Goal: Contribute content: Contribute content

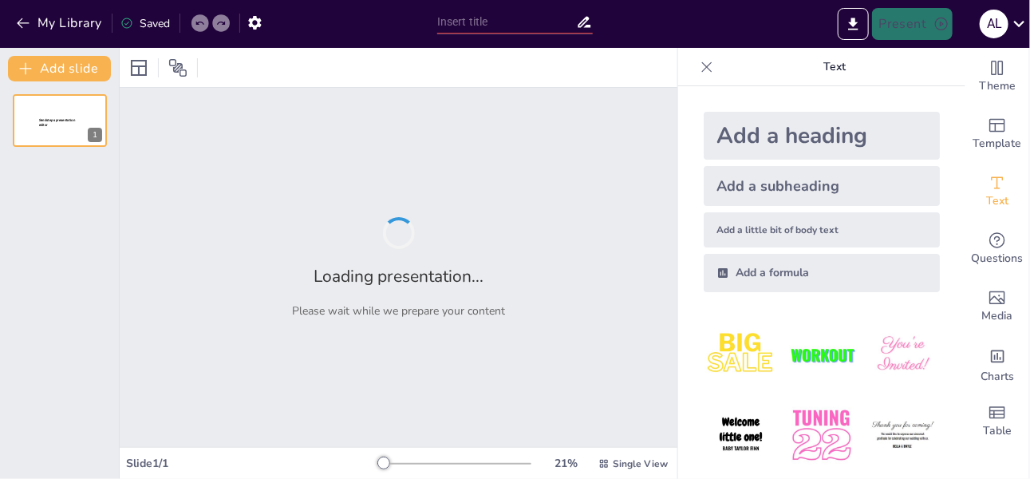
type input "Explorando el Tronco: Músculos Clave que Debes Conocer"
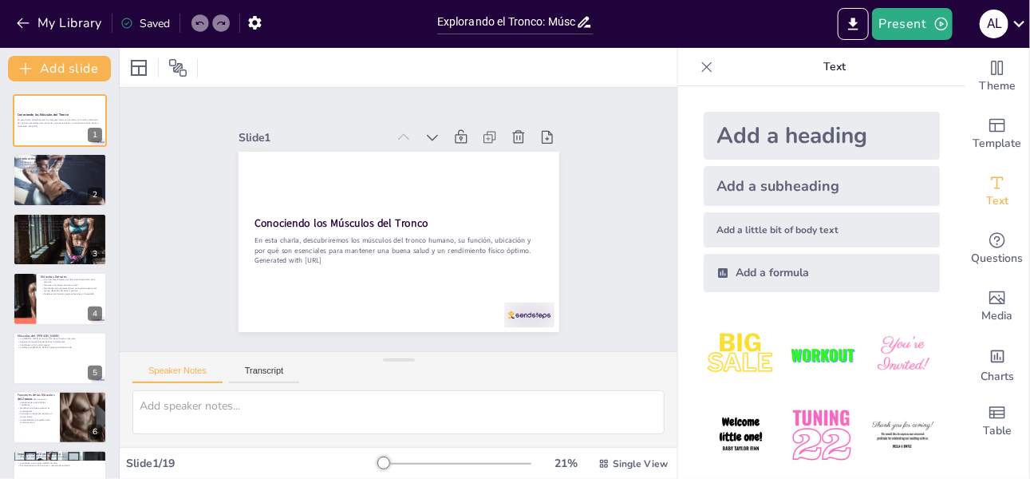
checkbox input "true"
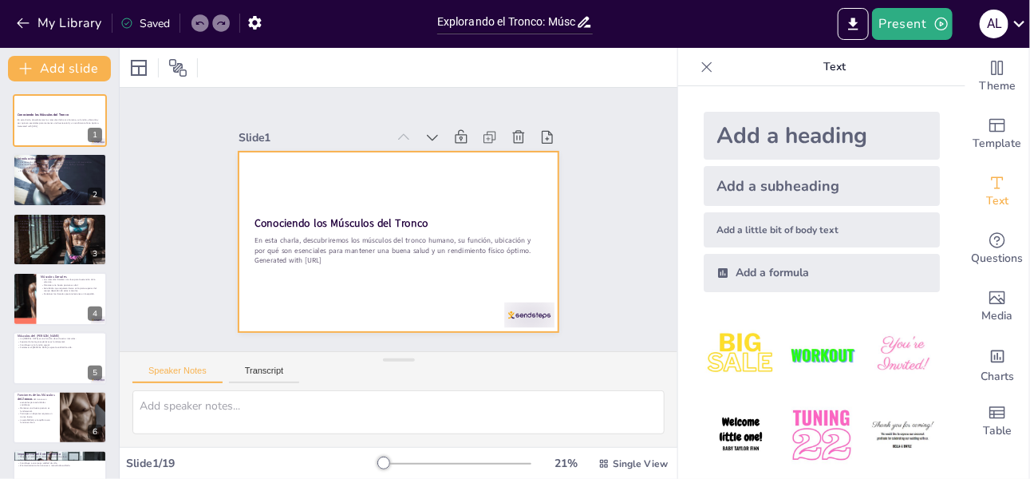
checkbox input "true"
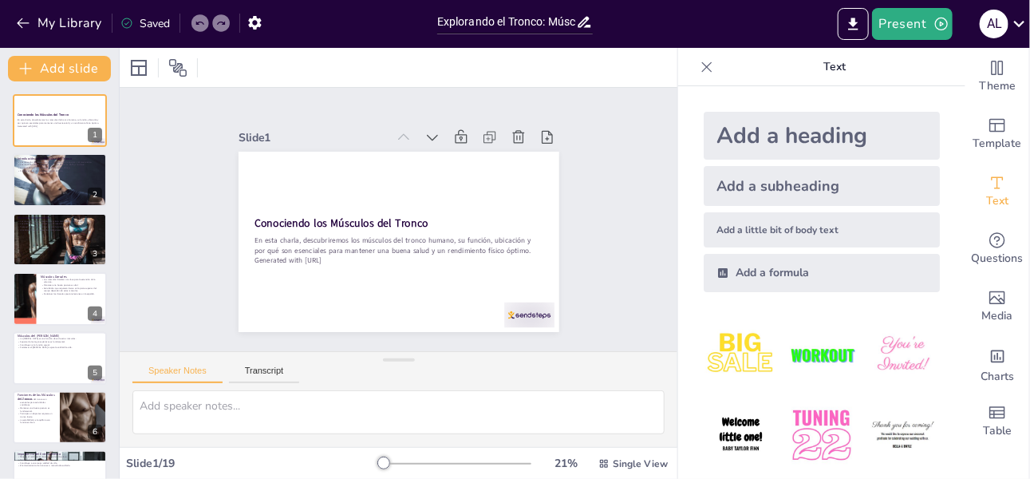
checkbox input "true"
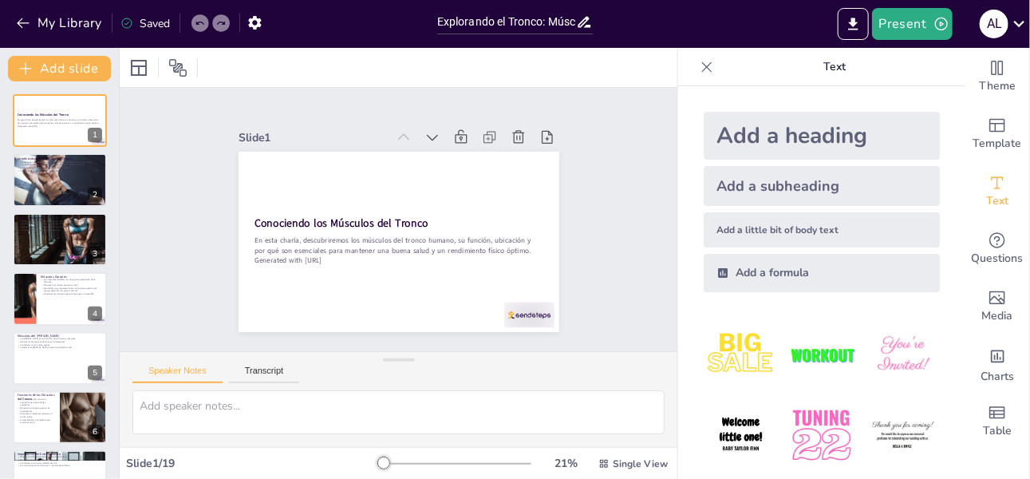
checkbox input "true"
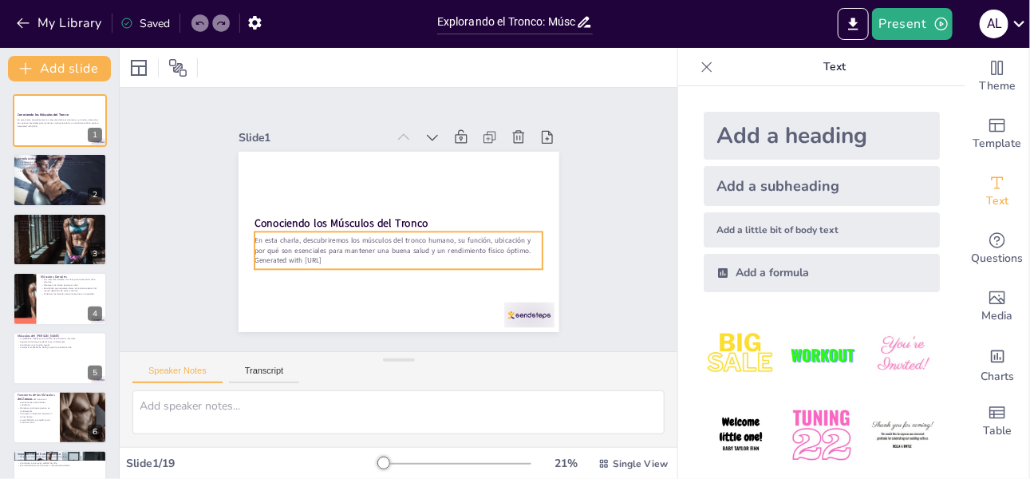
checkbox input "true"
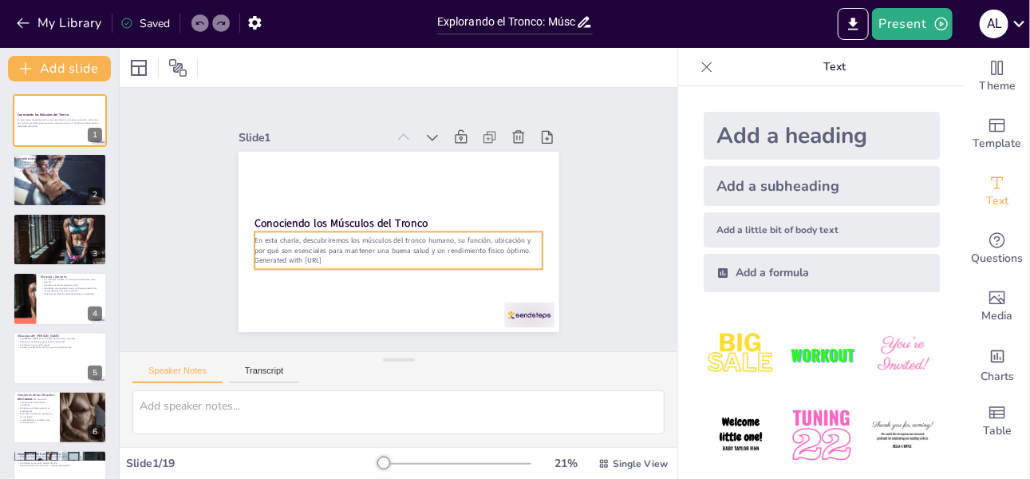
checkbox input "true"
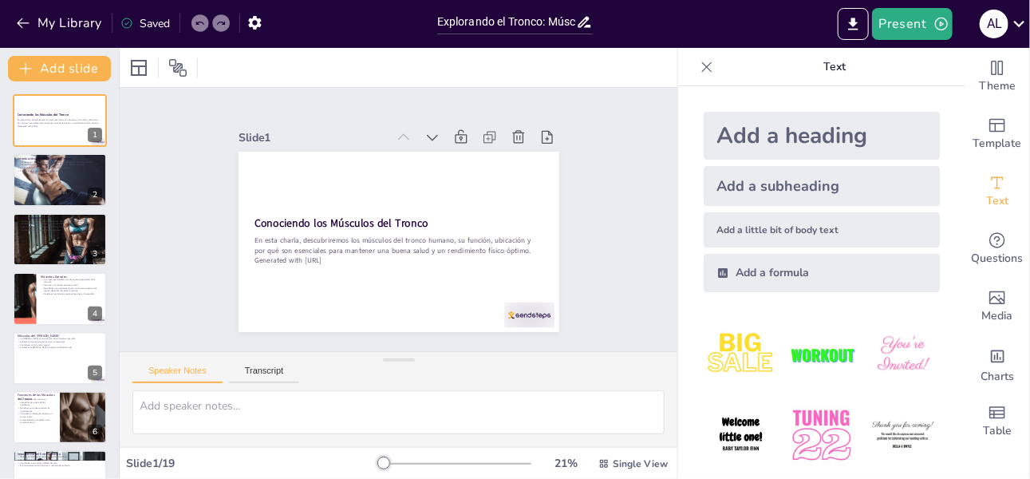
checkbox input "true"
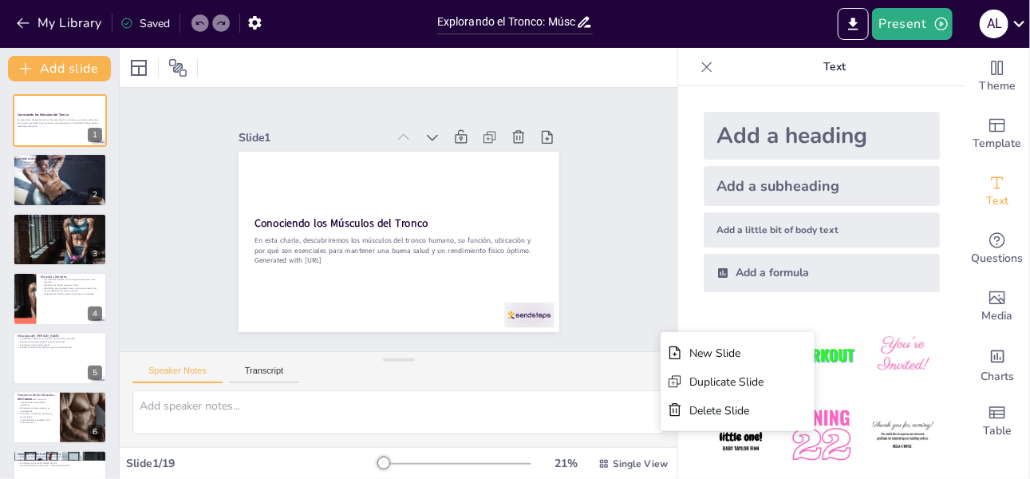
checkbox input "true"
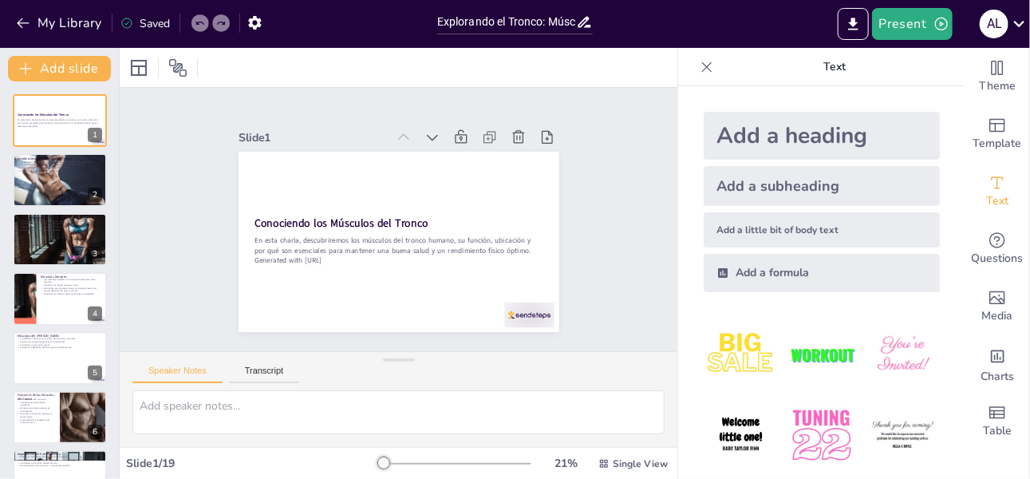
checkbox input "true"
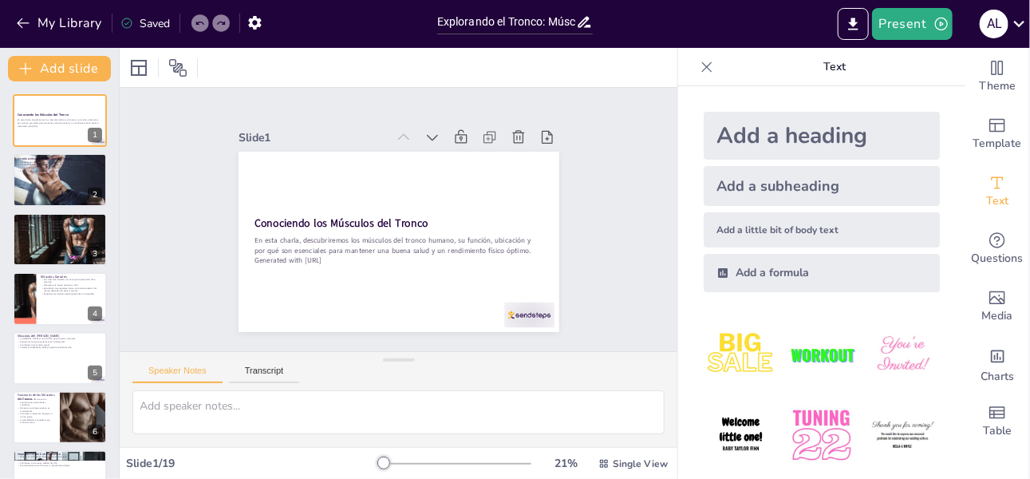
checkbox input "true"
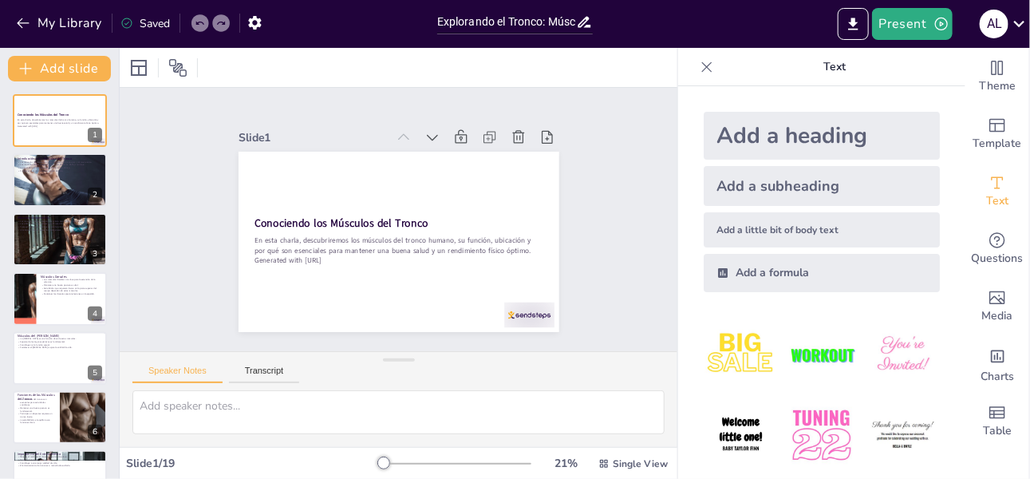
checkbox input "true"
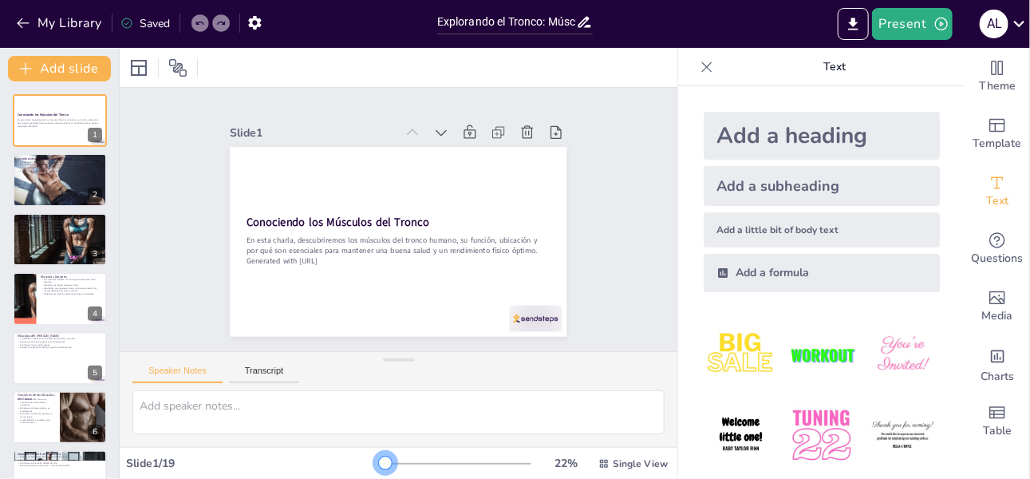
checkbox input "true"
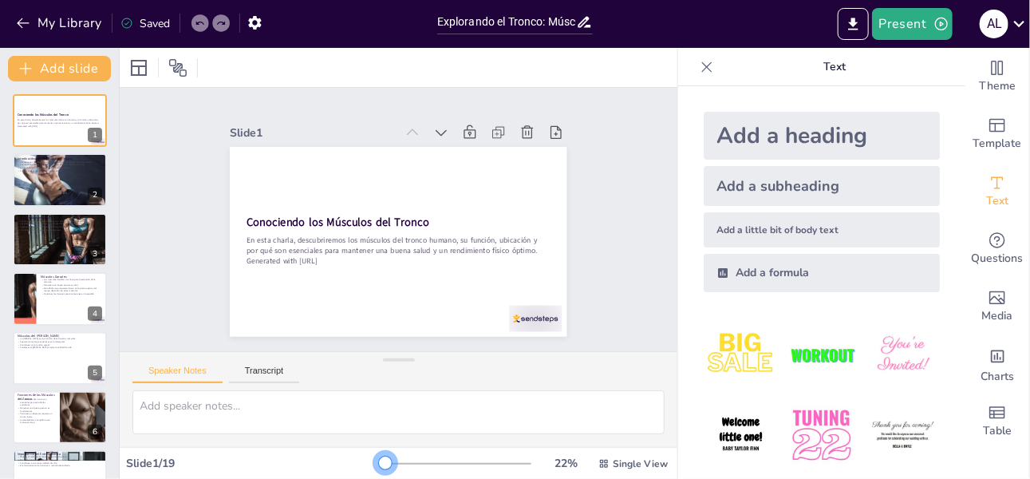
checkbox input "true"
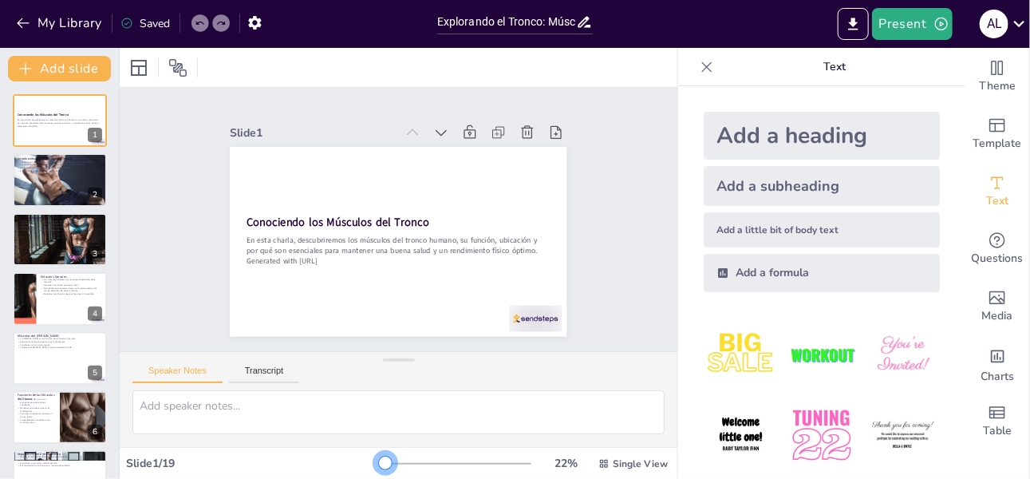
checkbox input "true"
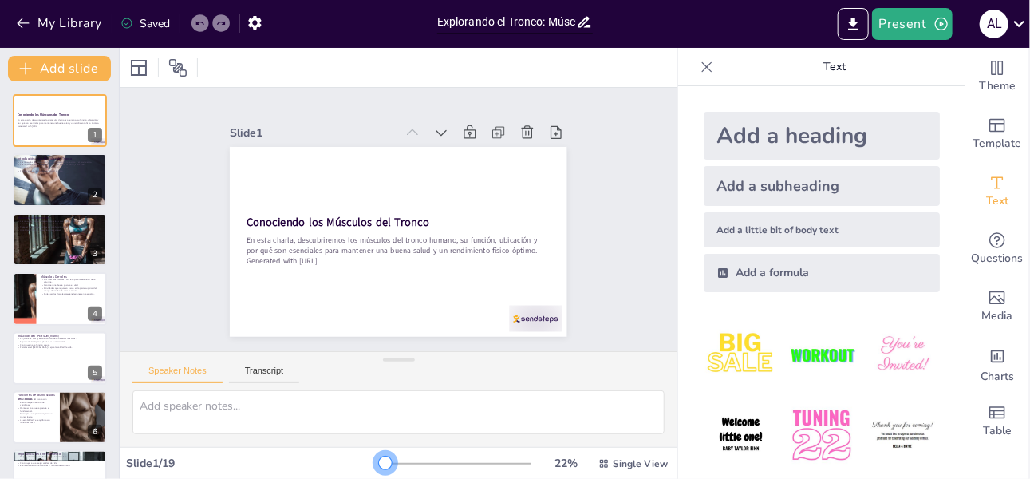
checkbox input "true"
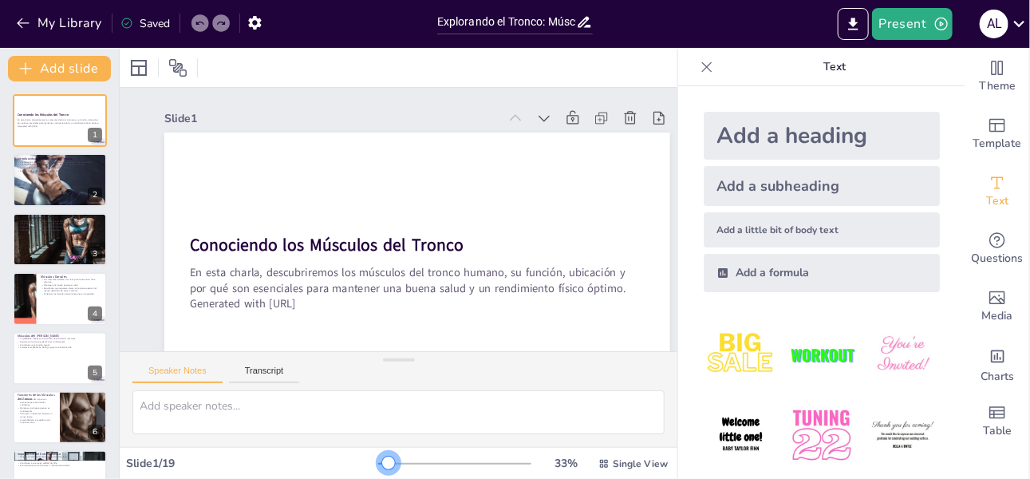
checkbox input "true"
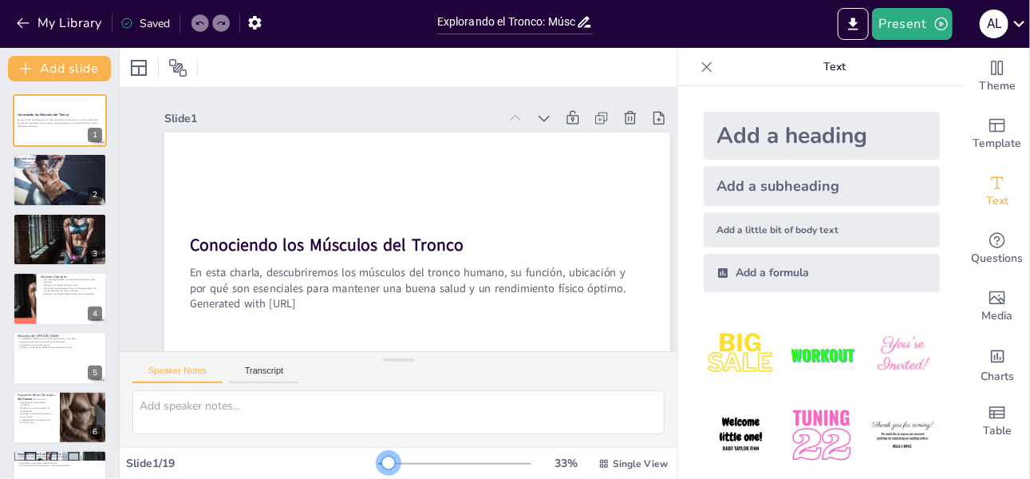
checkbox input "true"
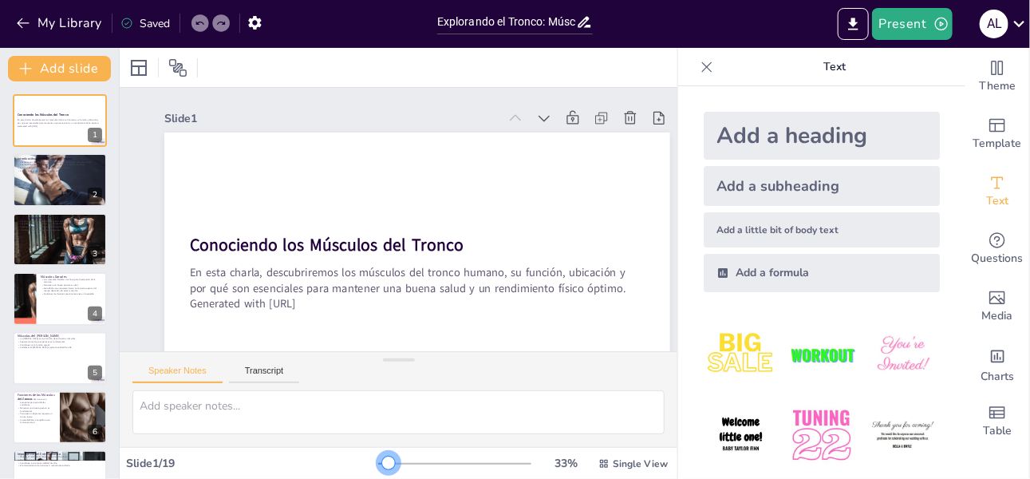
checkbox input "true"
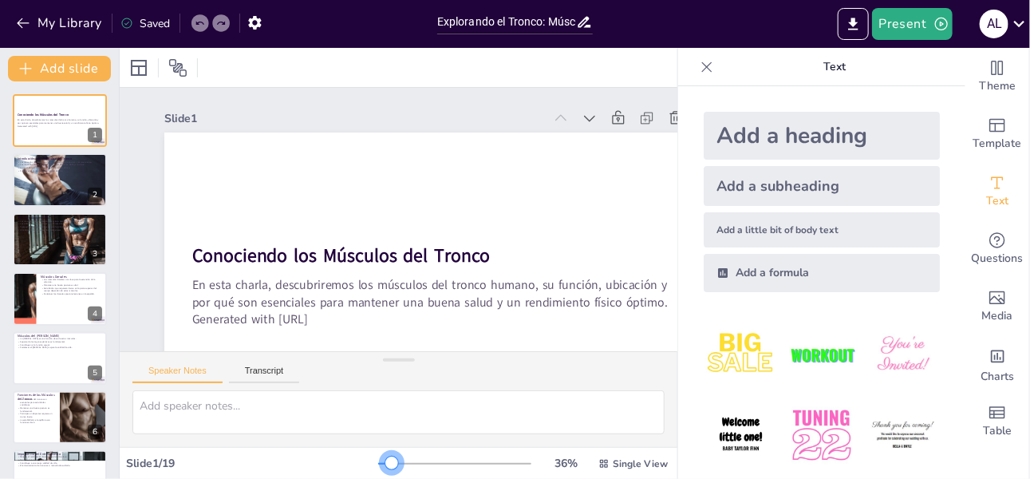
checkbox input "true"
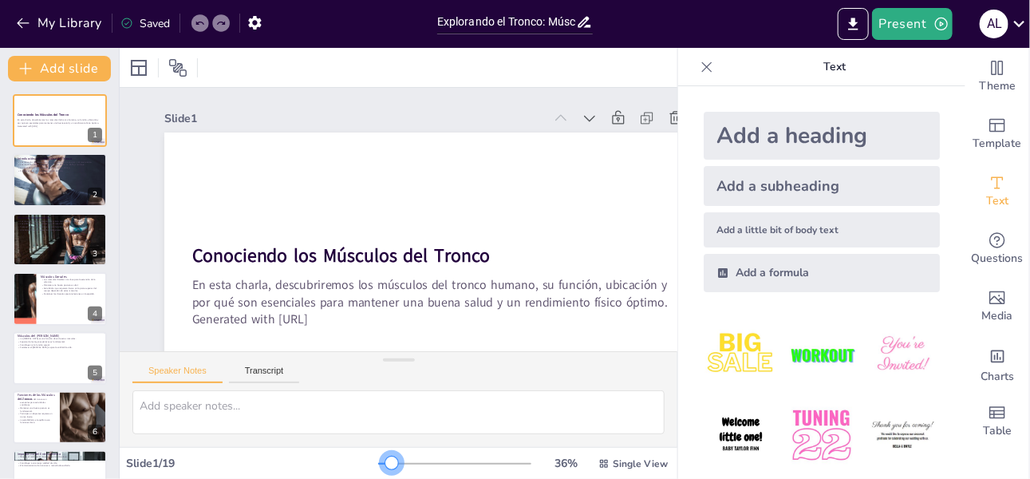
checkbox input "true"
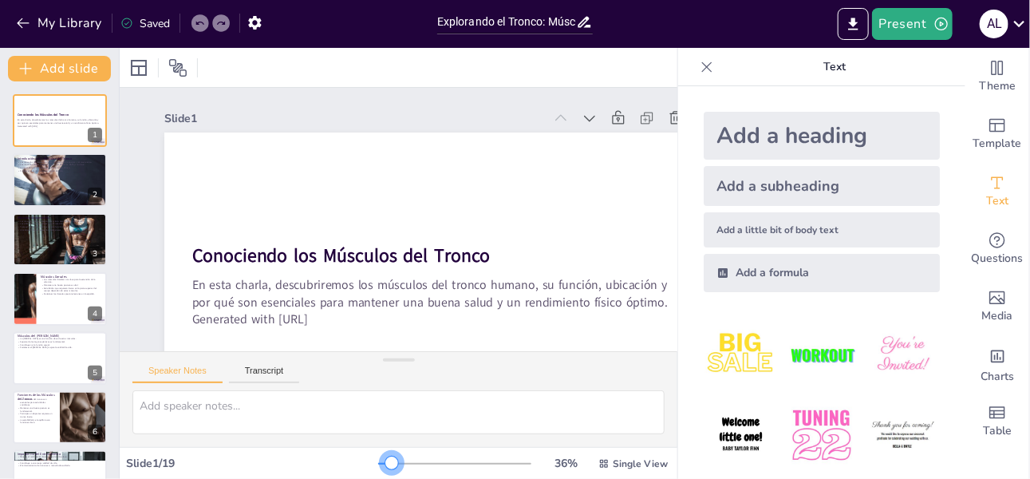
checkbox input "true"
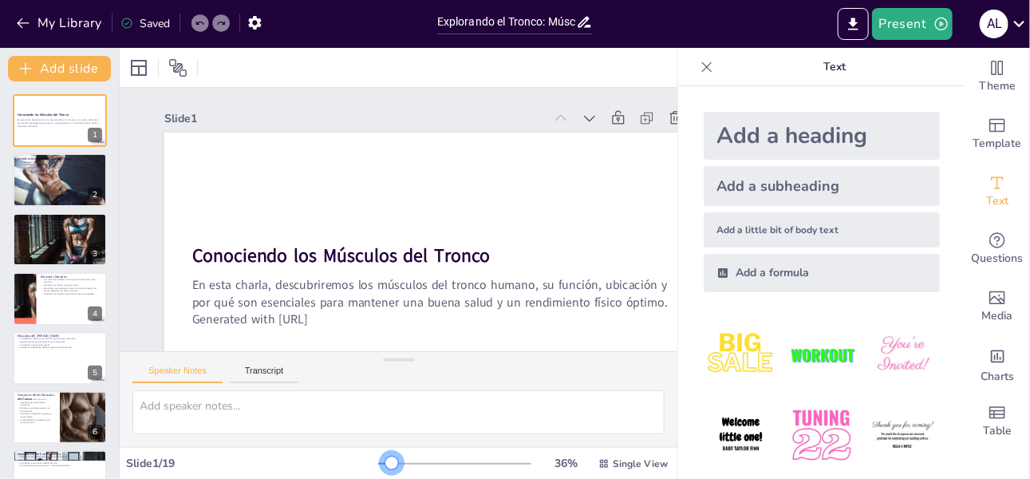
checkbox input "true"
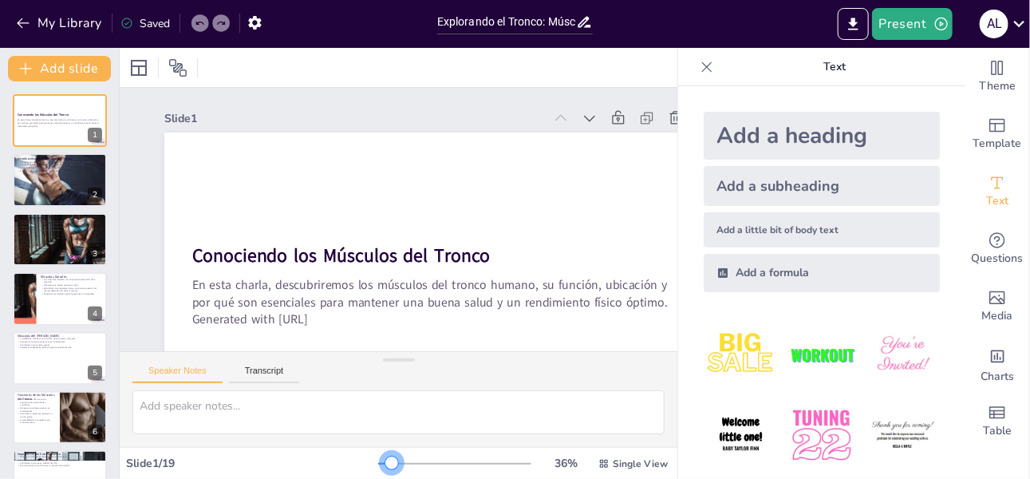
checkbox input "true"
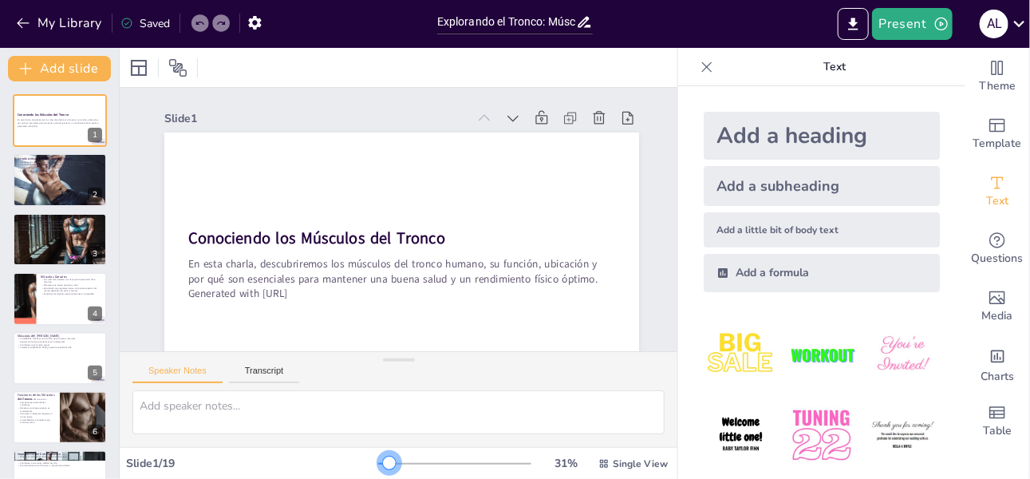
checkbox input "true"
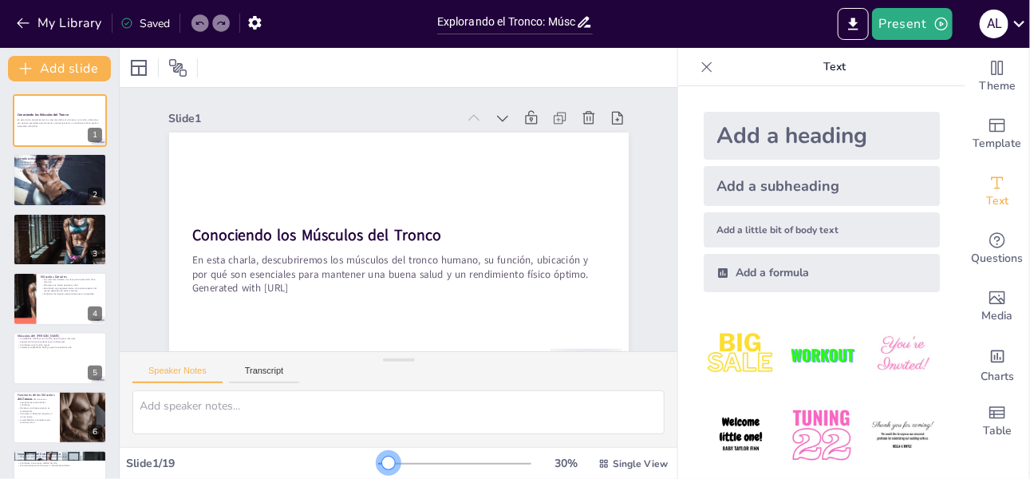
click at [382, 457] on div at bounding box center [388, 462] width 13 height 13
checkbox input "true"
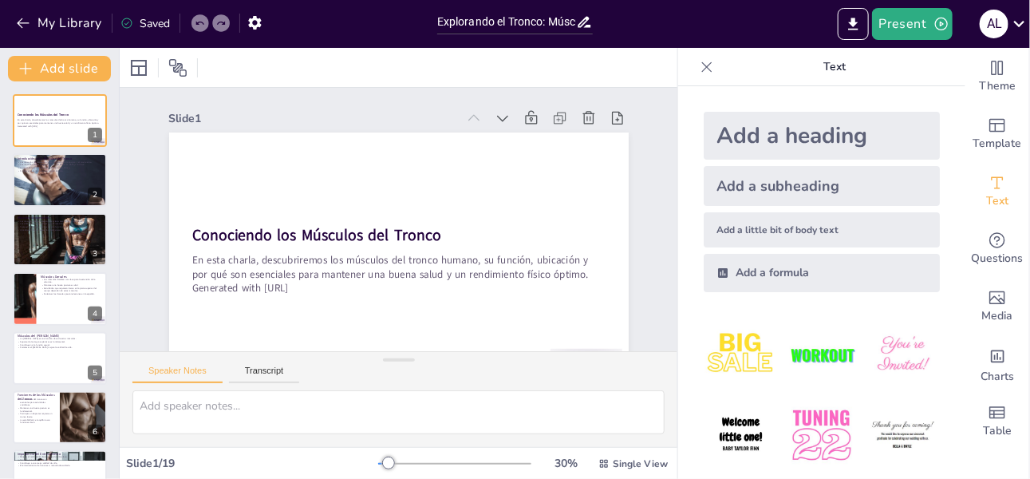
checkbox input "true"
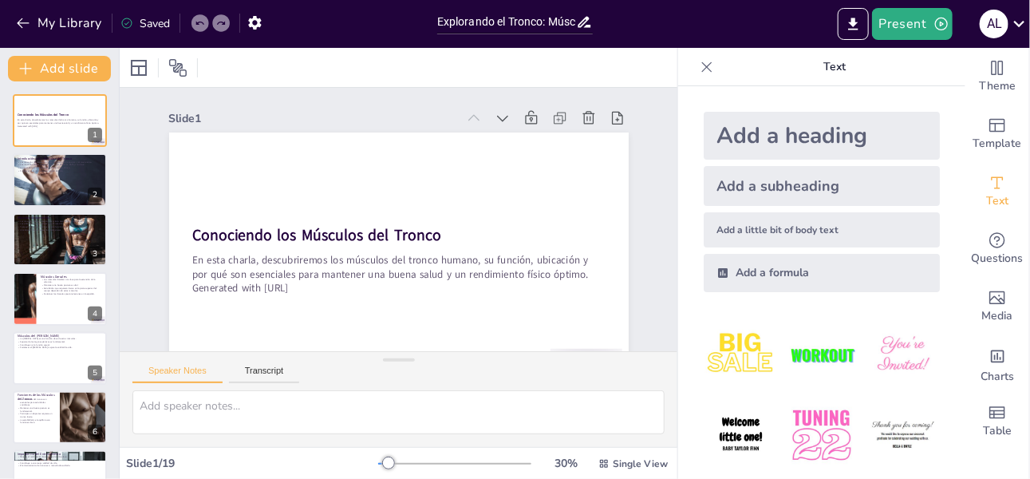
checkbox input "true"
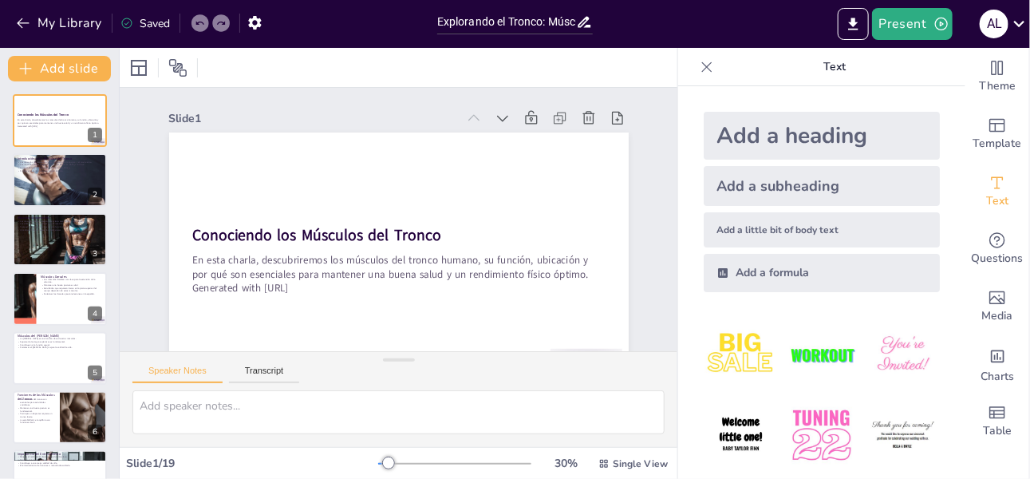
checkbox input "true"
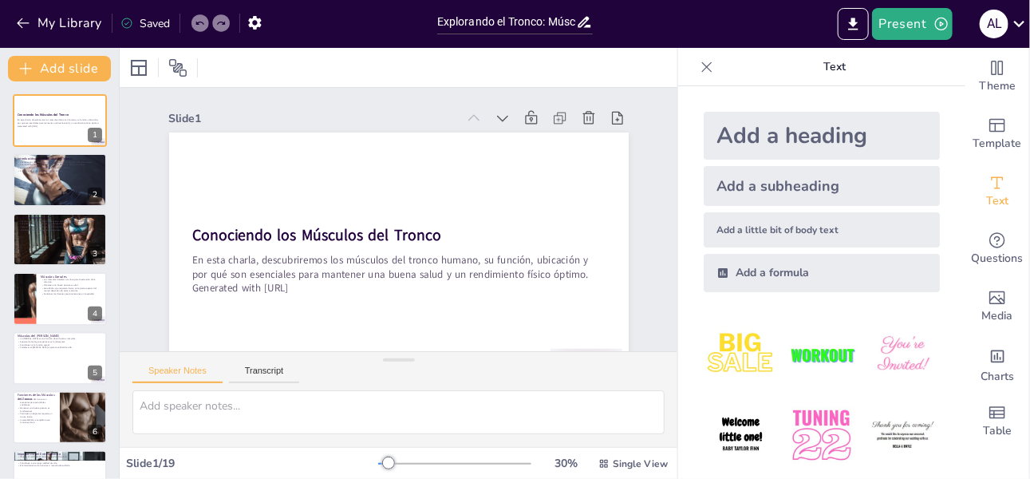
checkbox input "true"
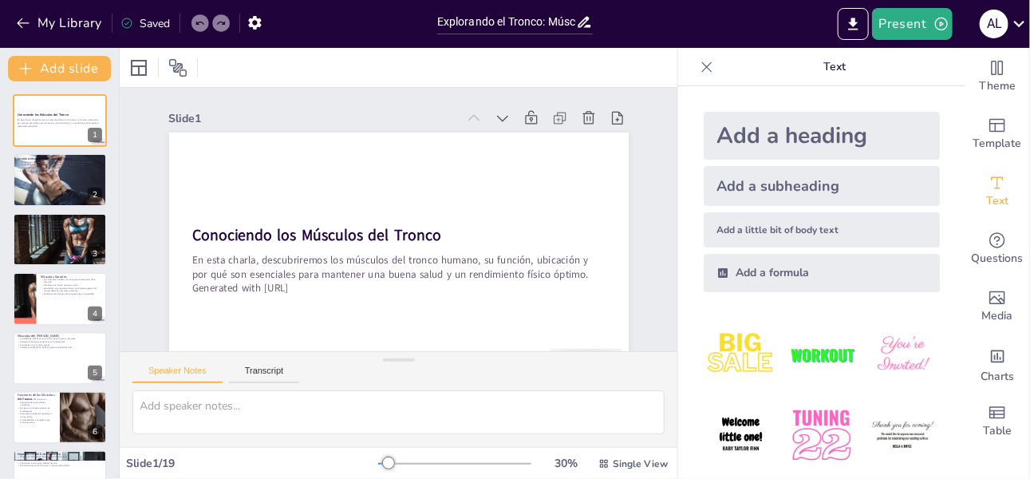
checkbox input "true"
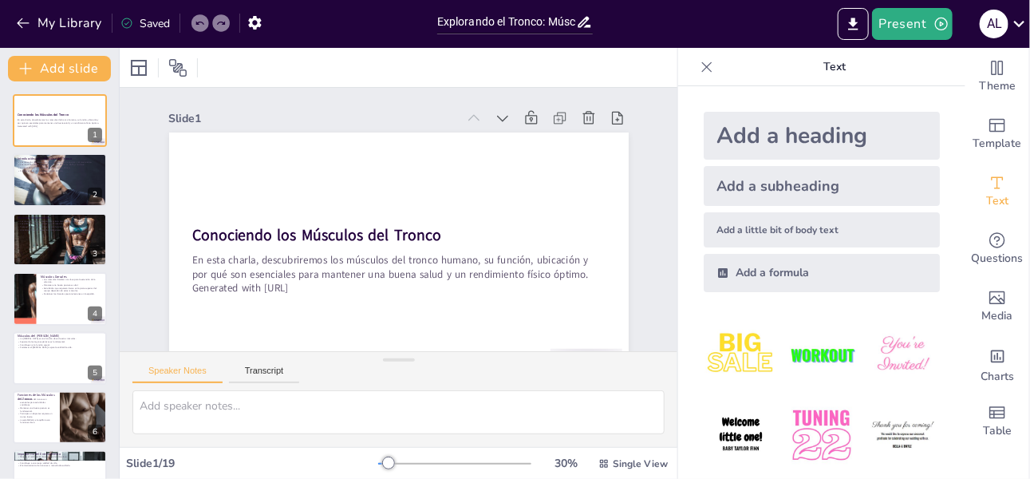
checkbox input "true"
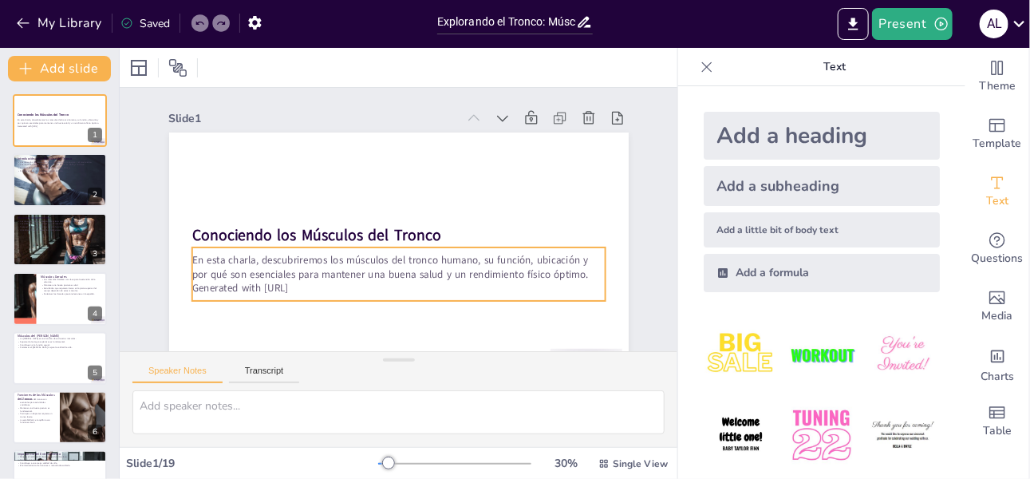
checkbox input "true"
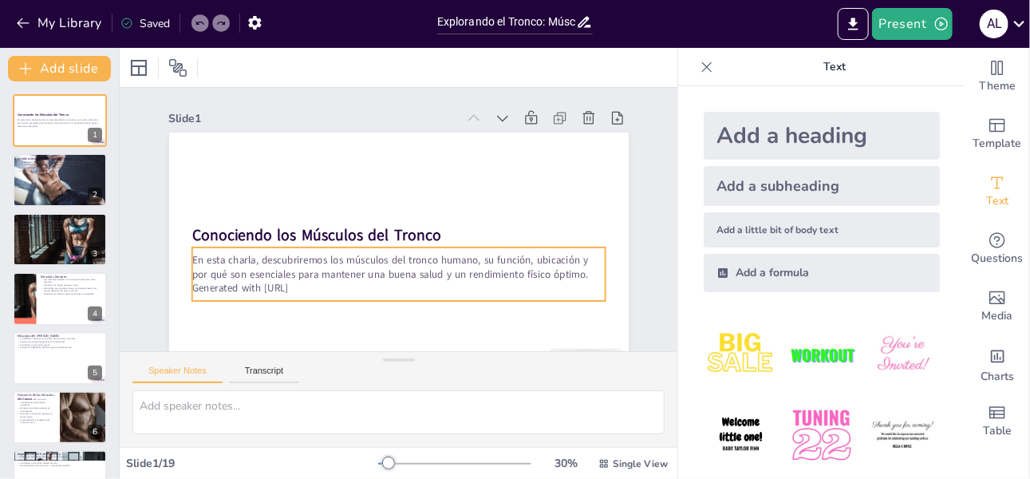
checkbox input "true"
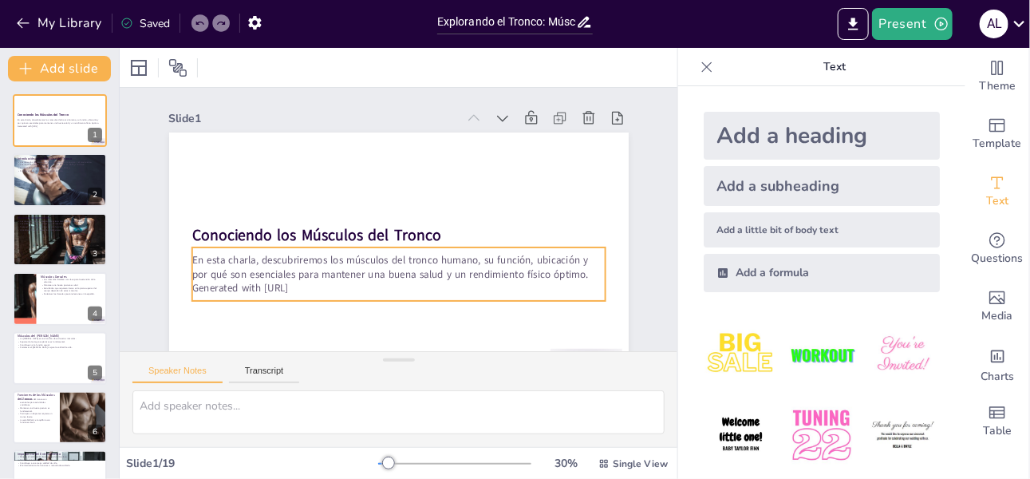
checkbox input "true"
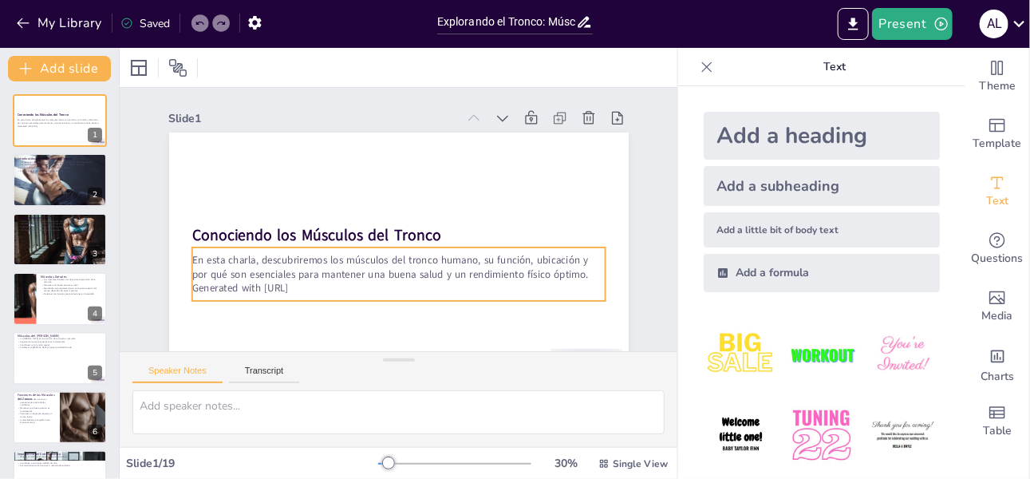
checkbox input "true"
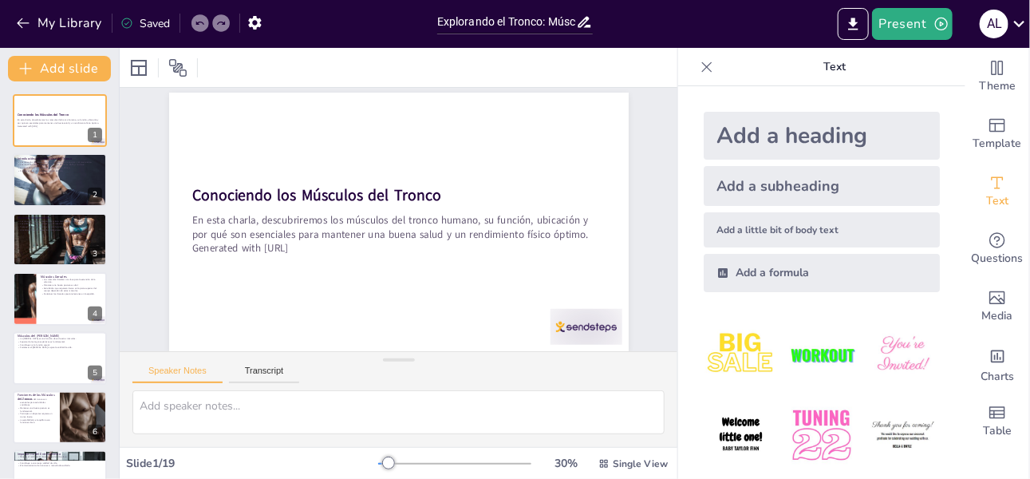
scroll to position [50, 0]
checkbox input "true"
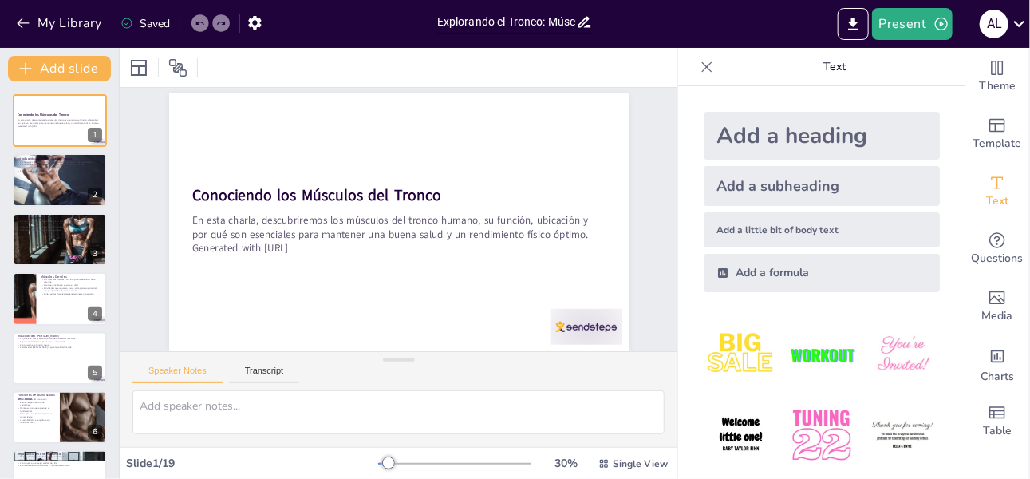
checkbox input "true"
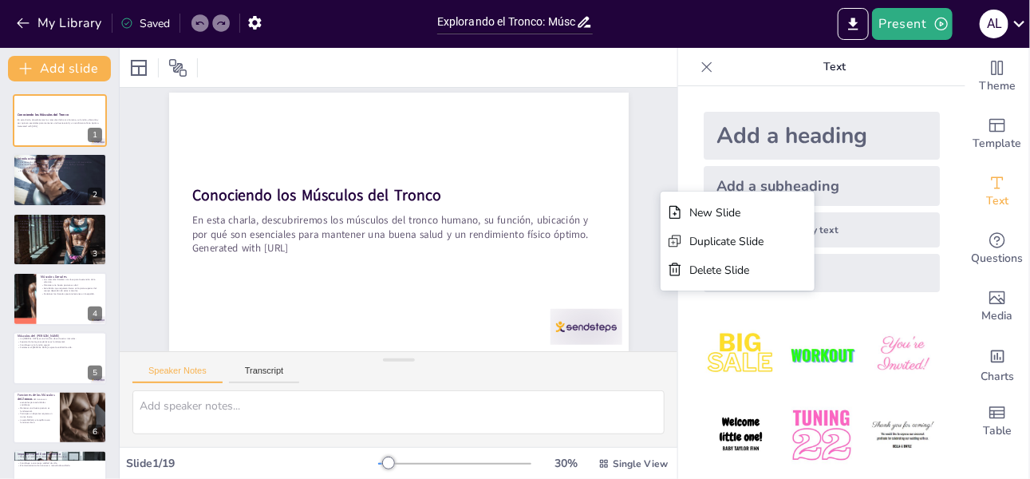
checkbox input "true"
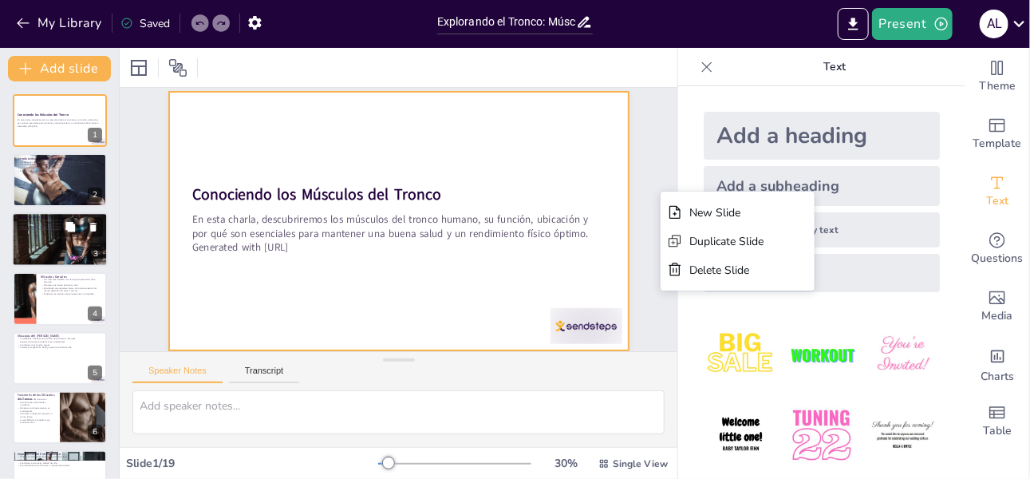
checkbox input "true"
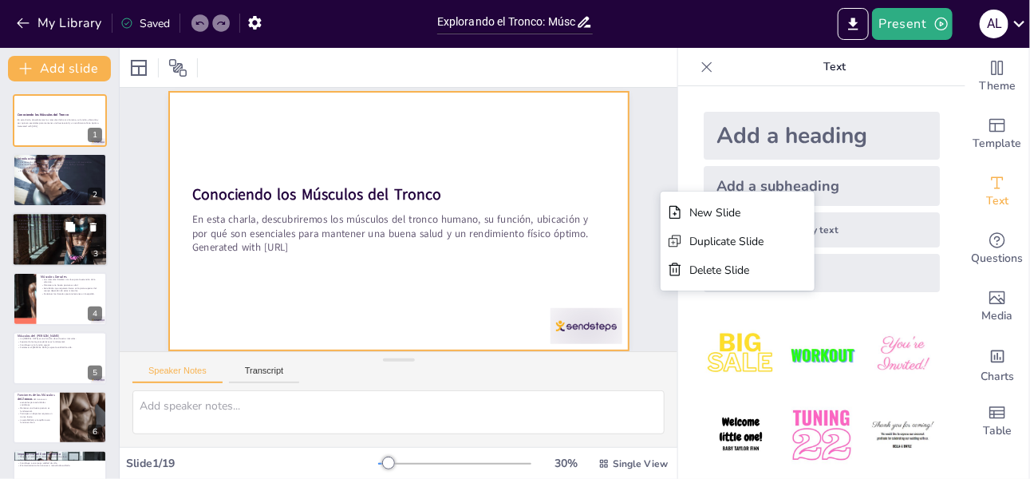
checkbox input "true"
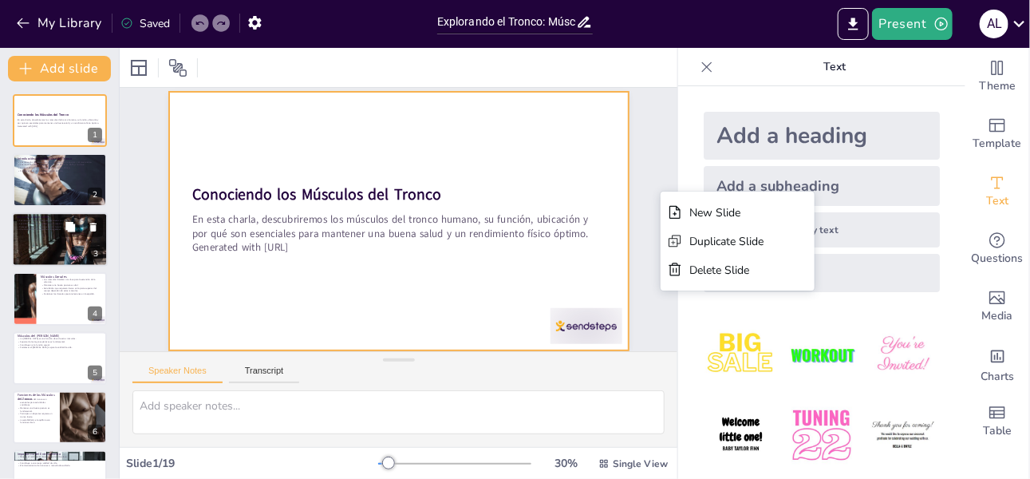
checkbox input "true"
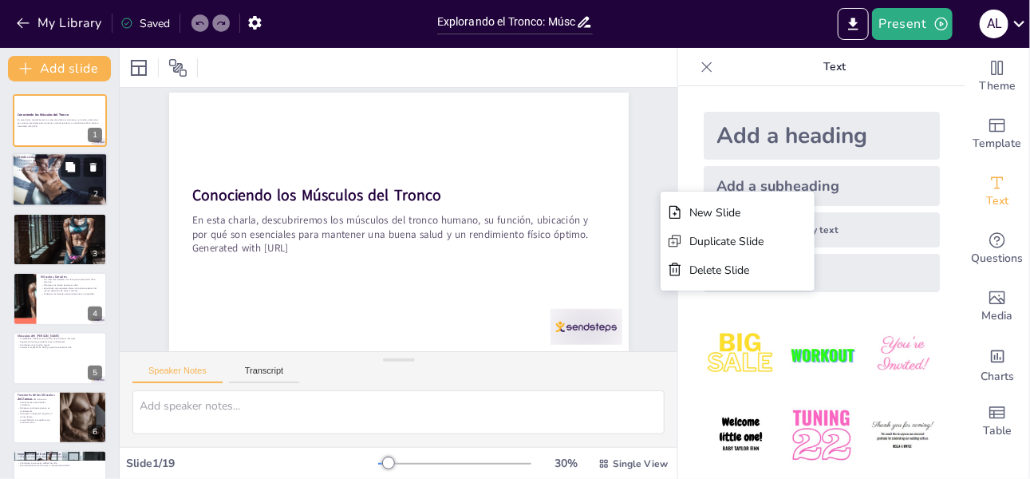
checkbox input "true"
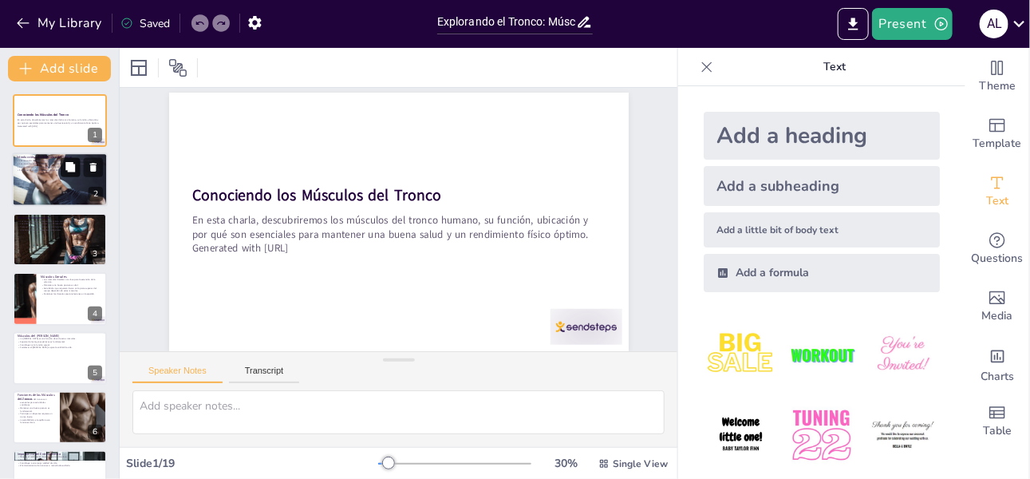
click at [66, 158] on button at bounding box center [70, 167] width 19 height 19
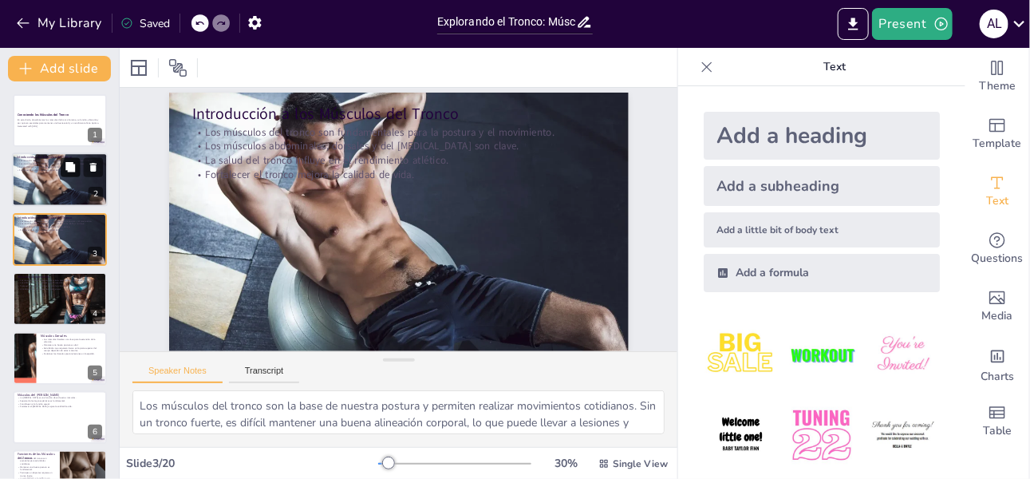
scroll to position [42, 0]
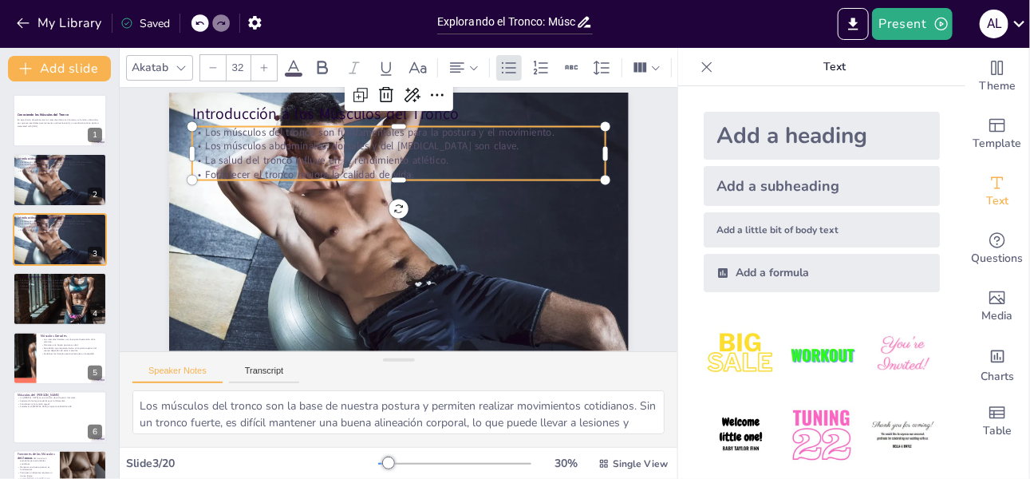
click at [282, 134] on p "Los músculos del tronco son fundamentales para la postura y el movimiento." at bounding box center [397, 131] width 413 height 14
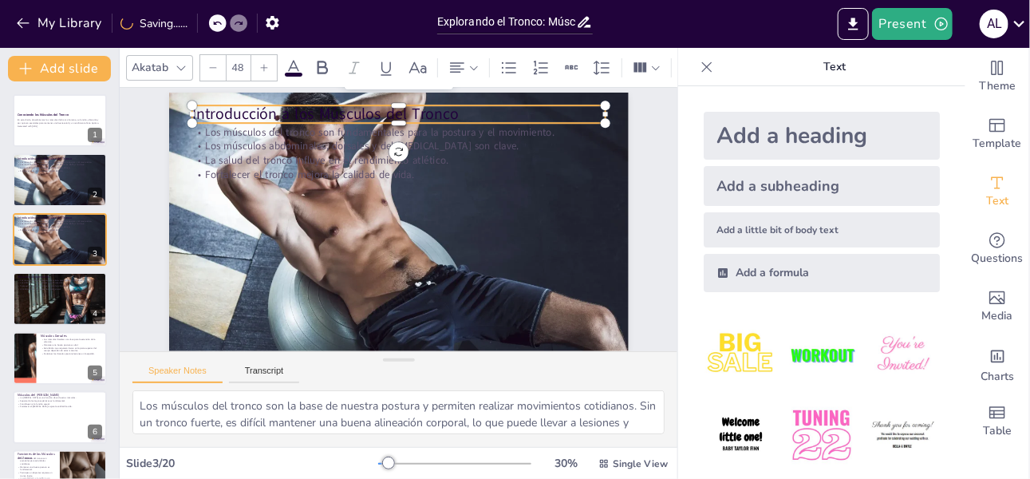
click at [257, 112] on p "Introducción a los Músculos del Tronco" at bounding box center [441, 123] width 387 height 187
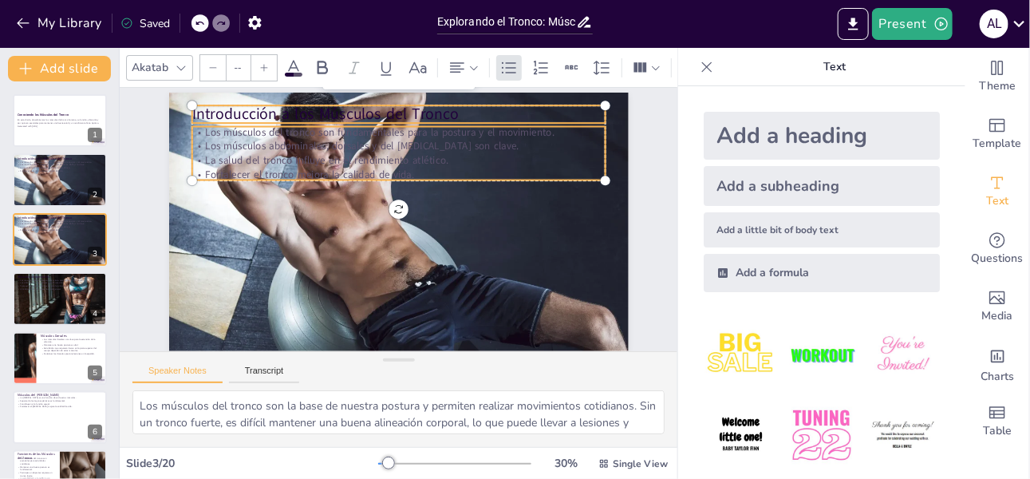
click at [248, 139] on p "Los músculos abdominales, dorsales y del [MEDICAL_DATA] son clave." at bounding box center [414, 148] width 408 height 100
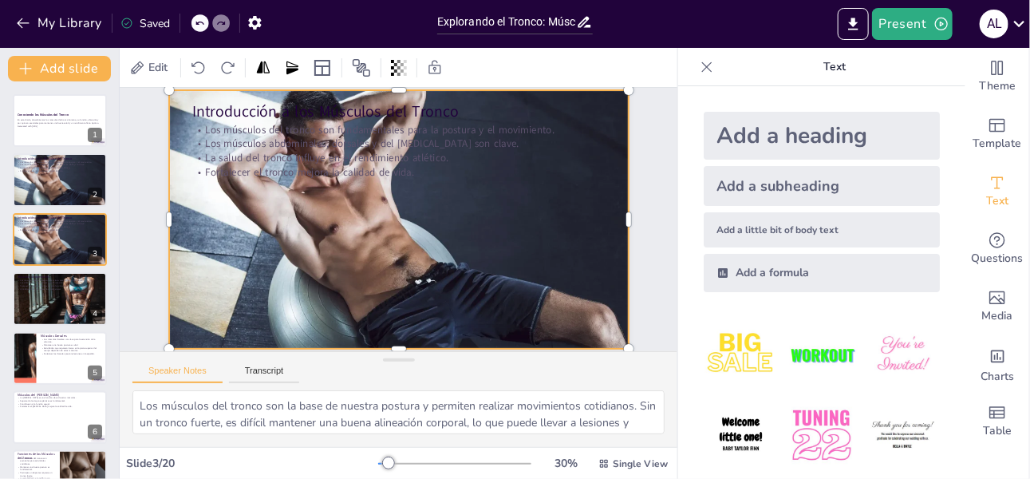
click at [441, 223] on div at bounding box center [398, 220] width 513 height 396
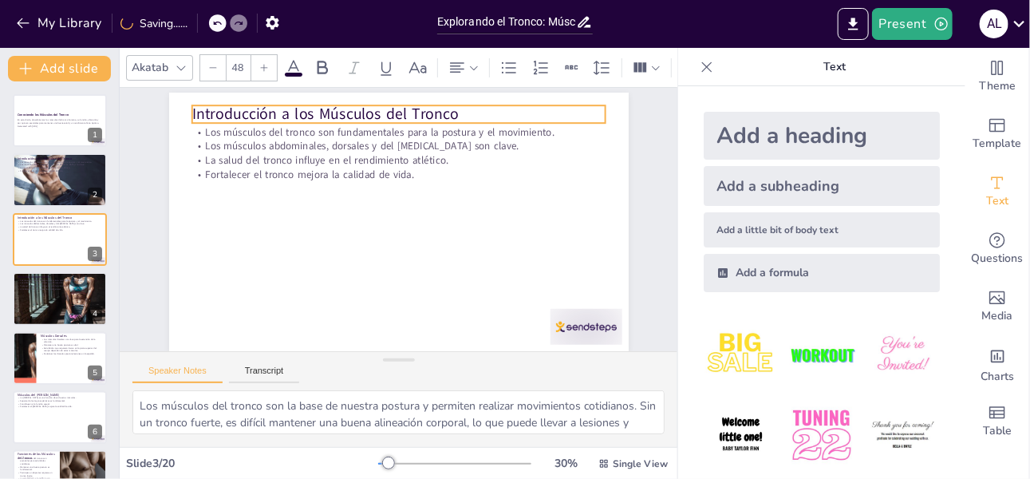
click at [380, 120] on div "Introducción a los Músculos del Tronco Los músculos del tronco son fundamentale…" at bounding box center [398, 222] width 503 height 349
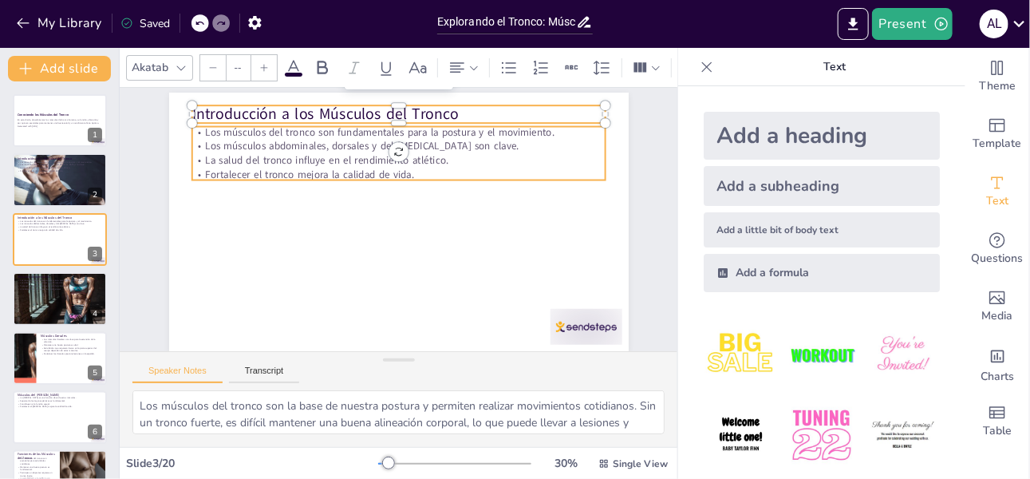
click at [355, 139] on p "Los músculos abdominales, dorsales y del [MEDICAL_DATA] son clave." at bounding box center [397, 146] width 413 height 14
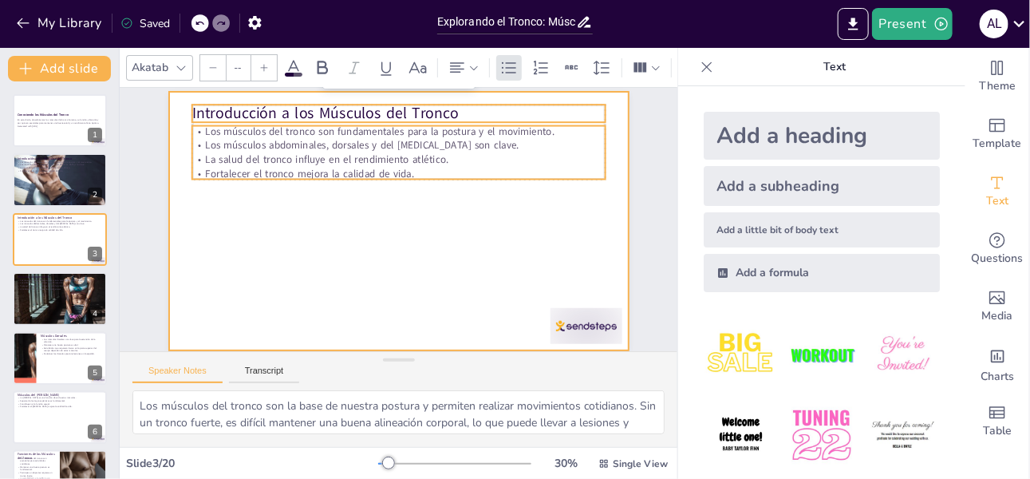
click at [379, 262] on div at bounding box center [398, 221] width 484 height 305
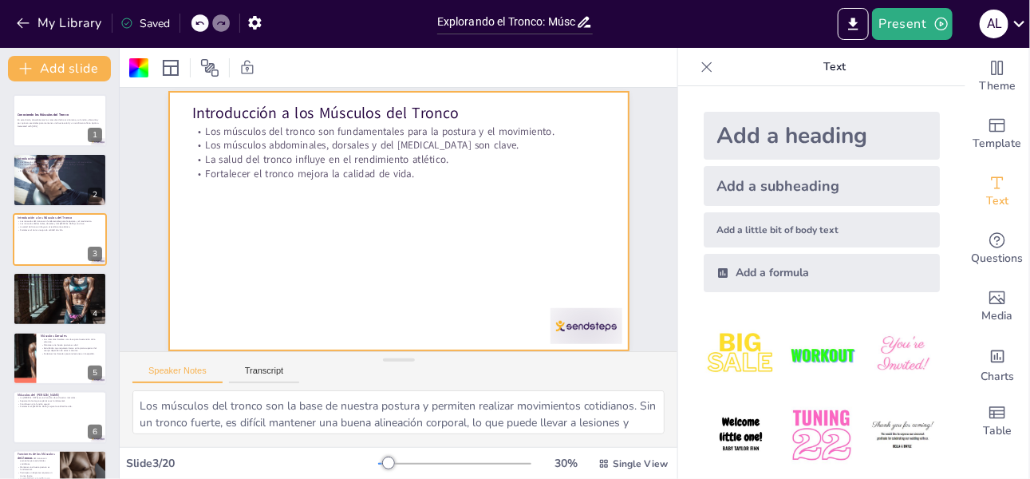
click at [243, 195] on div at bounding box center [398, 221] width 503 height 349
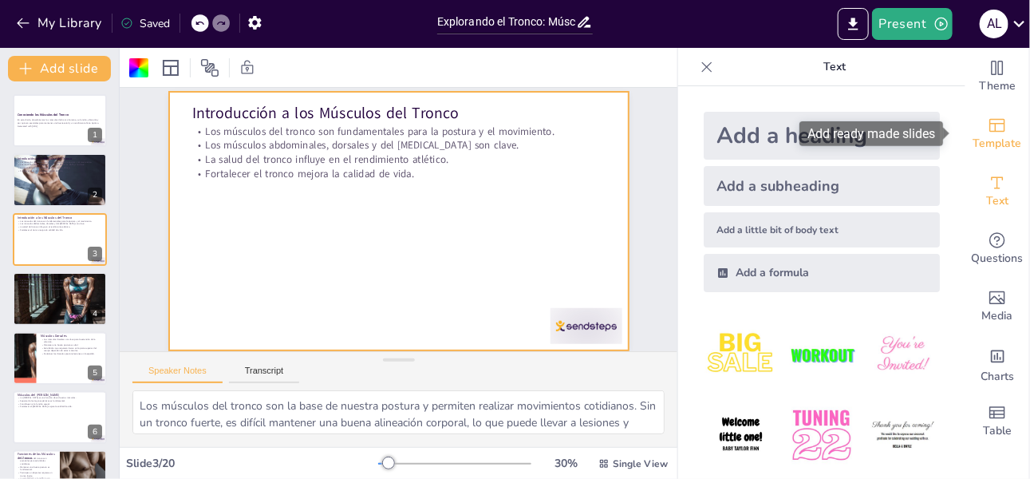
click at [988, 125] on icon "Add ready made slides" at bounding box center [997, 125] width 19 height 19
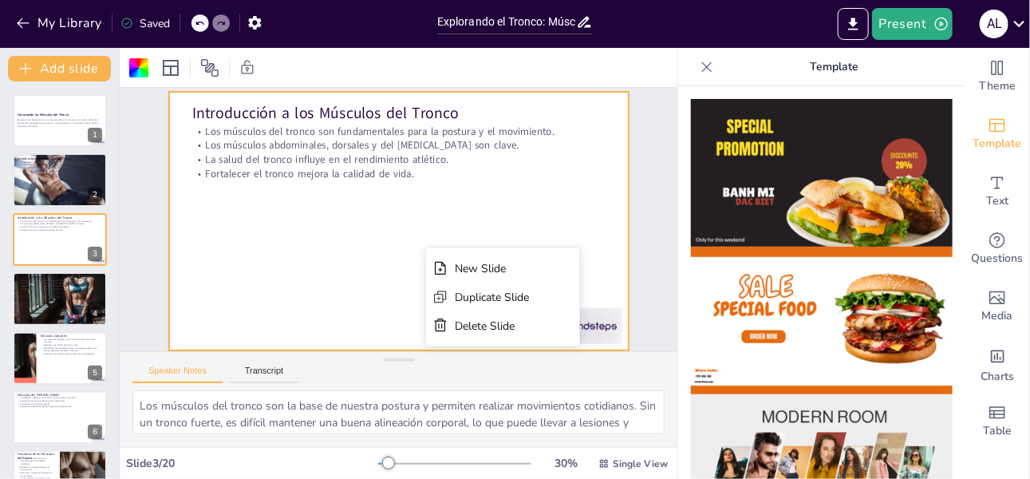
click at [699, 65] on icon at bounding box center [707, 67] width 16 height 16
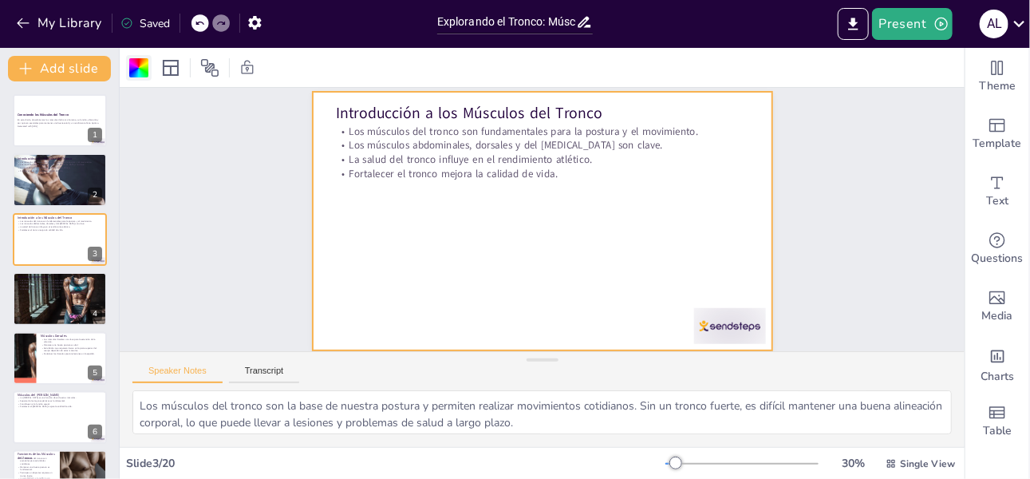
click at [145, 69] on div at bounding box center [138, 67] width 19 height 19
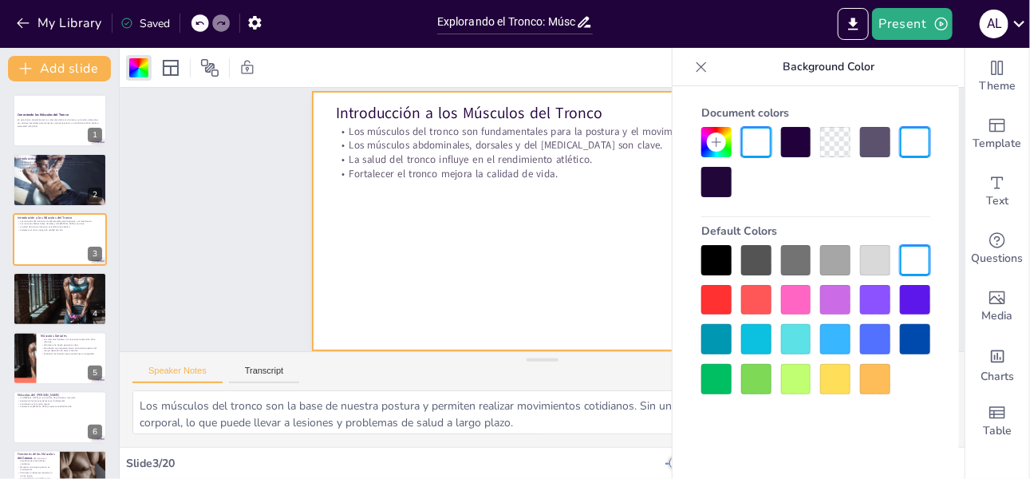
click at [797, 336] on div at bounding box center [796, 339] width 30 height 30
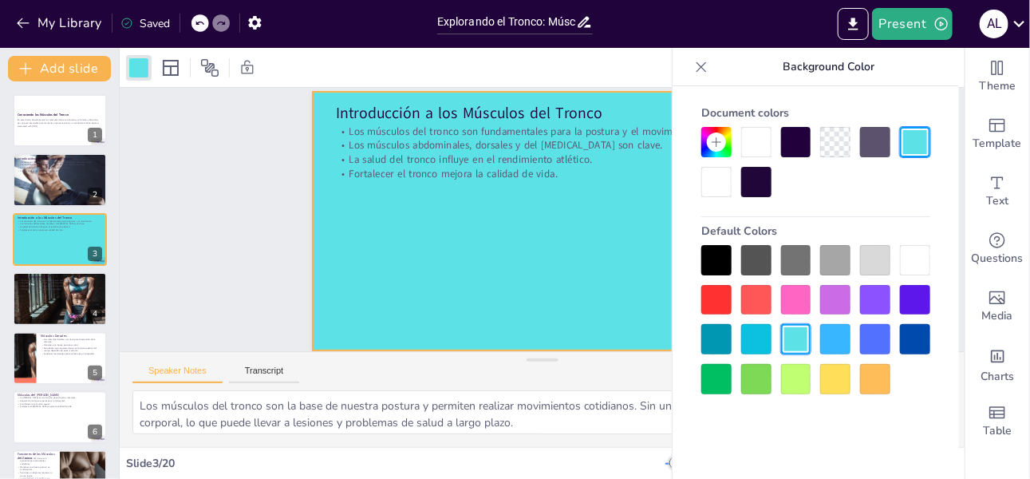
click at [751, 341] on div at bounding box center [756, 339] width 30 height 30
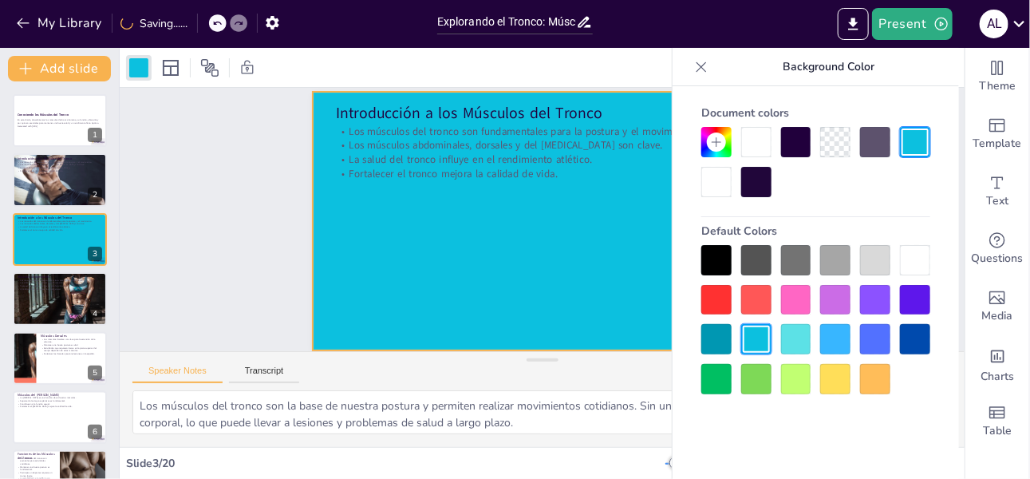
click at [720, 337] on div at bounding box center [716, 339] width 30 height 30
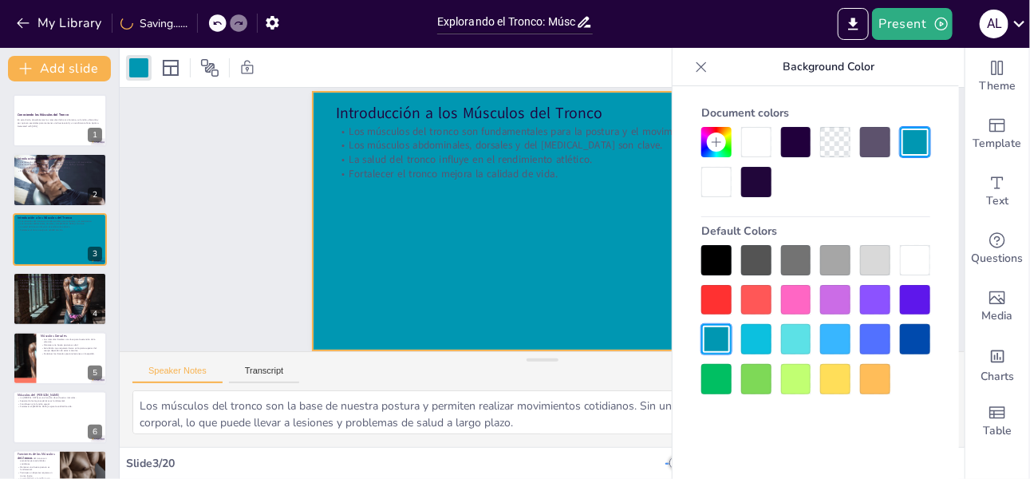
click at [804, 373] on div at bounding box center [796, 379] width 30 height 30
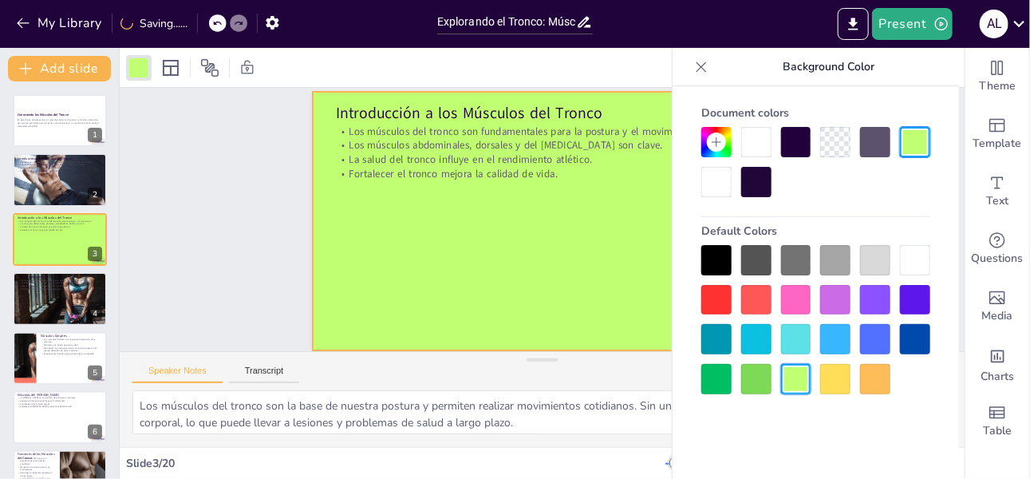
click at [716, 149] on div at bounding box center [716, 141] width 19 height 19
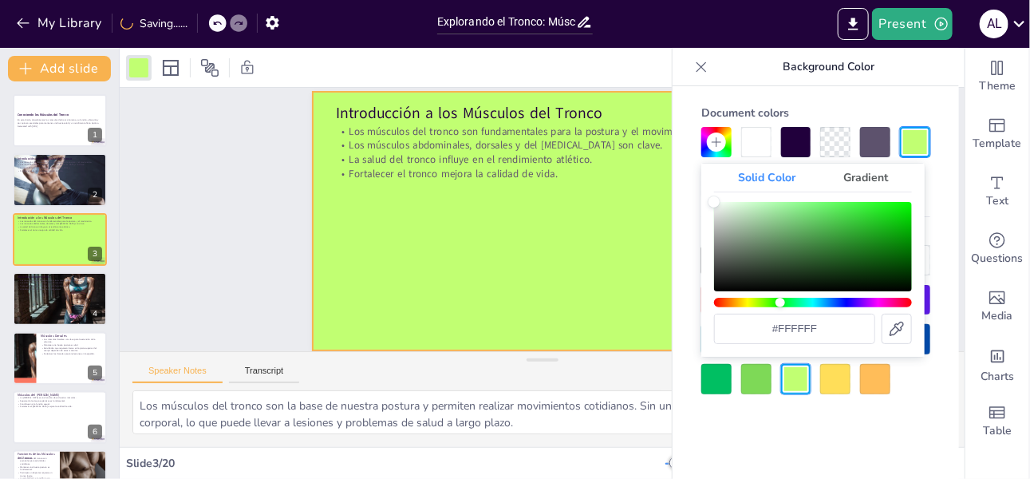
click at [780, 305] on div "Hue" at bounding box center [813, 303] width 198 height 10
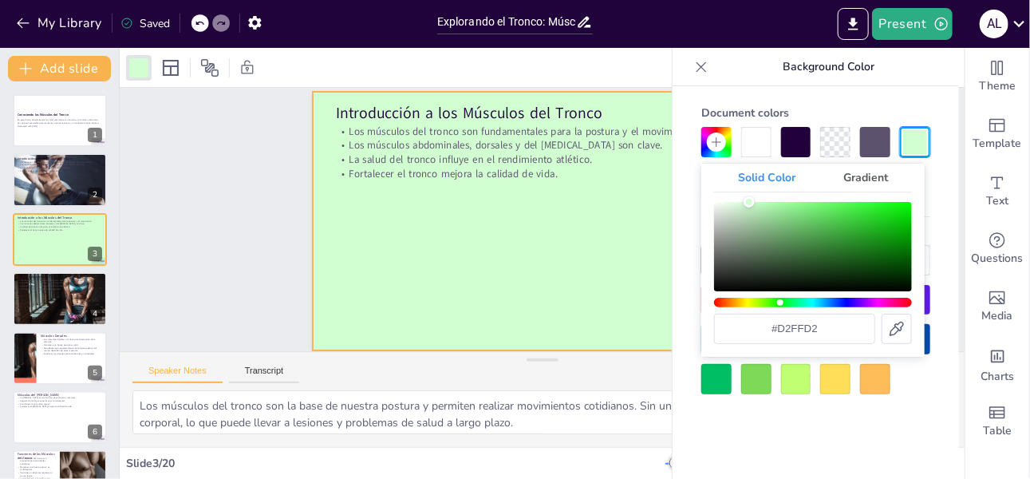
click at [749, 202] on div "Color" at bounding box center [813, 246] width 198 height 89
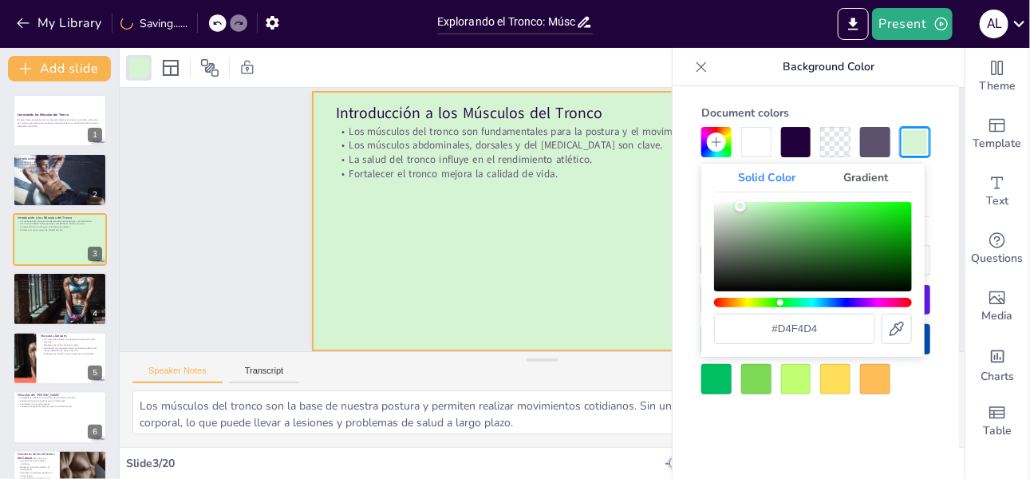
click at [740, 205] on div "Color" at bounding box center [813, 246] width 198 height 89
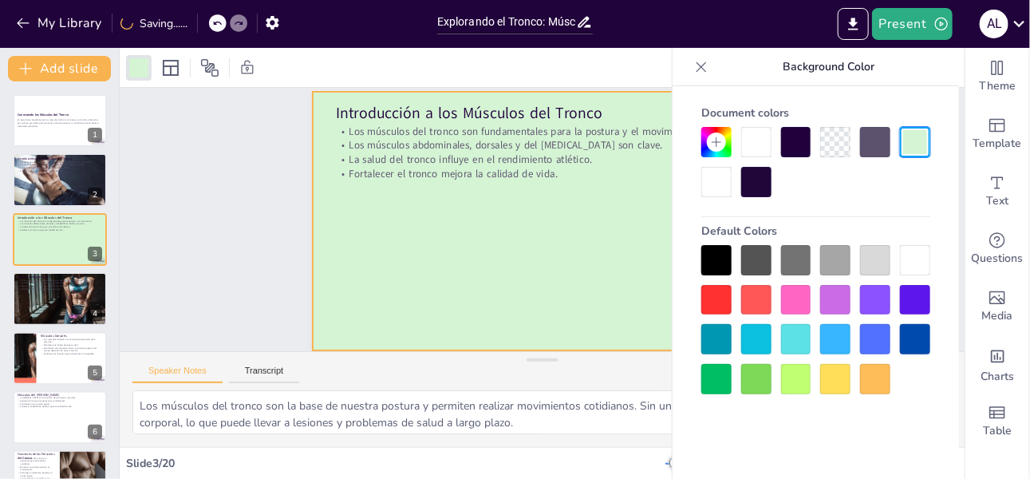
click at [578, 225] on div at bounding box center [542, 222] width 484 height 306
click at [701, 65] on icon at bounding box center [701, 67] width 16 height 16
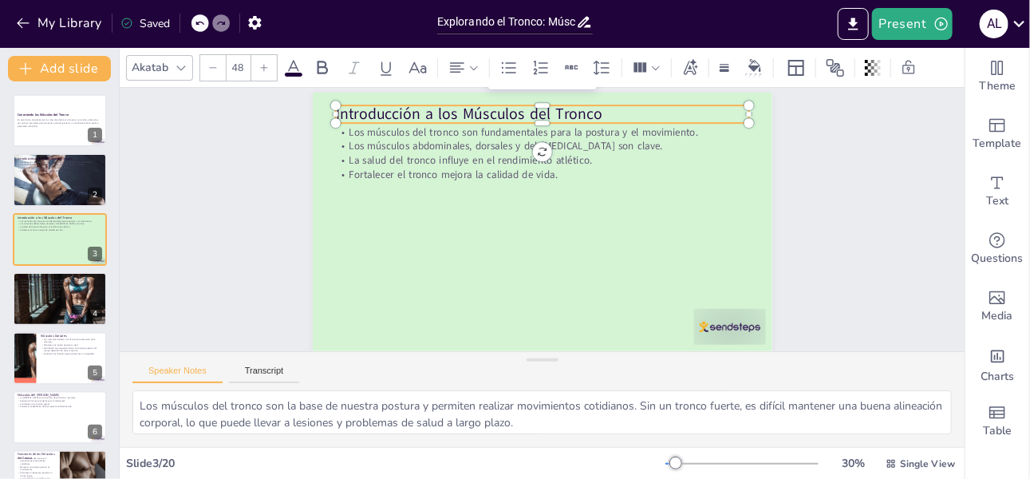
click at [408, 115] on p "Introducción a los Músculos del Tronco" at bounding box center [552, 114] width 413 height 65
click at [425, 110] on p "Introducción a los Músculos del Tronco" at bounding box center [552, 114] width 413 height 65
click at [425, 110] on p "Introducción a los Músculos del Tronco" at bounding box center [564, 116] width 409 height 107
click at [425, 110] on p "Introducción a los Músculos del Tronco" at bounding box center [552, 114] width 413 height 65
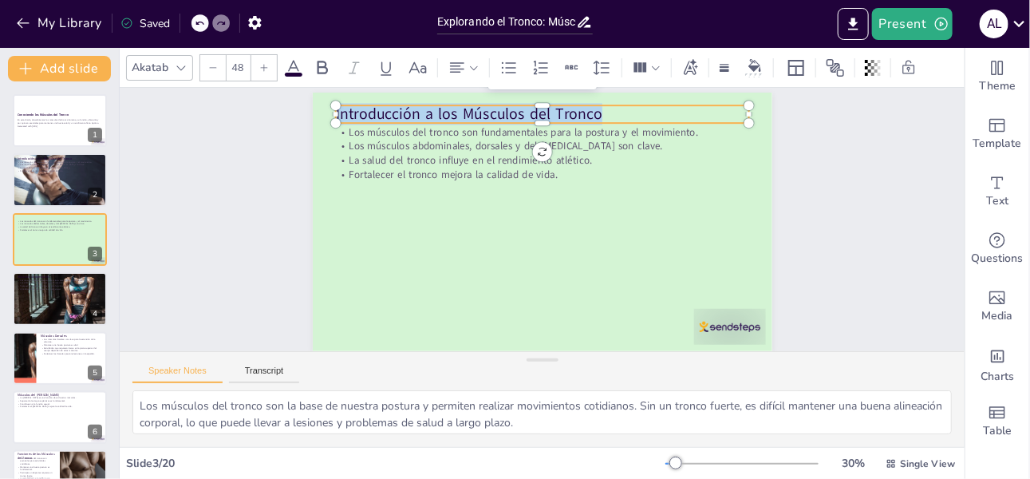
click at [425, 110] on p "Introducción a los Músculos del Tronco" at bounding box center [564, 116] width 409 height 107
click at [425, 110] on p "Introducción a los Músculos del Tronco" at bounding box center [552, 114] width 413 height 65
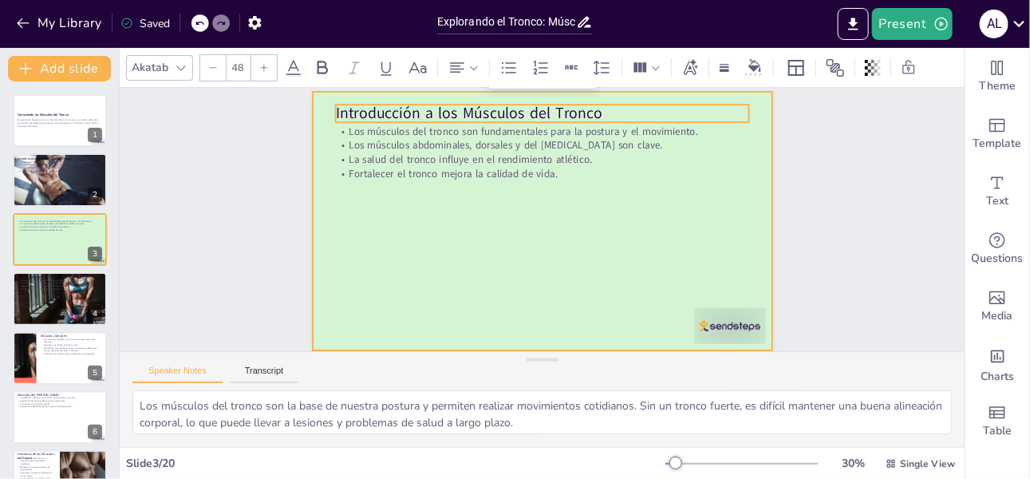
click at [451, 233] on div at bounding box center [542, 221] width 459 height 258
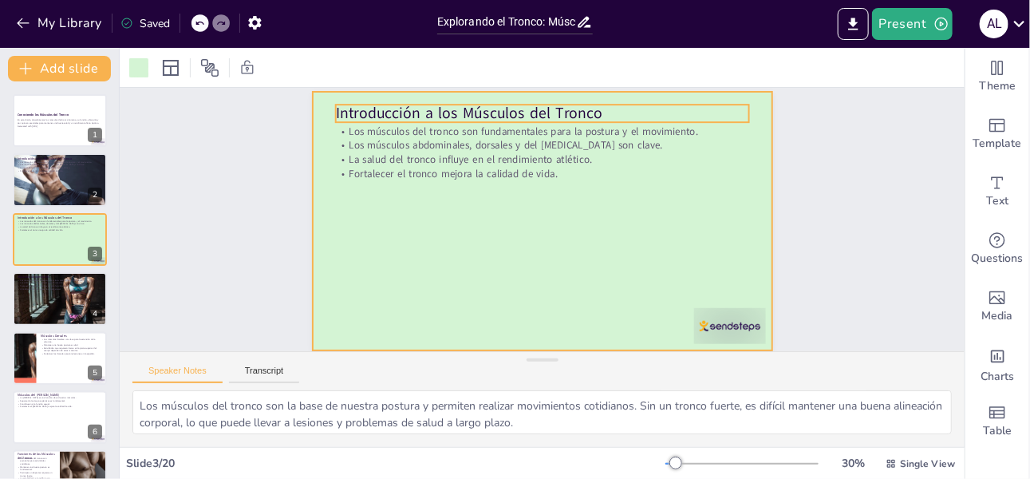
click at [426, 105] on p "Introducción a los Músculos del Tronco" at bounding box center [541, 114] width 413 height 22
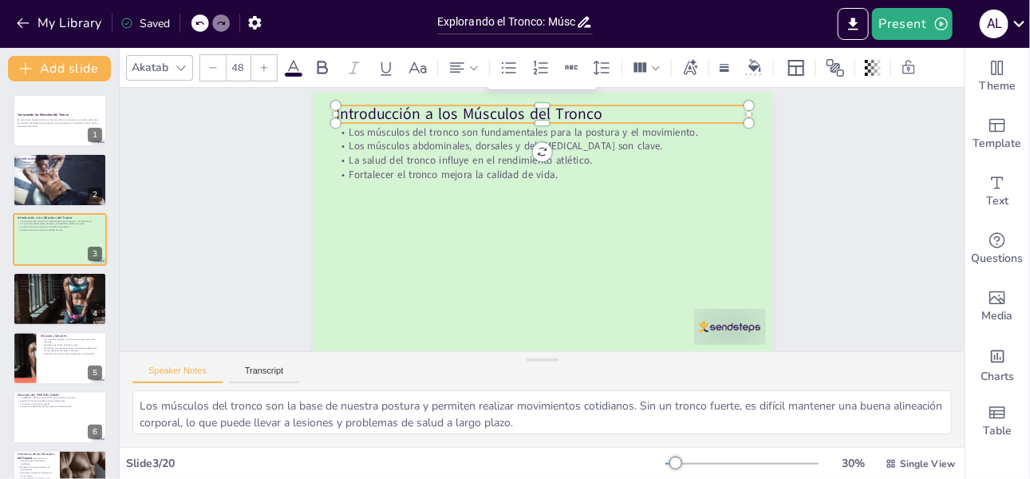
click at [426, 105] on p "Introducción a los Músculos del Tronco" at bounding box center [552, 114] width 413 height 65
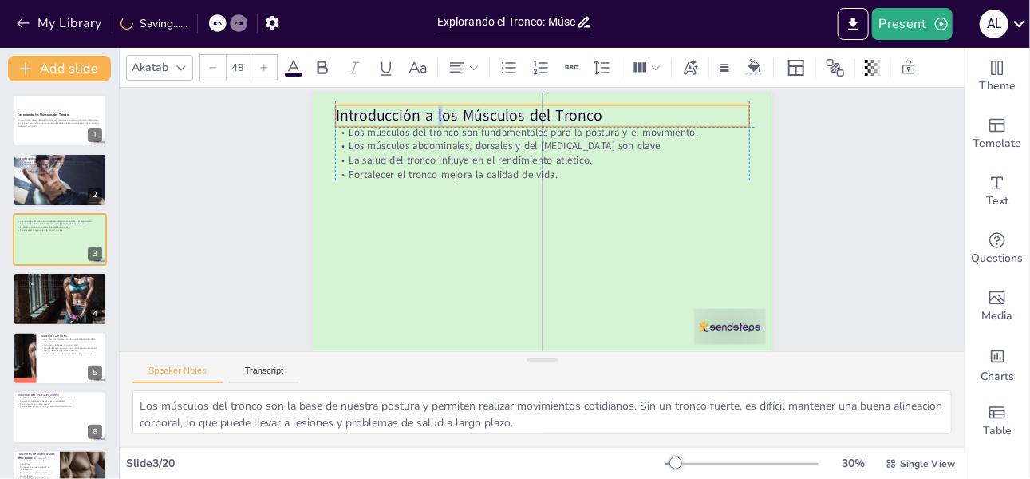
click at [432, 112] on p "Introducción a los Músculos del Tronco" at bounding box center [574, 121] width 400 height 148
click at [432, 112] on p "Introducción a los Músculos del Tronco" at bounding box center [541, 116] width 413 height 22
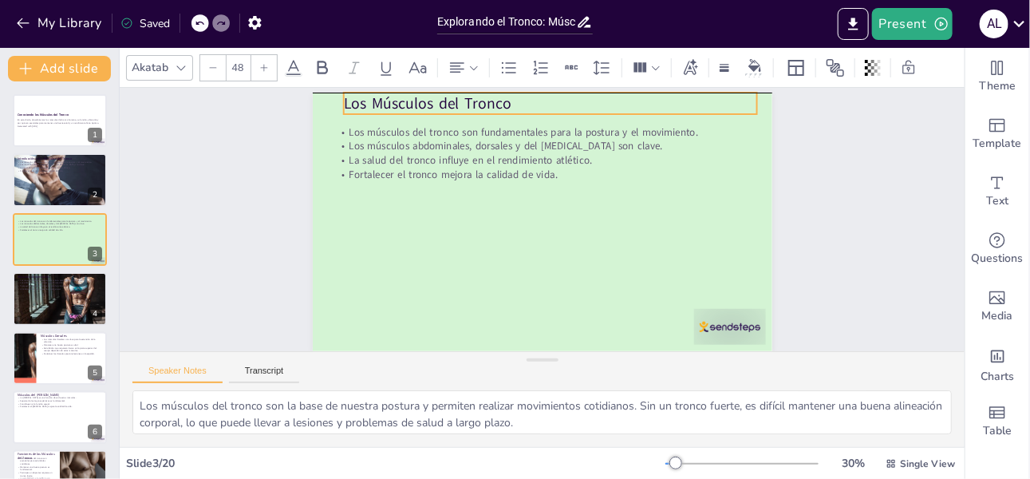
drag, startPoint x: 493, startPoint y: 114, endPoint x: 501, endPoint y: 107, distance: 10.7
click at [501, 107] on p "Los Músculos del Tronco" at bounding box center [561, 105] width 413 height 65
click at [687, 69] on icon at bounding box center [690, 68] width 18 height 18
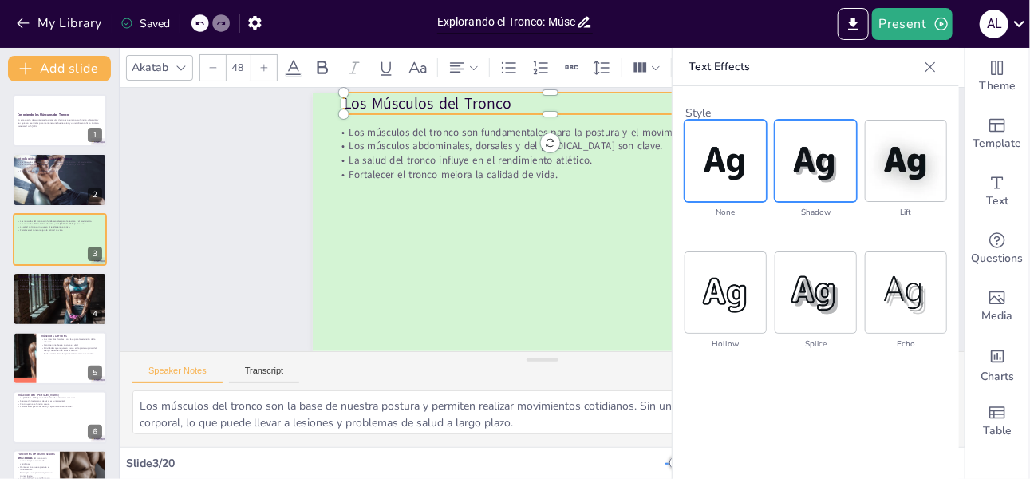
click at [796, 161] on img at bounding box center [815, 160] width 81 height 81
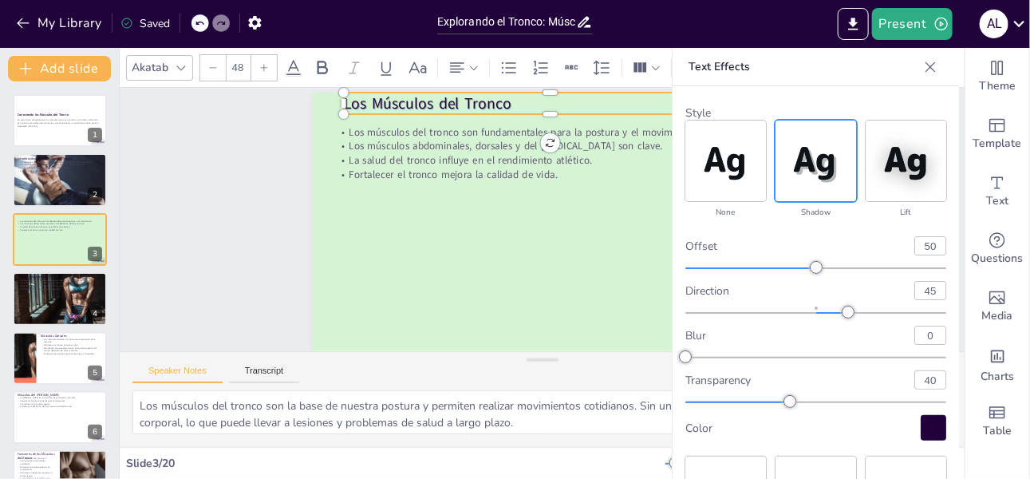
click at [925, 431] on div at bounding box center [934, 428] width 26 height 26
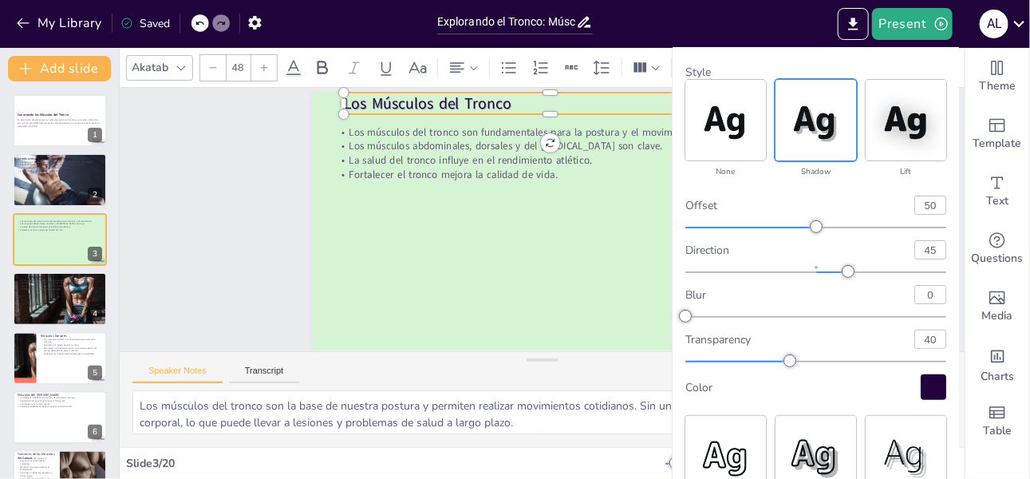
click at [921, 388] on div at bounding box center [934, 387] width 26 height 26
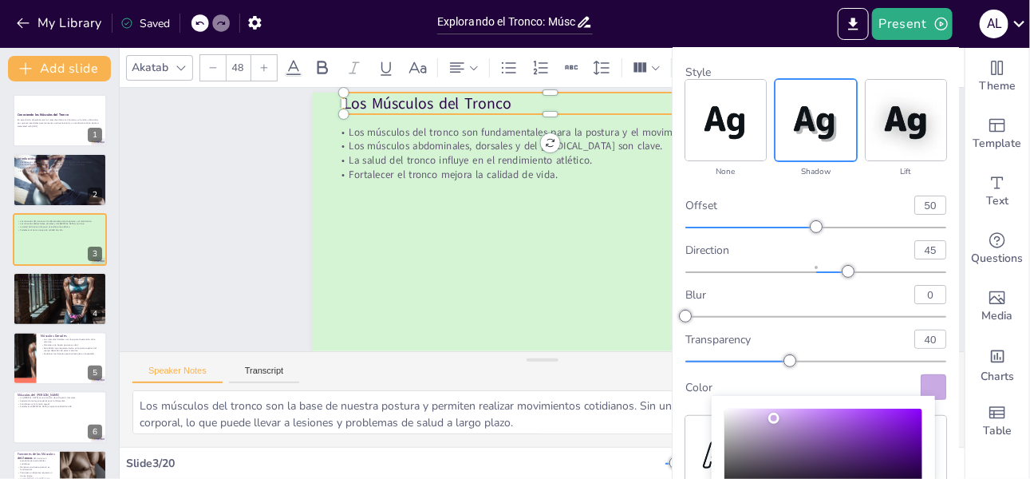
click at [774, 418] on div "Color" at bounding box center [823, 452] width 198 height 89
click at [841, 439] on div "Color" at bounding box center [823, 452] width 198 height 89
click at [830, 449] on div "Color" at bounding box center [823, 452] width 198 height 89
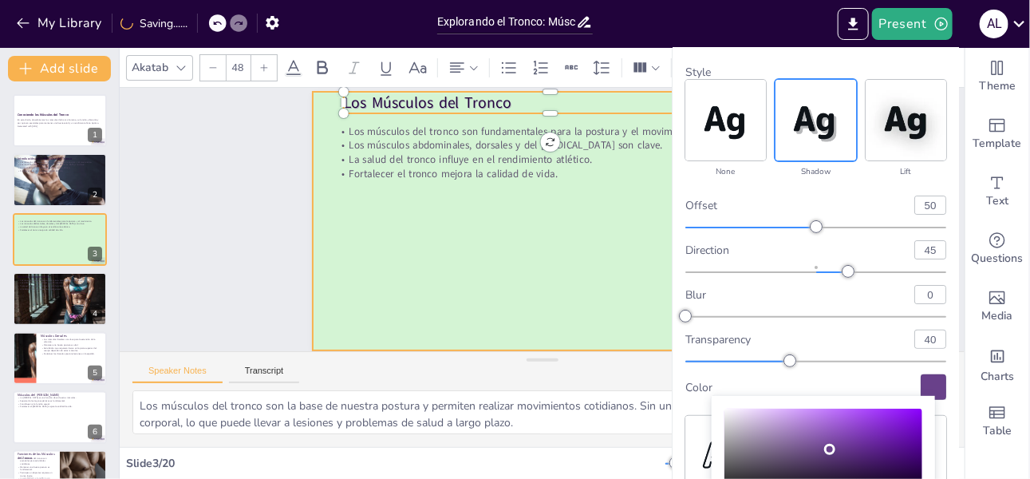
click at [629, 309] on div at bounding box center [542, 221] width 459 height 258
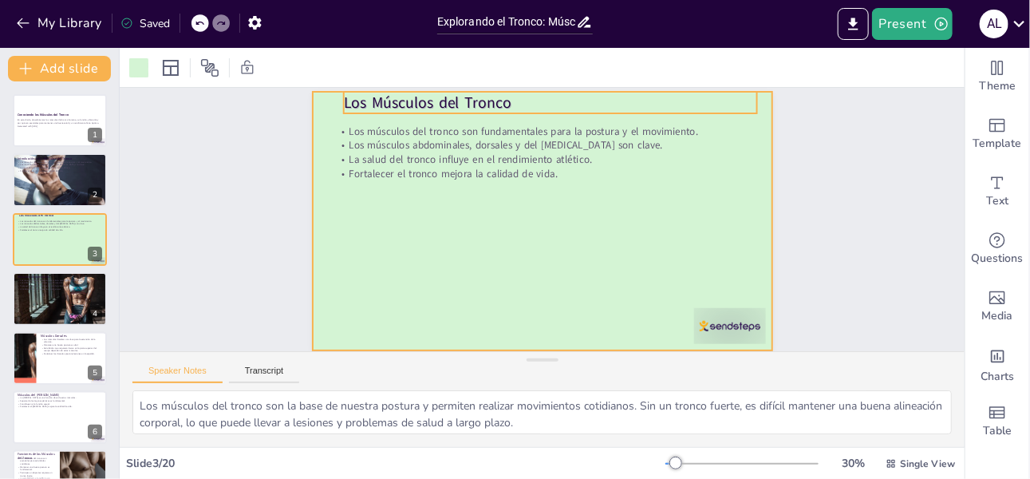
click at [506, 101] on p "Los Músculos del Tronco" at bounding box center [573, 106] width 409 height 107
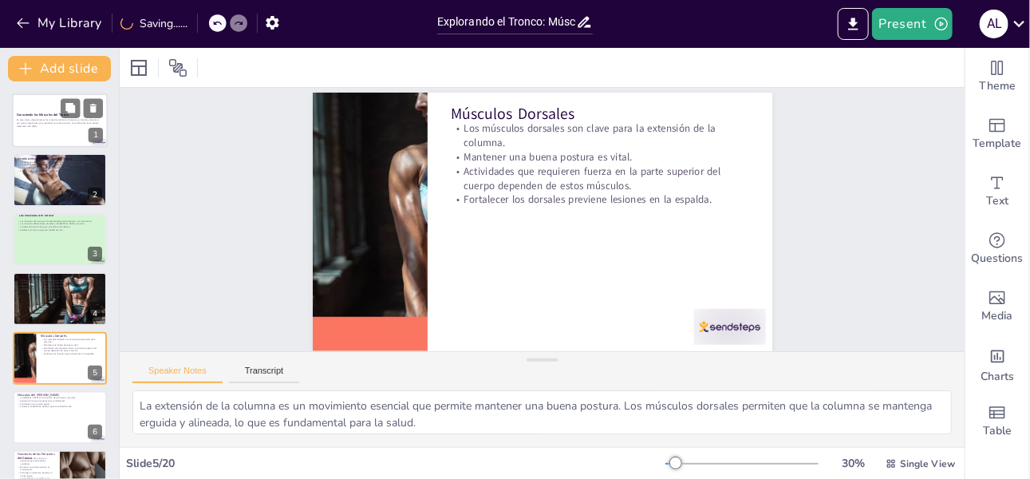
click at [49, 106] on div at bounding box center [60, 120] width 96 height 54
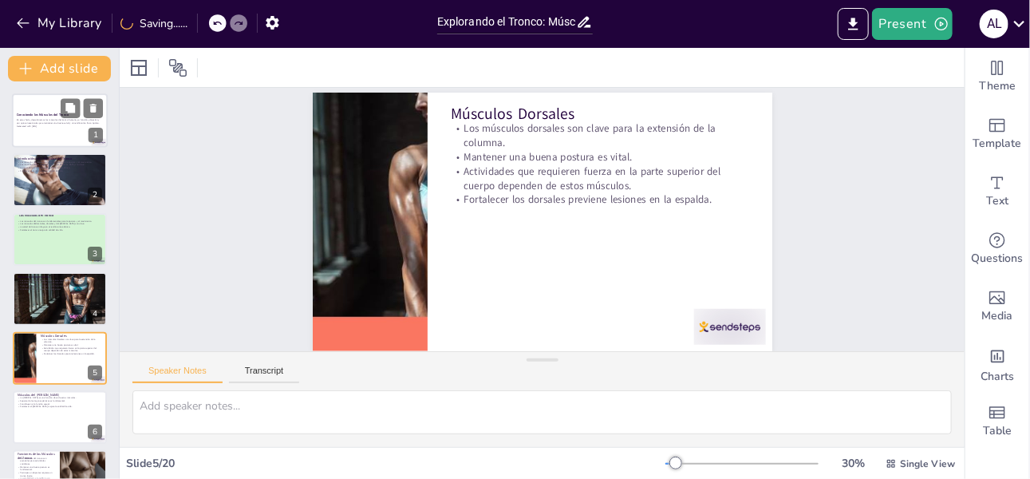
scroll to position [0, 0]
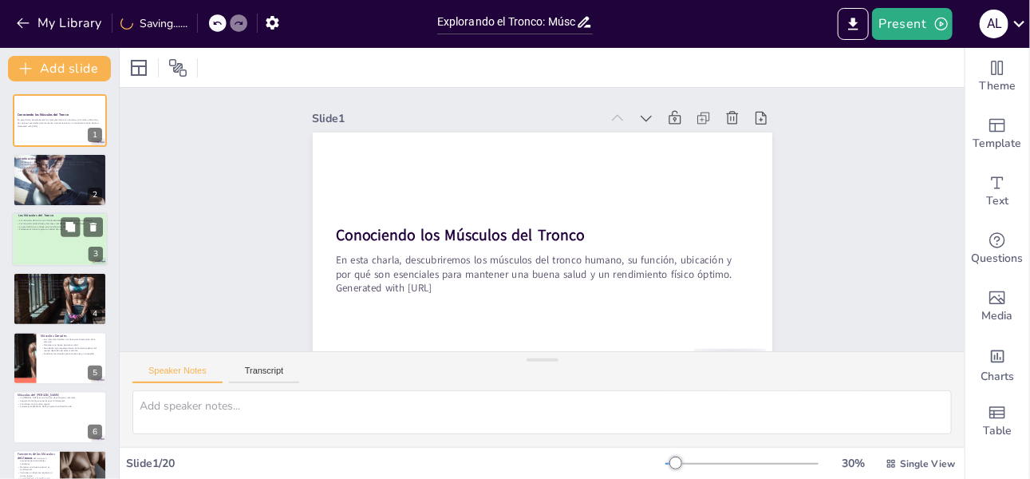
click at [52, 225] on p "La salud del tronco influye en el rendimiento atlético." at bounding box center [60, 226] width 86 height 3
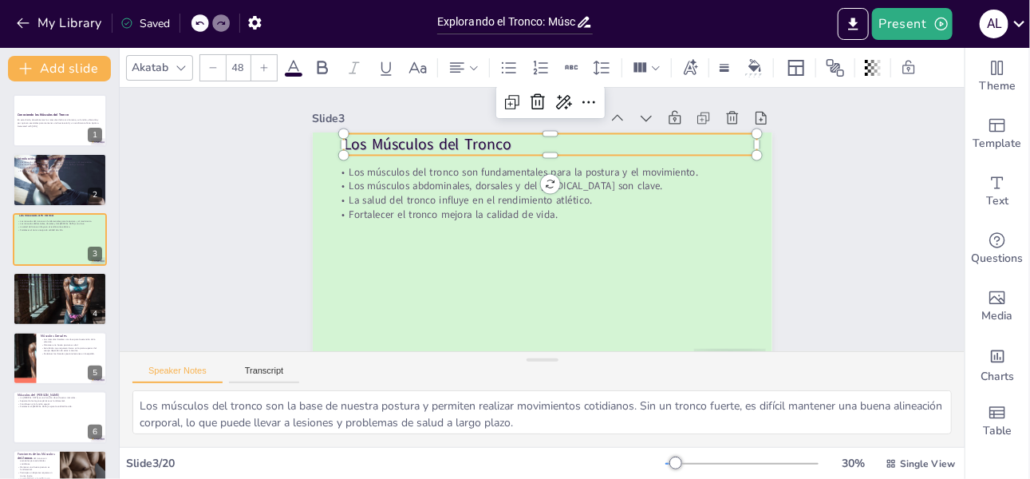
click at [376, 144] on p "Los Músculos del Tronco" at bounding box center [557, 145] width 413 height 65
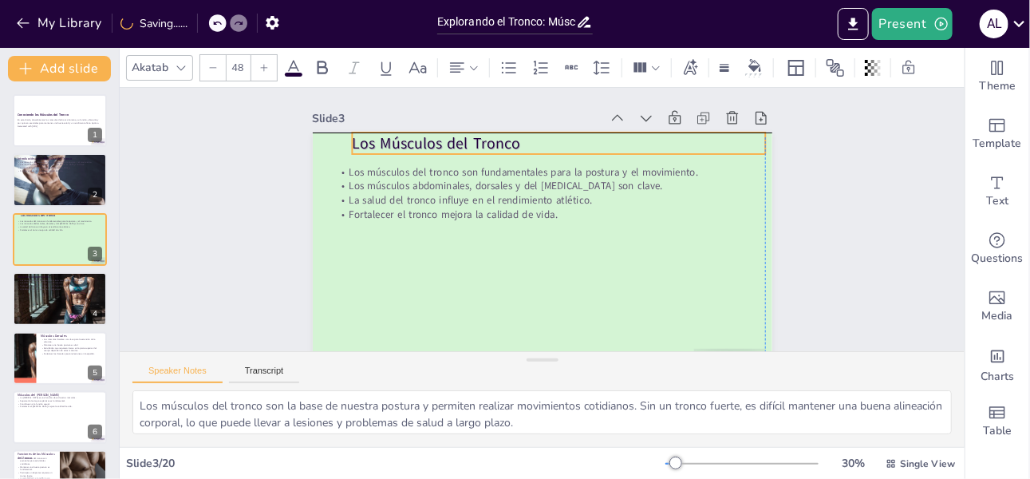
click at [380, 148] on p "Los Músculos del Tronco" at bounding box center [558, 143] width 413 height 22
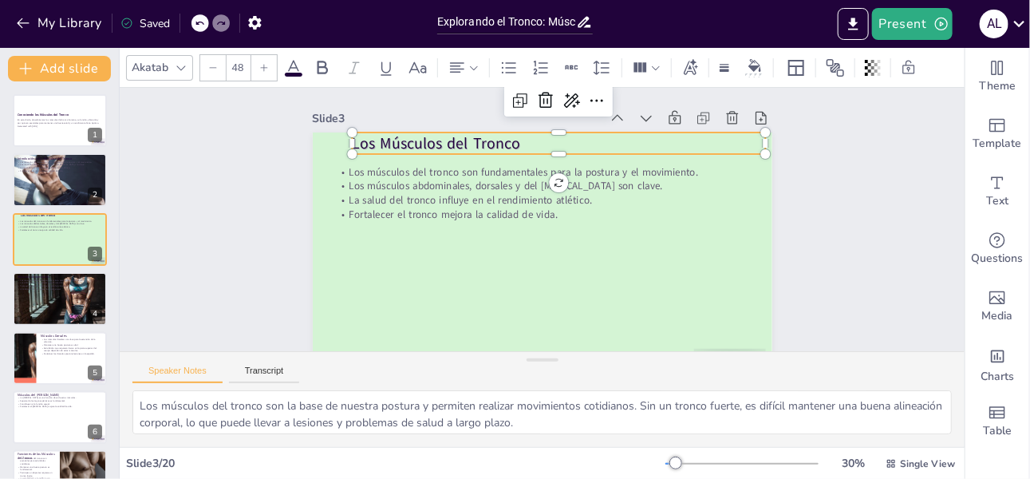
click at [266, 69] on icon at bounding box center [264, 68] width 10 height 10
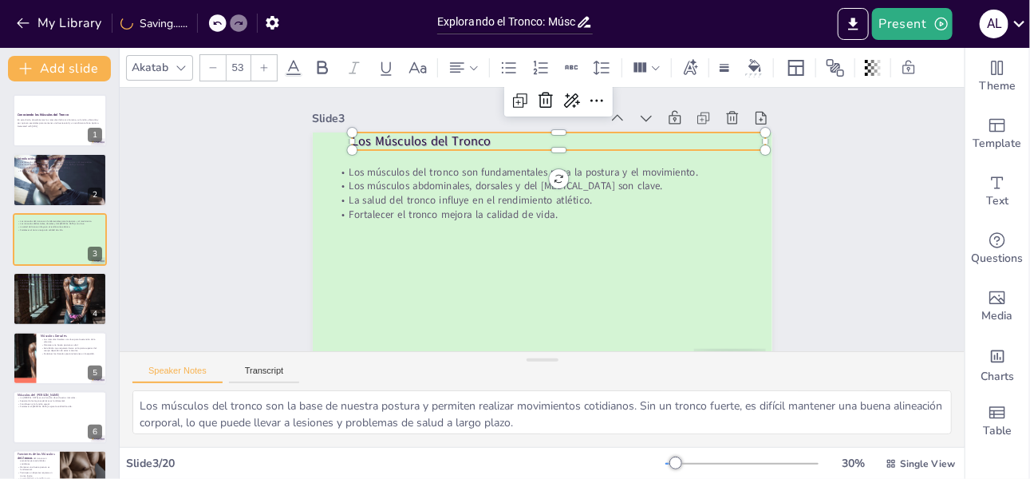
click at [266, 69] on icon at bounding box center [264, 68] width 10 height 10
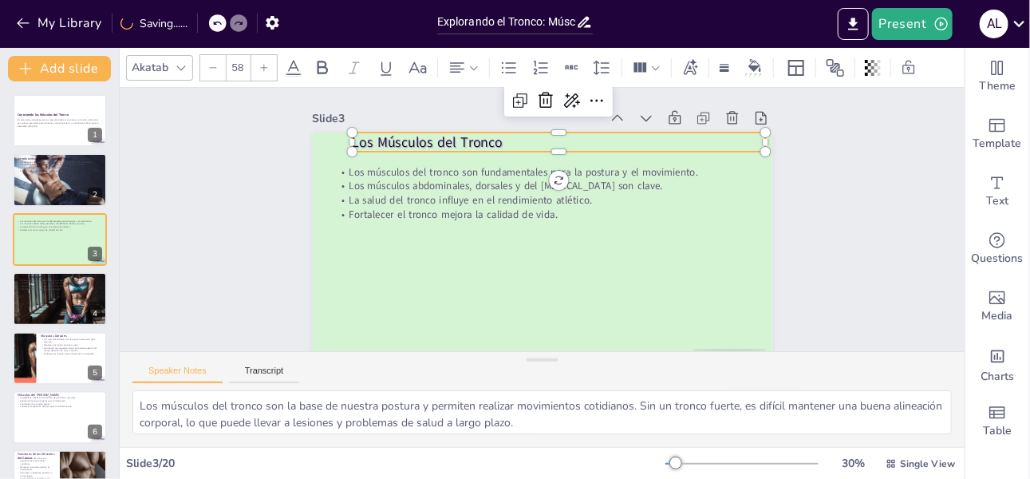
click at [266, 69] on icon at bounding box center [264, 68] width 10 height 10
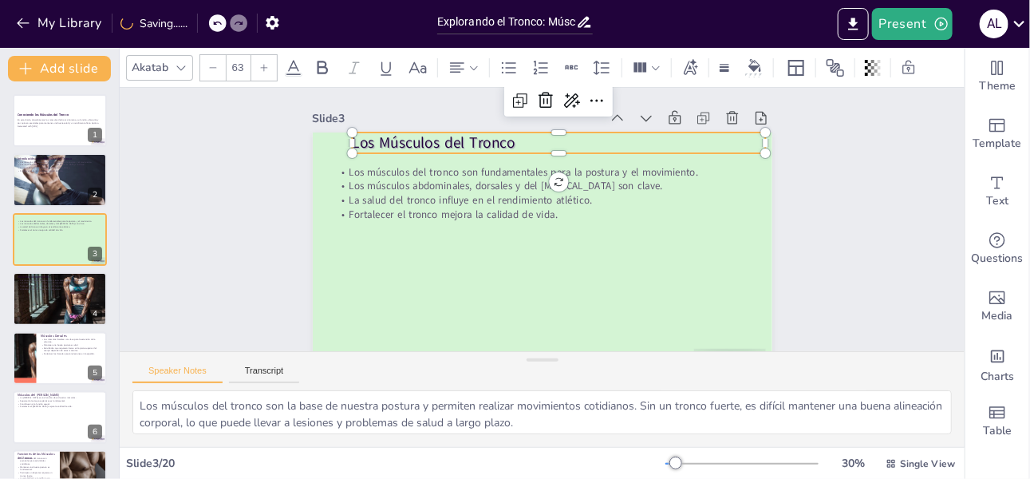
click at [266, 69] on icon at bounding box center [264, 68] width 10 height 10
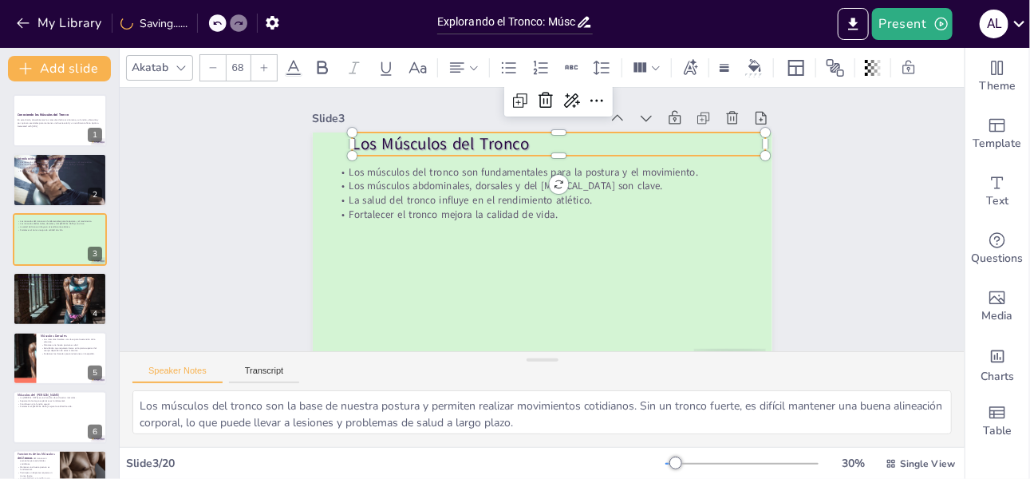
click at [266, 69] on icon at bounding box center [264, 68] width 10 height 10
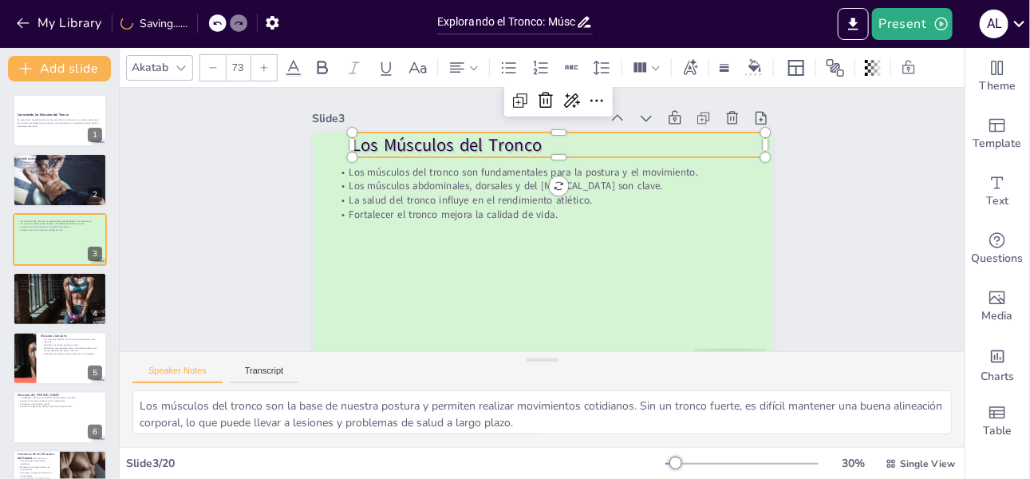
click at [266, 69] on icon at bounding box center [264, 68] width 10 height 10
click at [265, 68] on icon at bounding box center [264, 68] width 10 height 10
click at [266, 69] on icon at bounding box center [264, 68] width 10 height 10
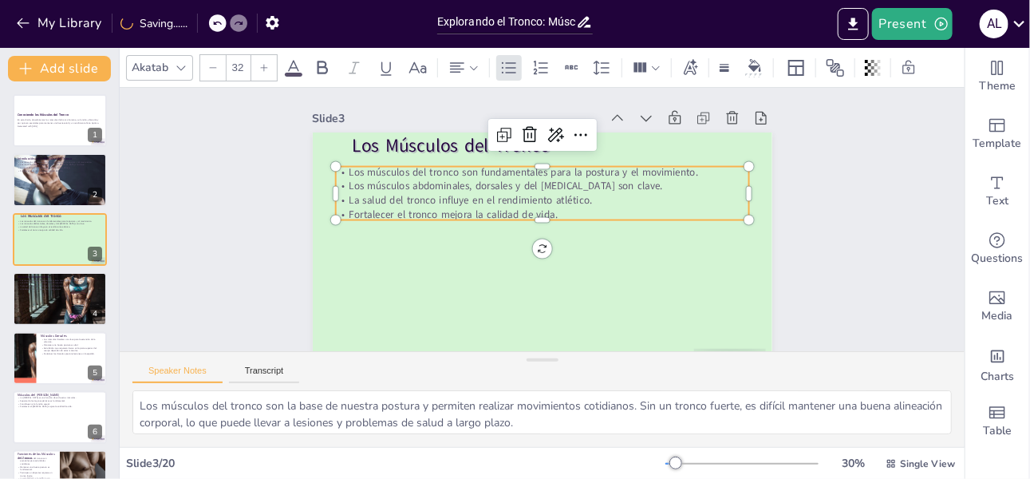
click at [365, 187] on p "Los músculos abdominales, dorsales y del [MEDICAL_DATA] son clave." at bounding box center [545, 186] width 412 height 57
click at [267, 69] on icon at bounding box center [264, 68] width 10 height 10
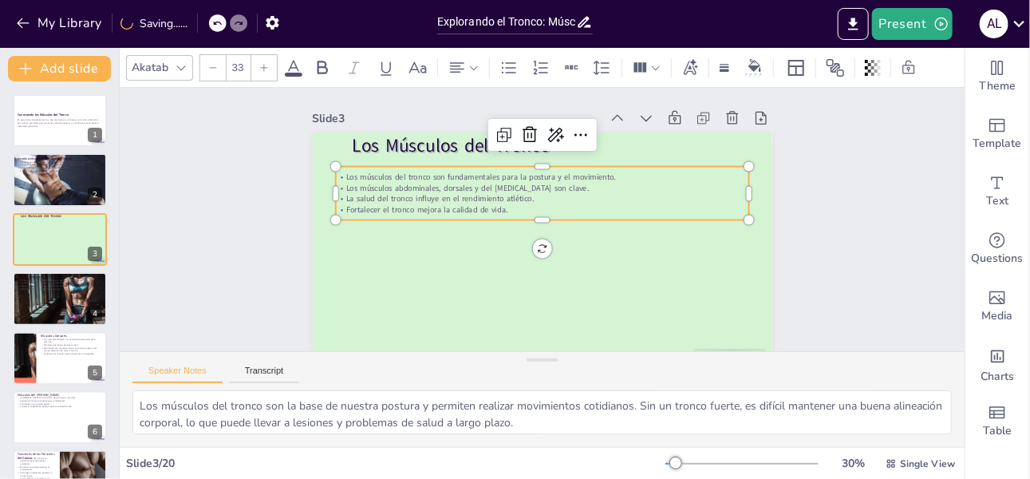
click at [267, 69] on icon at bounding box center [264, 68] width 10 height 10
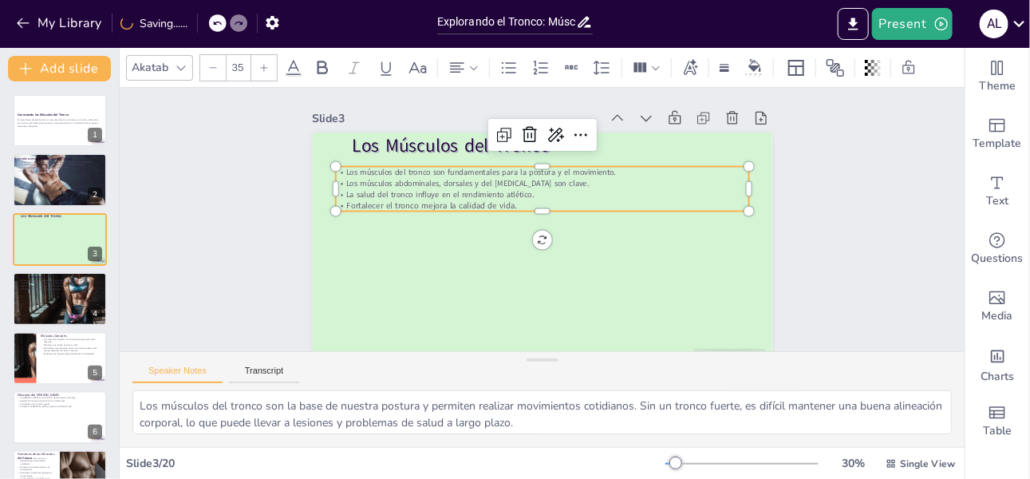
click at [267, 69] on icon at bounding box center [264, 68] width 10 height 10
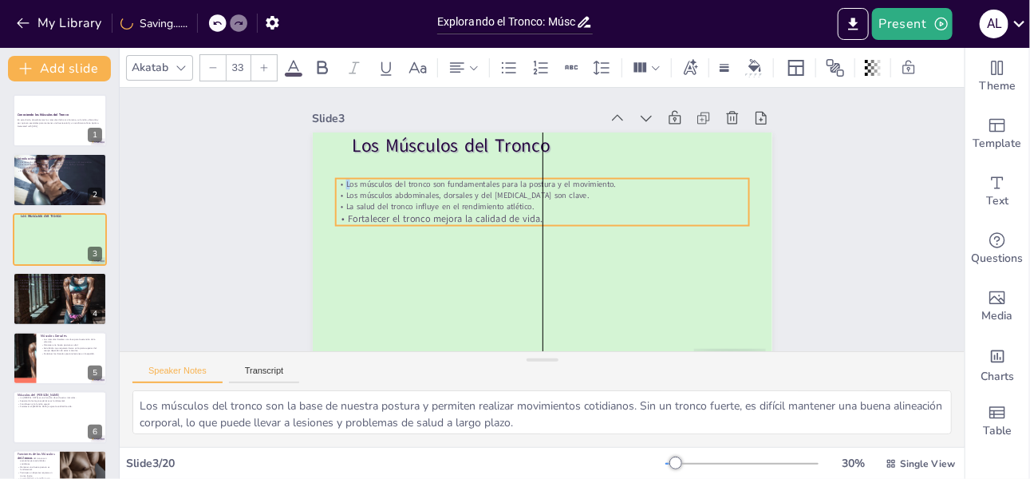
drag, startPoint x: 333, startPoint y: 167, endPoint x: 338, endPoint y: 179, distance: 12.9
click at [340, 179] on p "Los músculos del tronco son fundamentales para la postura y el movimiento." at bounding box center [546, 184] width 412 height 54
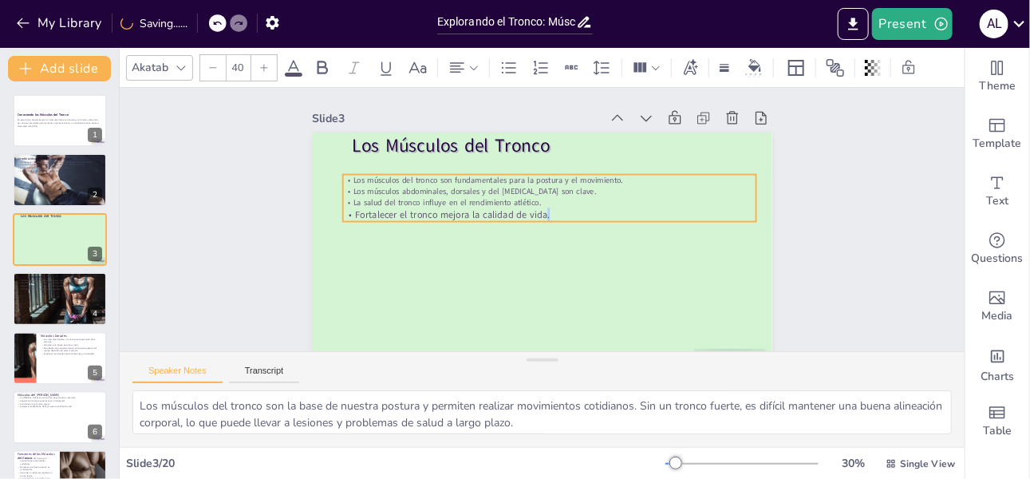
drag, startPoint x: 530, startPoint y: 213, endPoint x: 537, endPoint y: 209, distance: 8.2
click at [537, 209] on p "Fortalecer el tronco mejora la calidad de vida." at bounding box center [550, 216] width 408 height 99
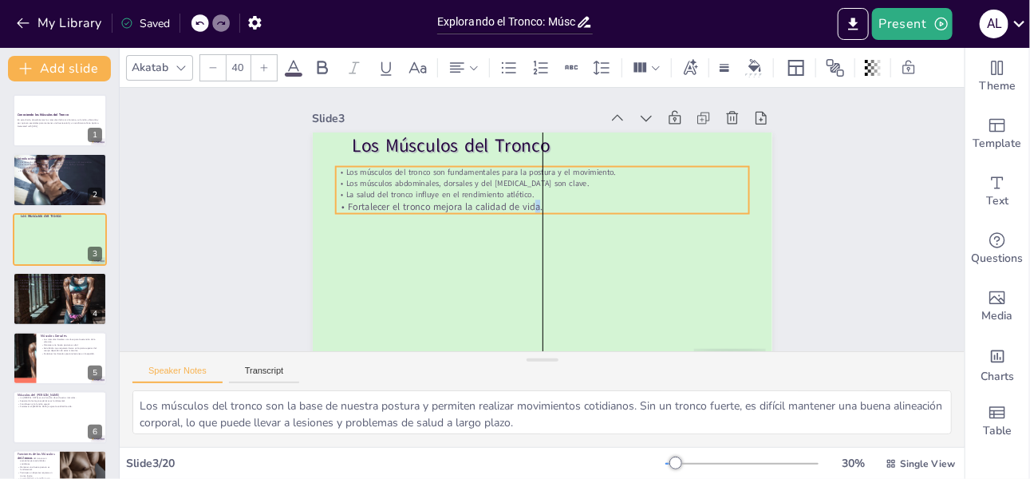
drag, startPoint x: 531, startPoint y: 210, endPoint x: 528, endPoint y: 202, distance: 8.6
click at [528, 202] on p "Fortalecer el tronco mejora la calidad de vida." at bounding box center [543, 206] width 412 height 57
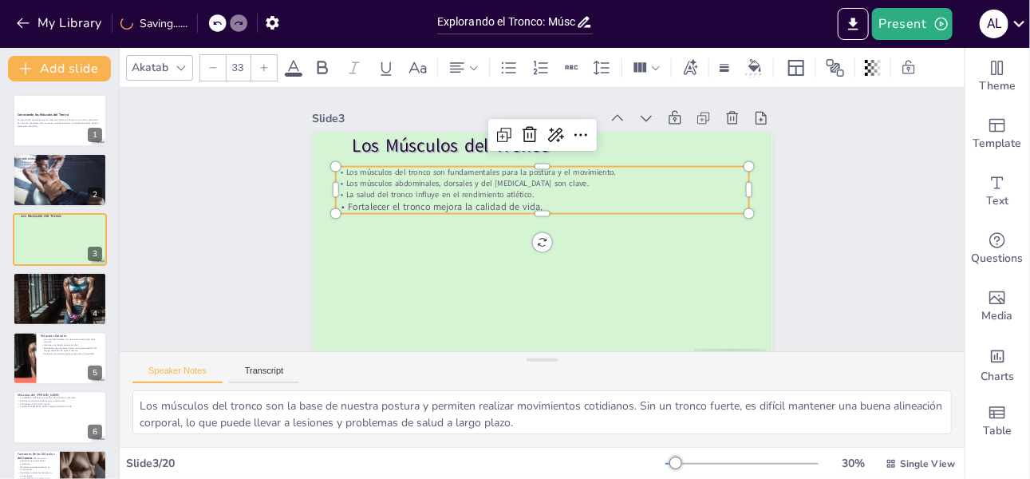
click at [595, 182] on p "Los músculos abdominales, dorsales y del [MEDICAL_DATA] son clave." at bounding box center [541, 183] width 413 height 11
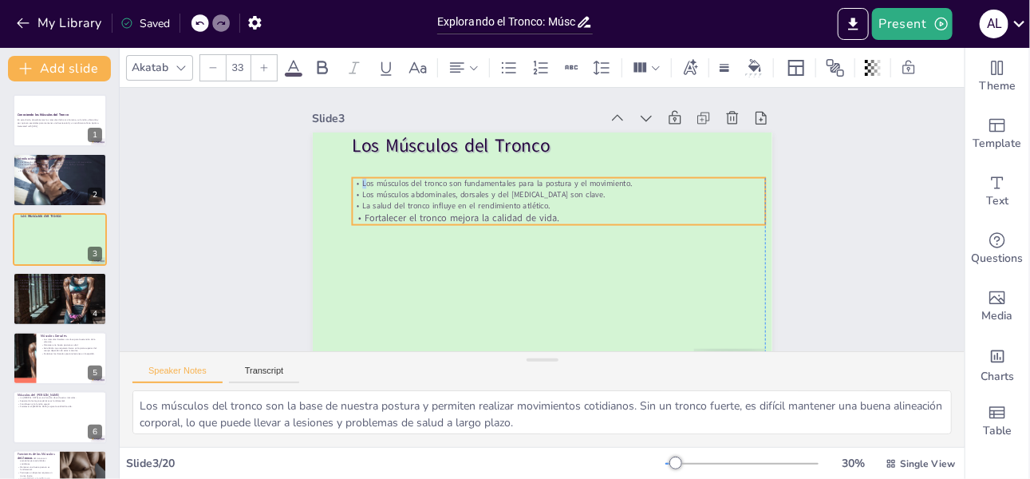
drag, startPoint x: 337, startPoint y: 170, endPoint x: 348, endPoint y: 181, distance: 15.8
click at [371, 181] on p "Los músculos del tronco son fundamentales para la postura y el movimiento." at bounding box center [569, 190] width 396 height 138
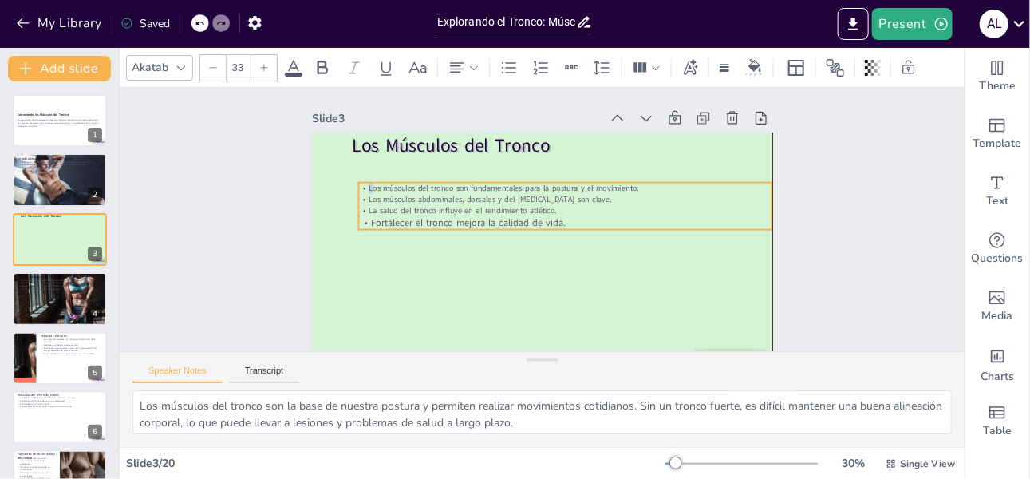
click at [368, 186] on p "Los músculos del tronco son fundamentales para la postura y el movimiento." at bounding box center [571, 193] width 407 height 97
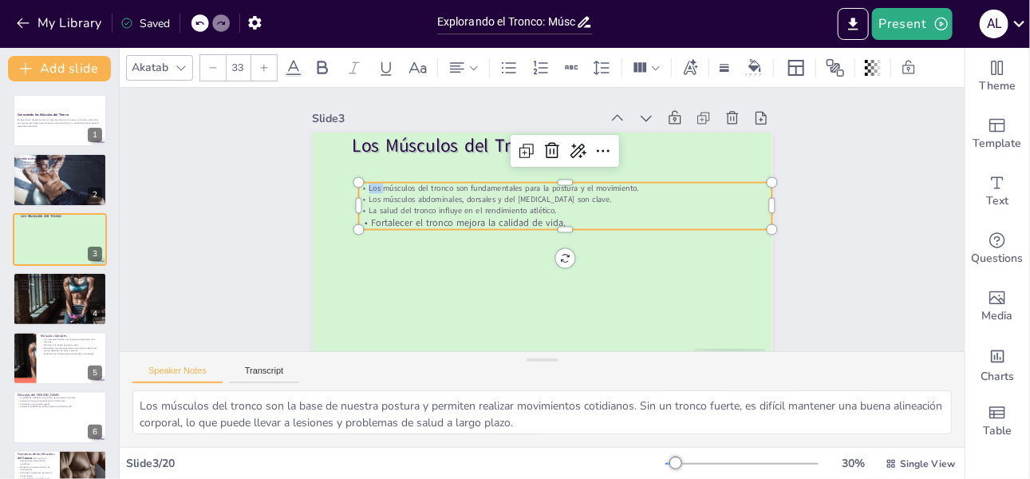
click at [358, 186] on p "Los músculos del tronco son fundamentales para la postura y el movimiento." at bounding box center [564, 188] width 413 height 11
click at [362, 186] on p "Los músculos del tronco son fundamentales para la postura y el movimiento." at bounding box center [568, 191] width 412 height 54
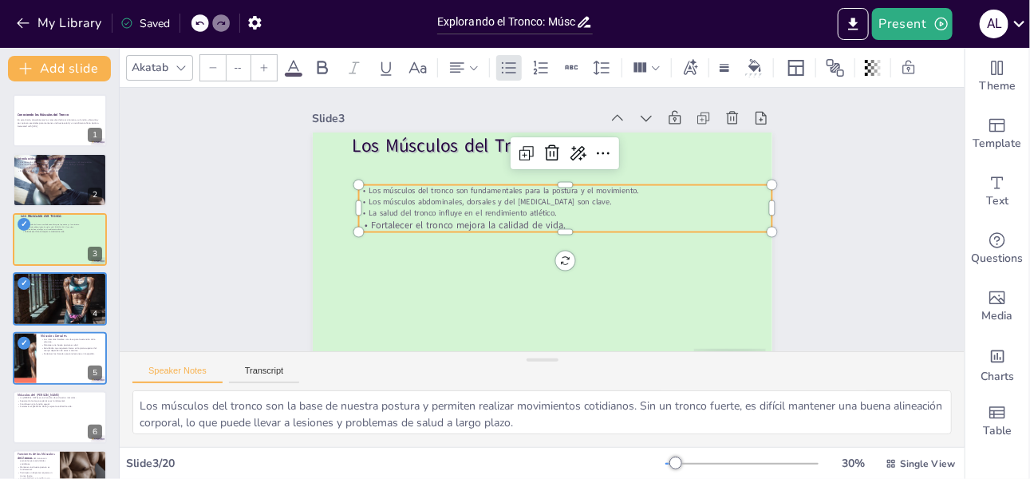
click at [550, 220] on p "Fortalecer el tronco mejora la calidad de vida." at bounding box center [564, 227] width 412 height 57
click at [988, 180] on icon "Add text boxes" at bounding box center [997, 182] width 19 height 19
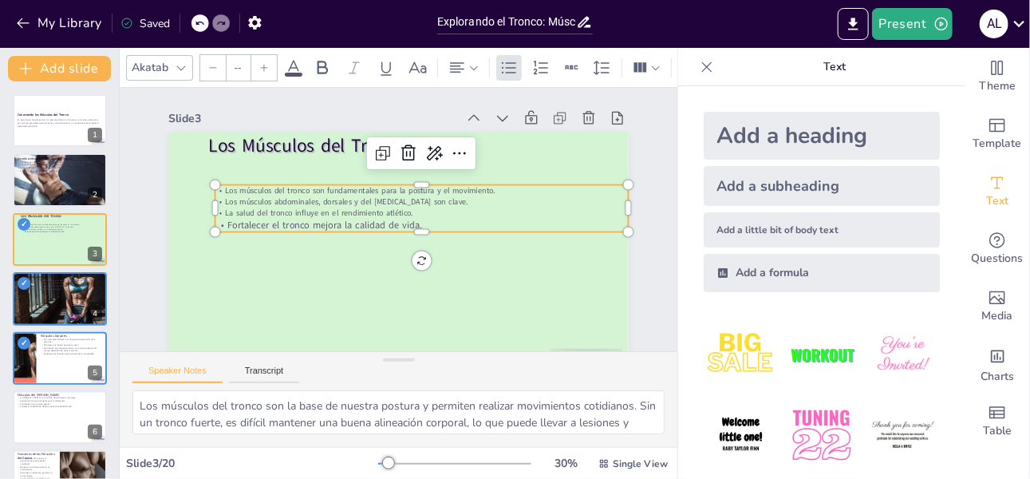
click at [814, 182] on div "Add a subheading" at bounding box center [822, 186] width 236 height 40
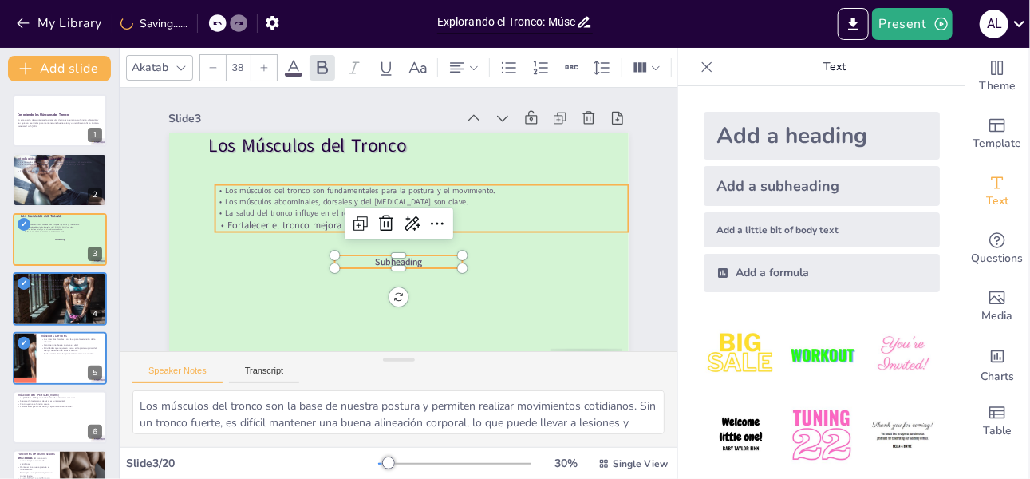
click at [272, 211] on p "La salud del tronco influye en el rendimiento atlético." at bounding box center [422, 214] width 412 height 54
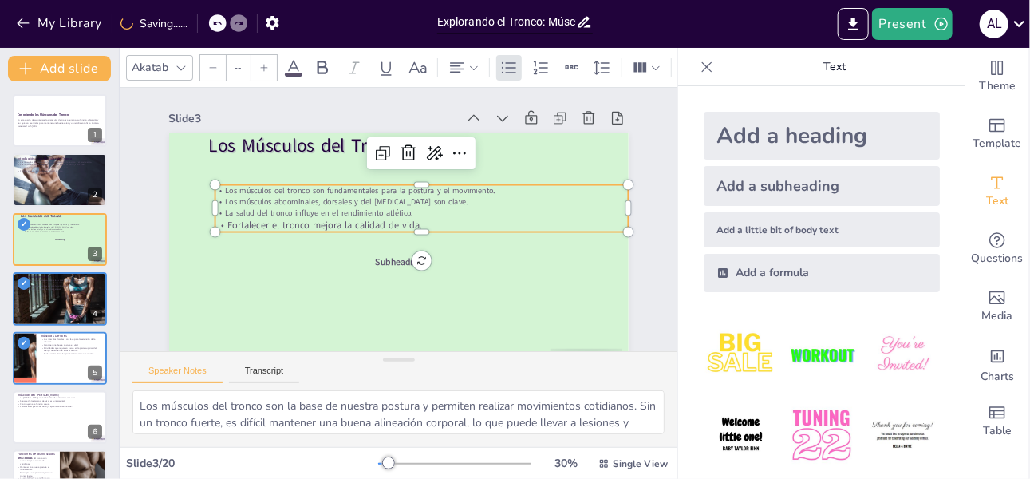
click at [272, 211] on p "La salud del tronco influye en el rendimiento atlético." at bounding box center [421, 212] width 413 height 11
click at [758, 132] on div "Add a heading" at bounding box center [822, 136] width 236 height 48
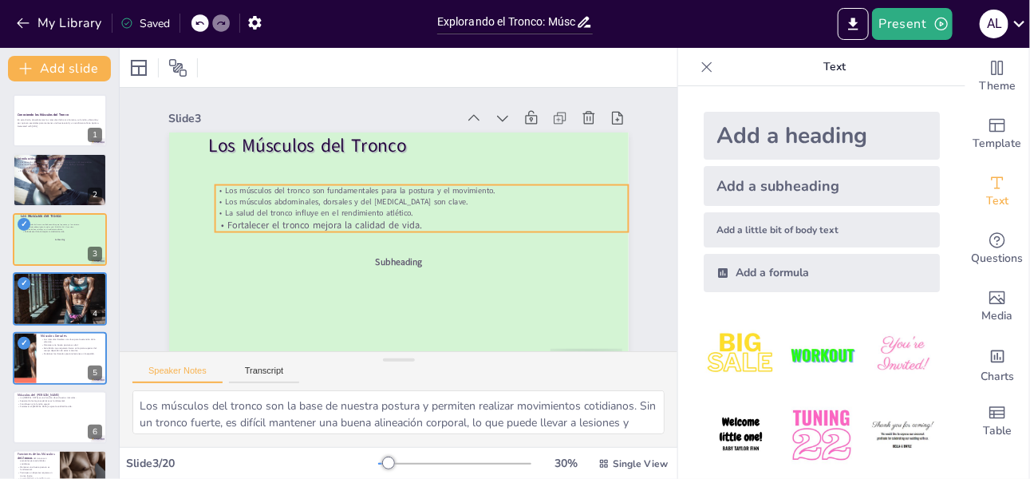
click at [345, 213] on p "La salud del tronco influye en el rendimiento atlético." at bounding box center [422, 214] width 412 height 54
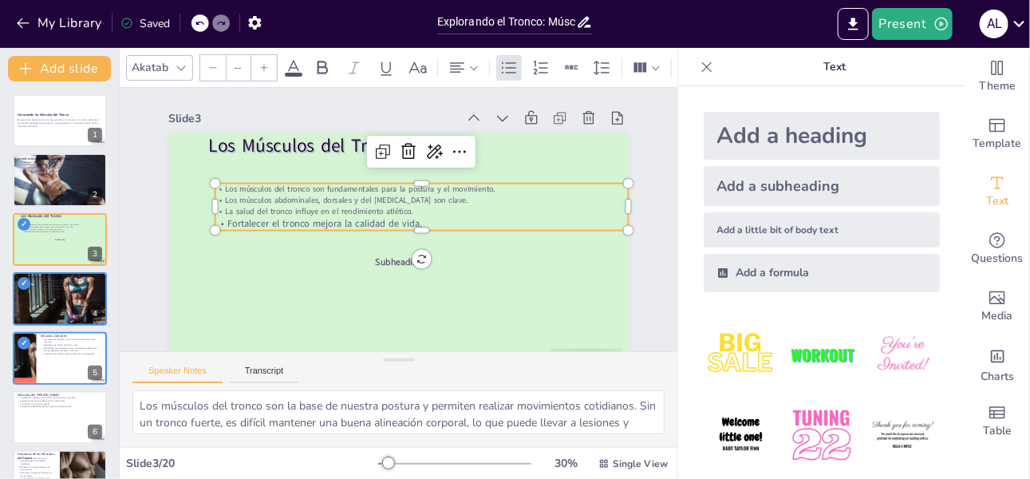
click at [738, 431] on img at bounding box center [741, 435] width 74 height 74
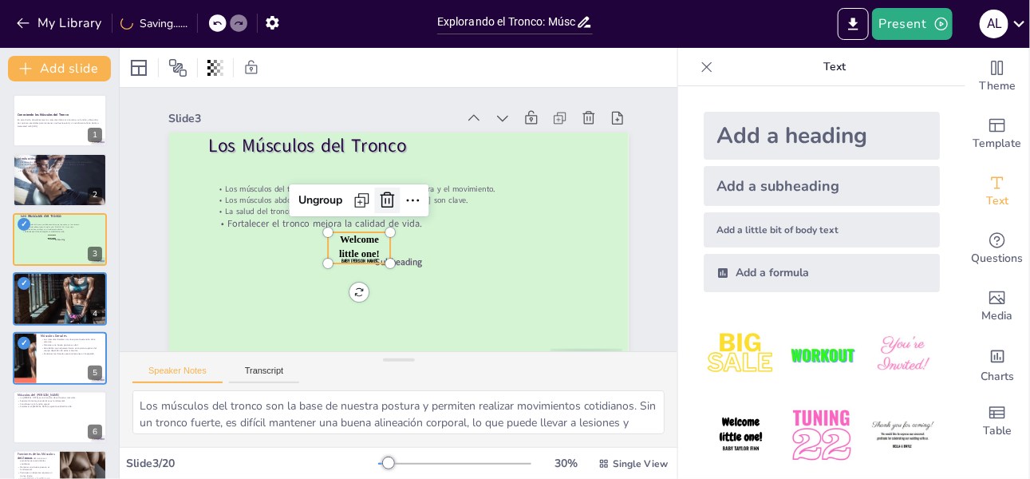
click at [379, 199] on icon at bounding box center [389, 199] width 21 height 21
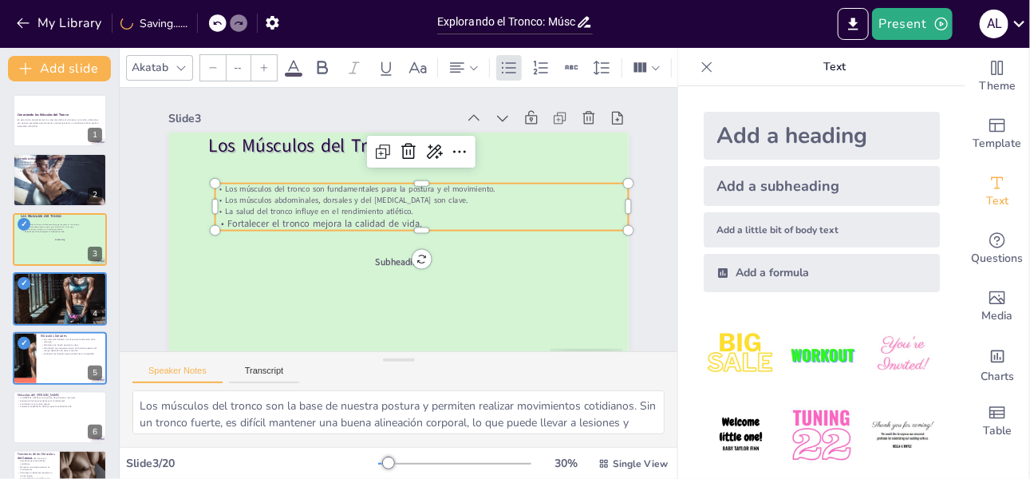
click at [355, 195] on p "Los músculos abdominales, dorsales y del [MEDICAL_DATA] son clave." at bounding box center [427, 211] width 382 height 179
click at [269, 62] on div at bounding box center [264, 68] width 26 height 26
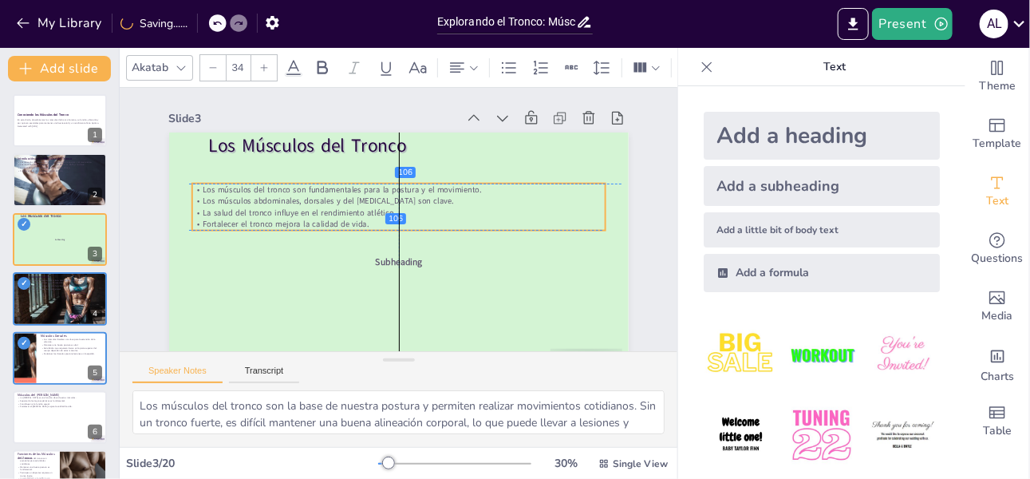
drag, startPoint x: 390, startPoint y: 224, endPoint x: 365, endPoint y: 220, distance: 25.8
click at [365, 220] on p "Fortalecer el tronco mejora la calidad de vida." at bounding box center [397, 223] width 412 height 55
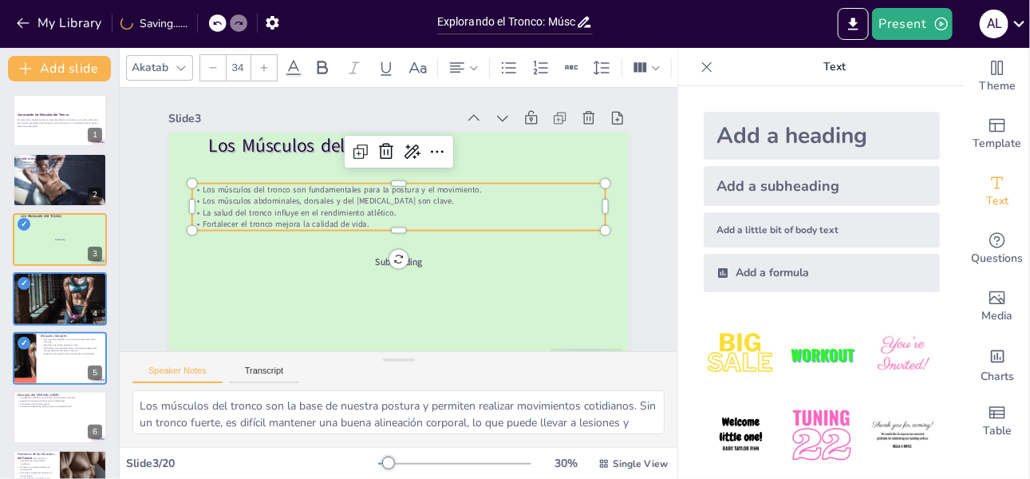
click at [365, 220] on p "Fortalecer el tronco mejora la calidad de vida." at bounding box center [397, 223] width 412 height 54
click at [365, 220] on p "Fortalecer el tronco mejora la calidad de vida." at bounding box center [397, 223] width 382 height 179
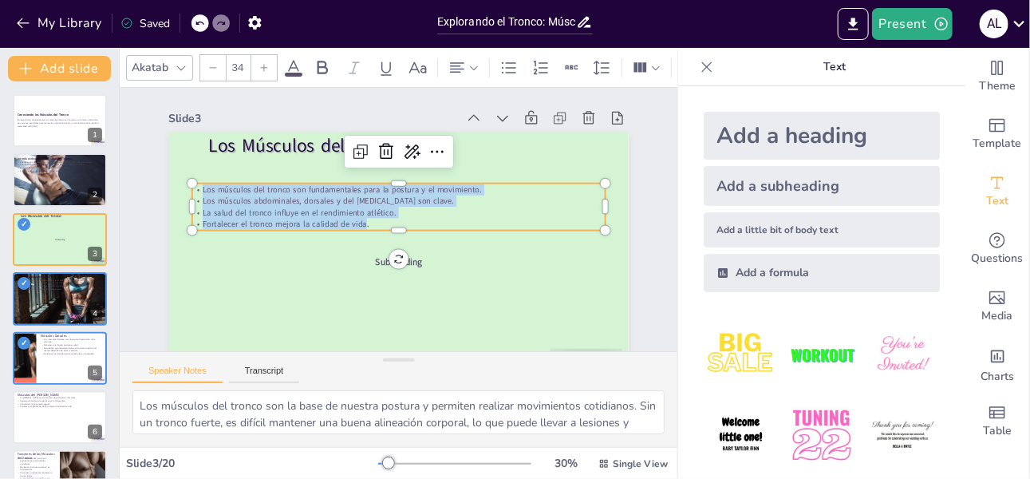
click at [265, 63] on icon at bounding box center [264, 68] width 10 height 10
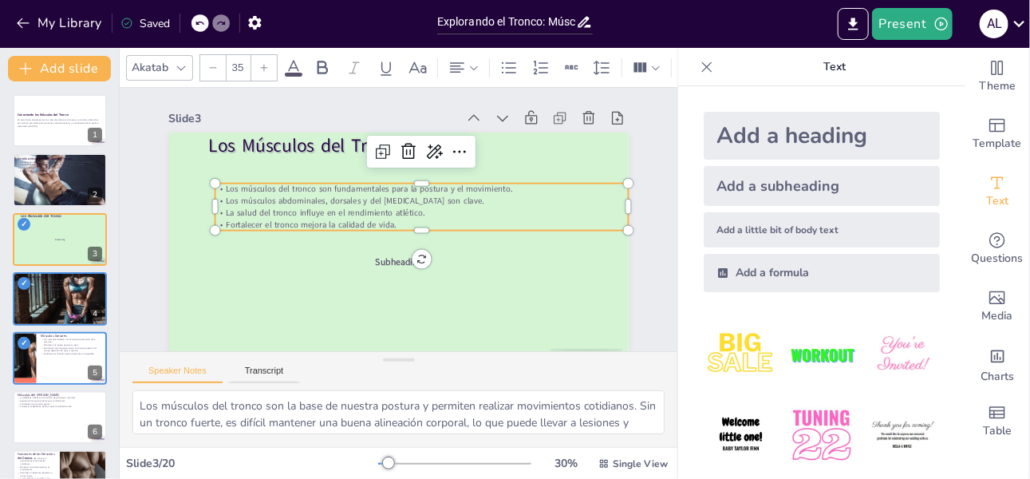
click at [265, 63] on icon at bounding box center [264, 68] width 10 height 10
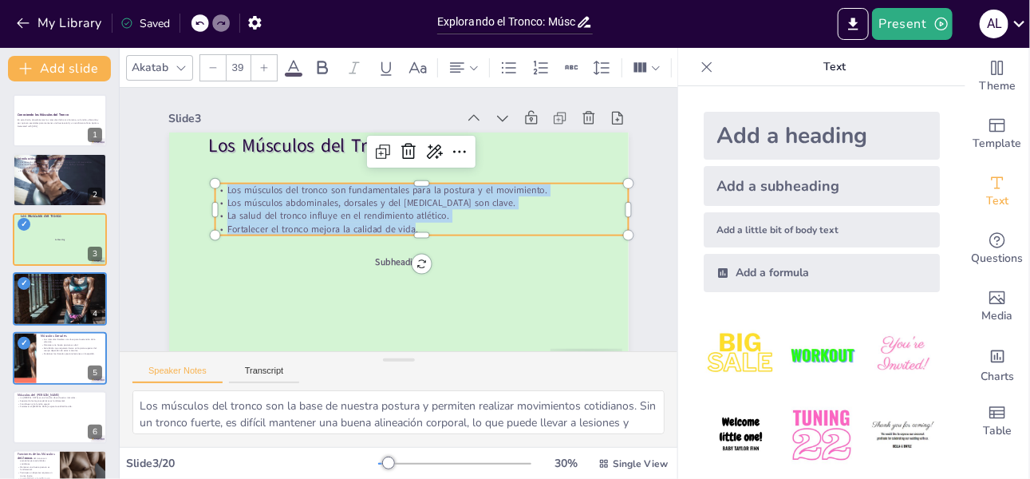
click at [265, 63] on icon at bounding box center [264, 68] width 10 height 10
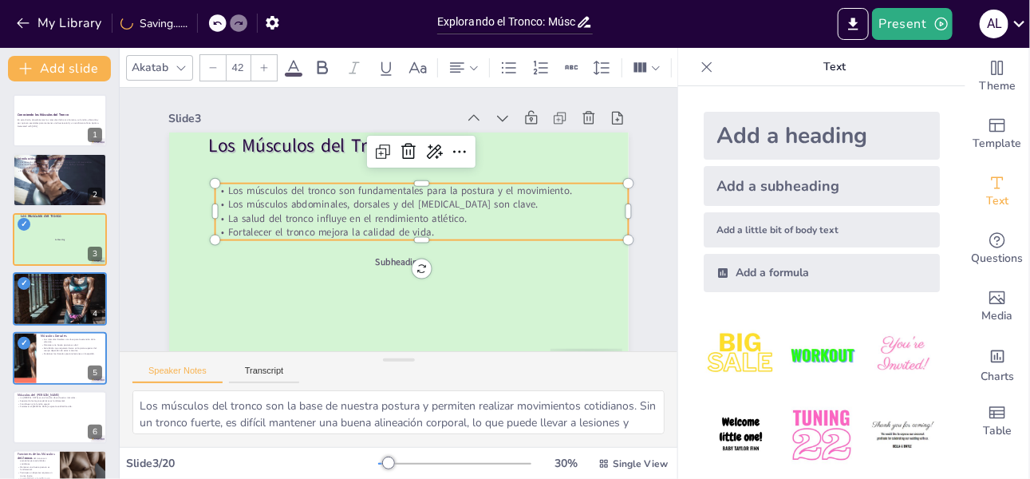
click at [265, 63] on icon at bounding box center [264, 68] width 10 height 10
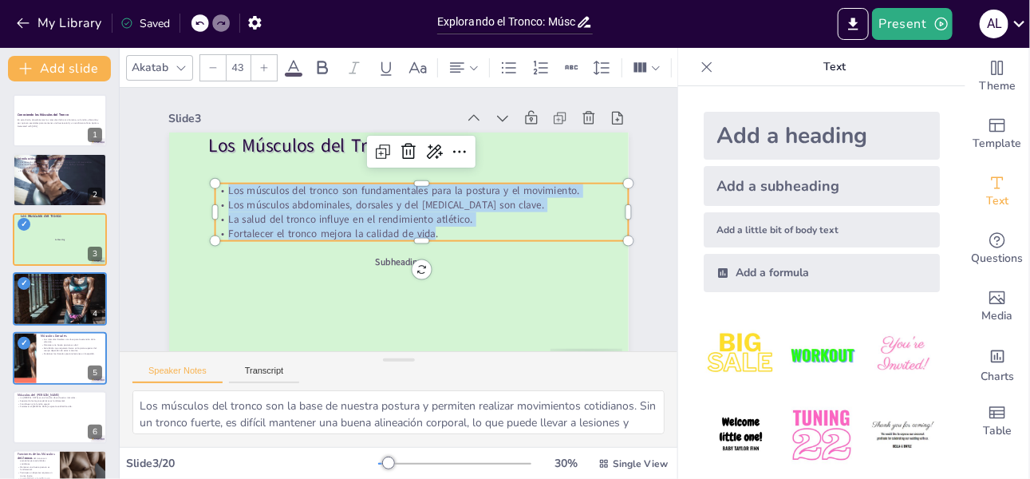
click at [265, 63] on icon at bounding box center [264, 68] width 10 height 10
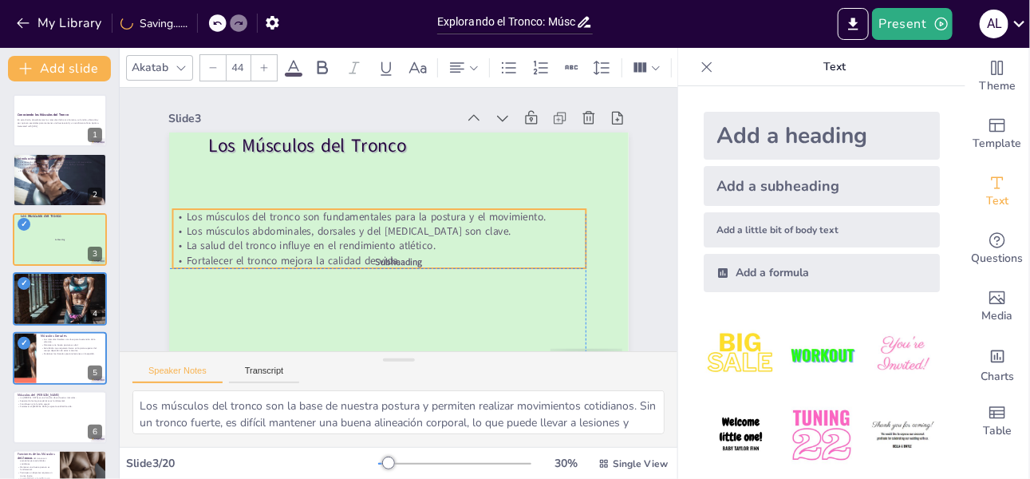
click at [276, 242] on p "La salud del tronco influye en el rendimiento atlético." at bounding box center [378, 246] width 413 height 14
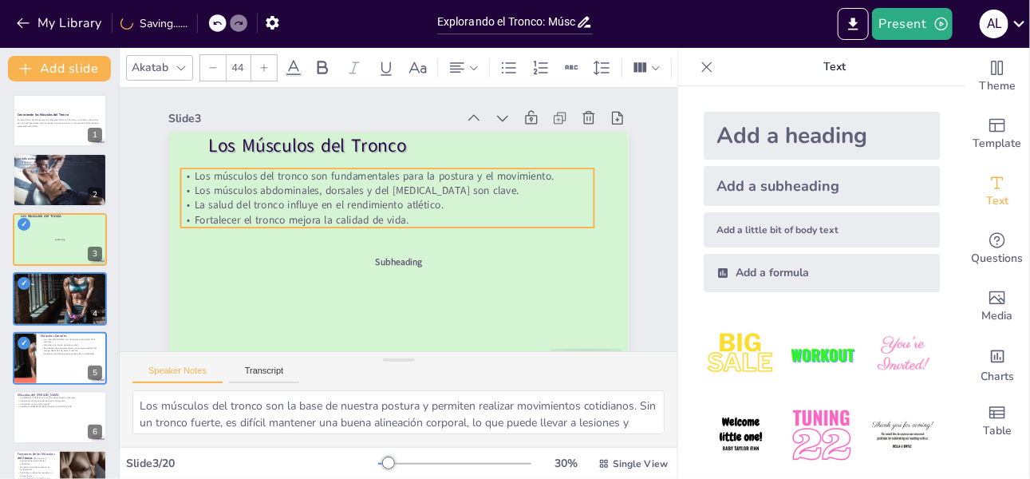
drag, startPoint x: 273, startPoint y: 230, endPoint x: 281, endPoint y: 189, distance: 41.5
click at [281, 189] on p "Los músculos abdominales, dorsales y del [MEDICAL_DATA] son clave." at bounding box center [389, 188] width 413 height 57
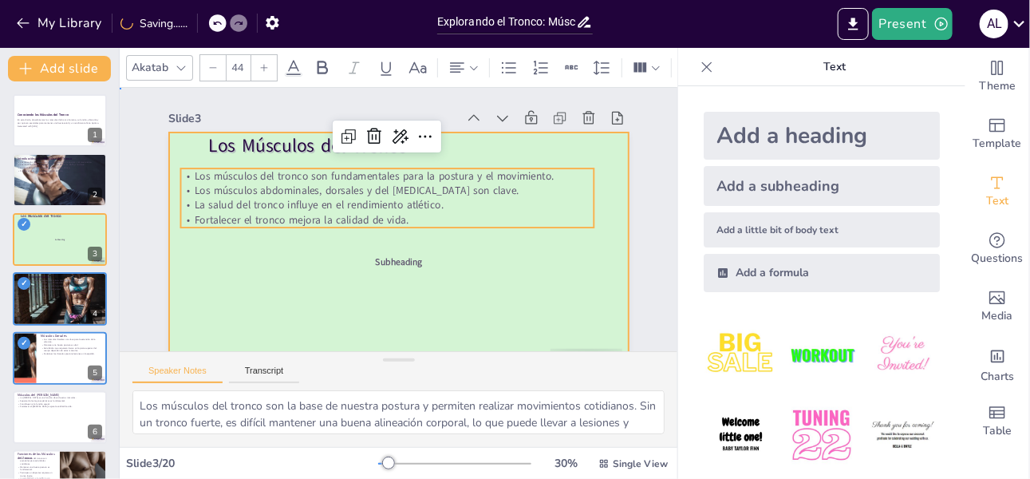
click at [272, 251] on div at bounding box center [394, 261] width 484 height 305
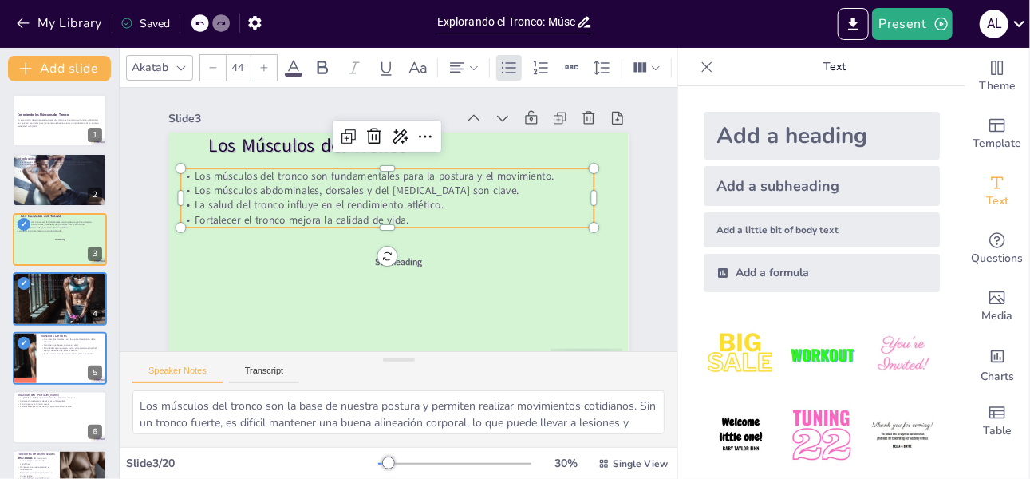
click at [436, 211] on p "La salud del tronco influye en el rendimiento atlético." at bounding box center [388, 204] width 412 height 58
click at [436, 205] on p "La salud del tronco influye en el rendimiento atlético." at bounding box center [391, 203] width 408 height 101
click at [436, 205] on p "La salud del tronco influye en el rendimiento atlético." at bounding box center [388, 204] width 412 height 58
click at [436, 205] on p "La salud del tronco influye en el rendimiento atlético." at bounding box center [388, 203] width 413 height 57
click at [436, 205] on p "La salud del tronco influye en el rendimiento atlético." at bounding box center [388, 204] width 412 height 58
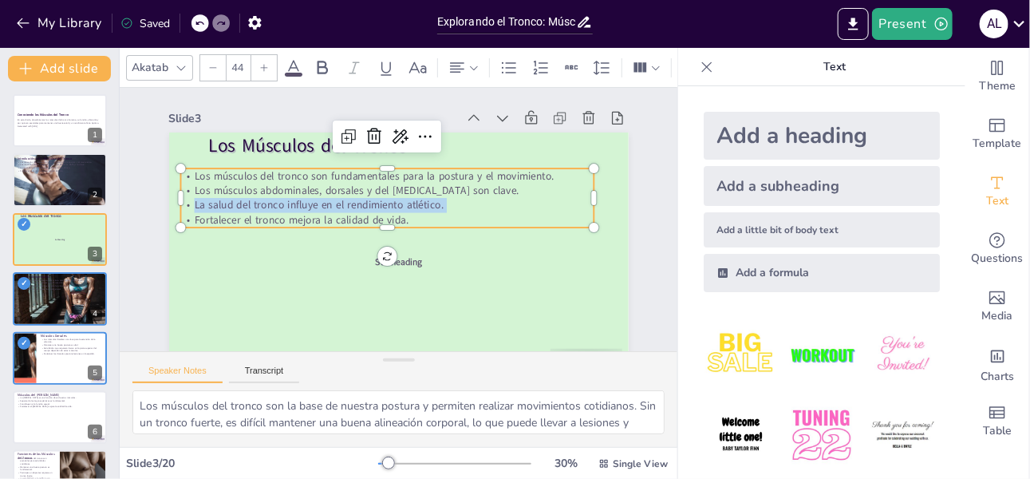
click at [436, 205] on p "La salud del tronco influye en el rendimiento atlético." at bounding box center [386, 205] width 413 height 14
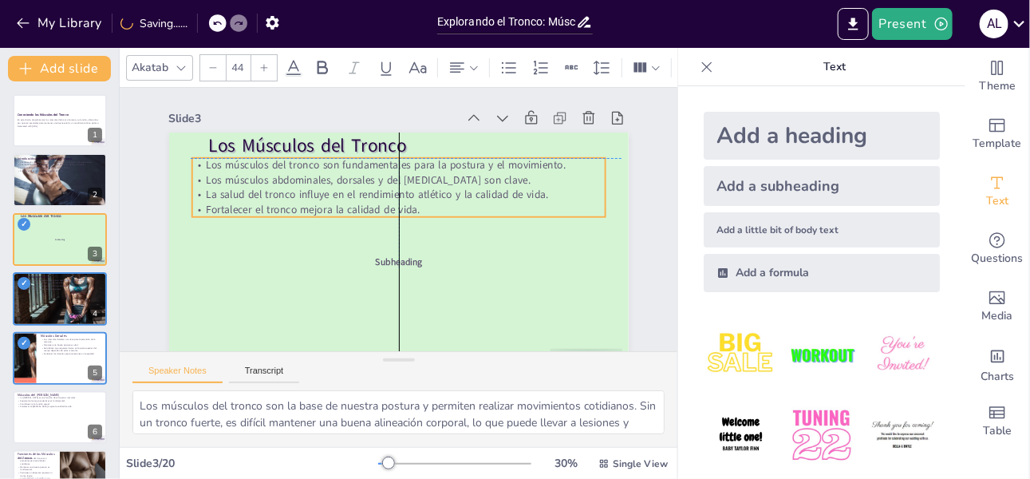
drag, startPoint x: 413, startPoint y: 217, endPoint x: 424, endPoint y: 208, distance: 13.6
click at [424, 208] on p "Fortalecer el tronco mejora la calidad de vida." at bounding box center [401, 210] width 408 height 101
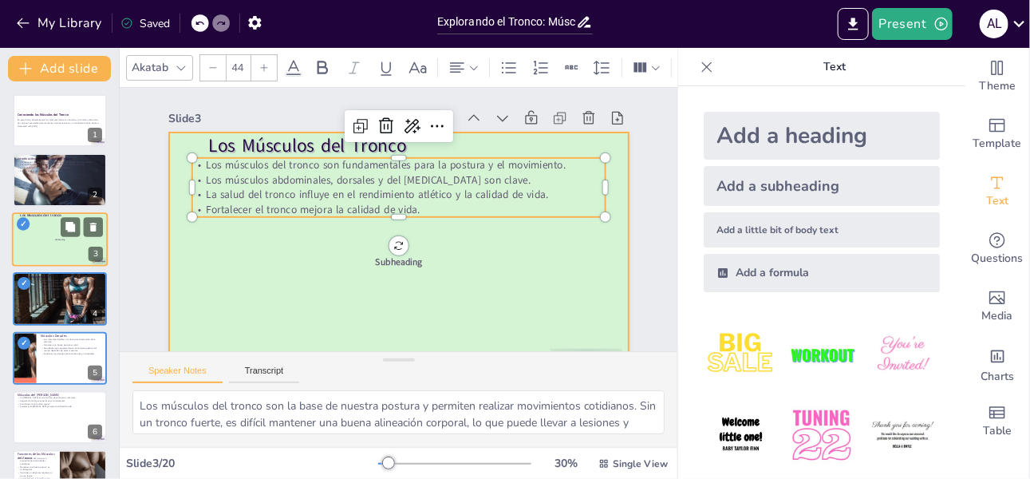
click at [60, 252] on div at bounding box center [60, 239] width 96 height 54
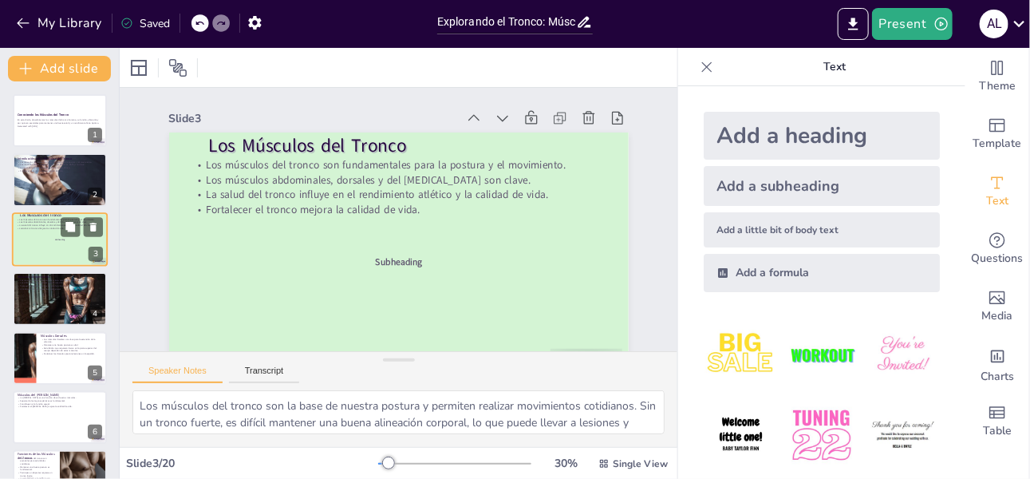
scroll to position [42, 0]
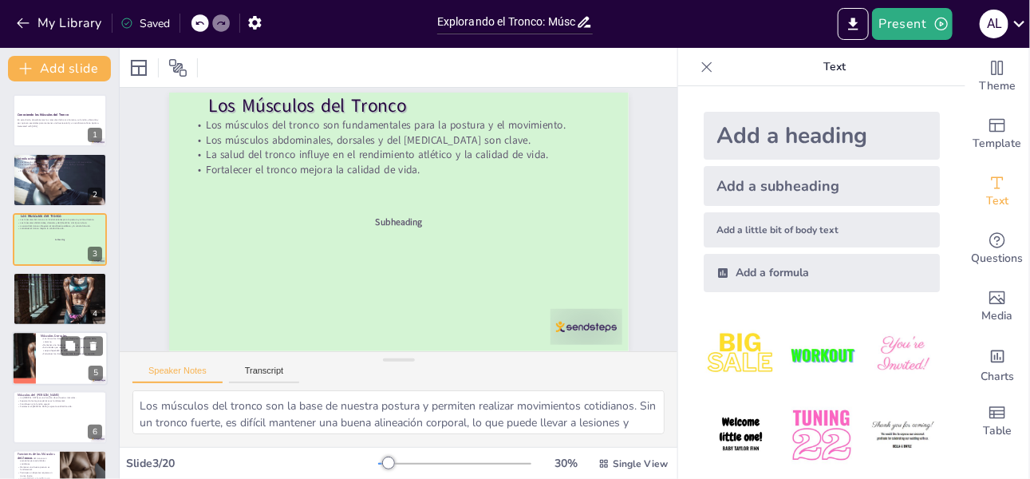
click at [73, 360] on div at bounding box center [60, 358] width 96 height 54
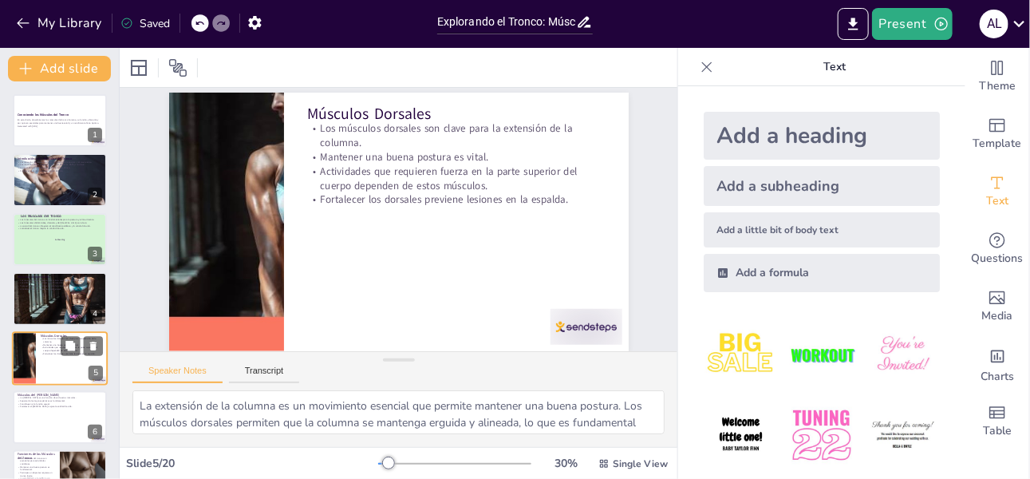
scroll to position [0, 0]
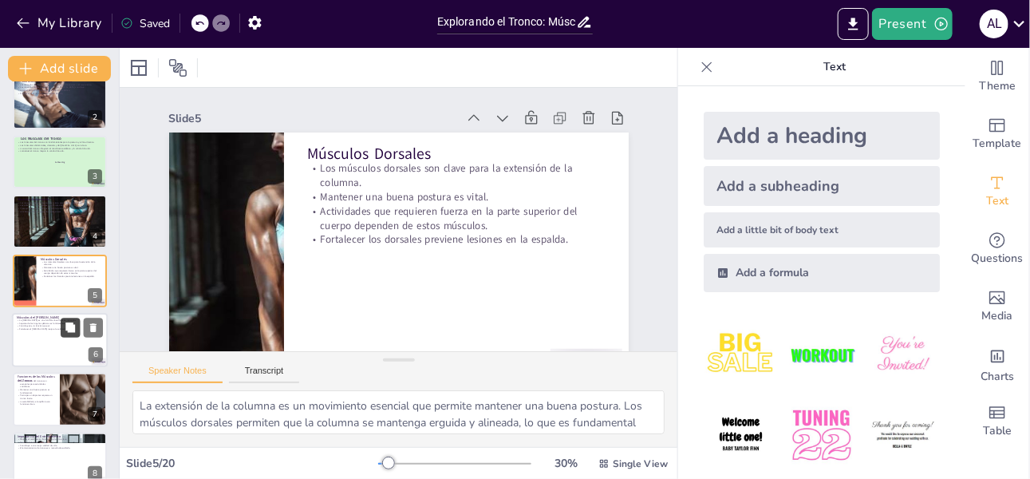
click at [72, 317] on button at bounding box center [70, 326] width 19 height 19
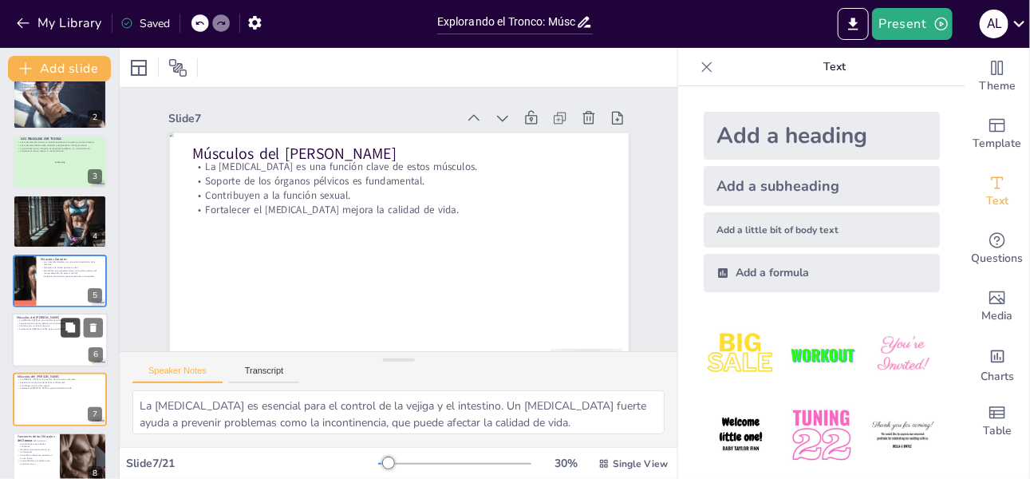
scroll to position [42, 0]
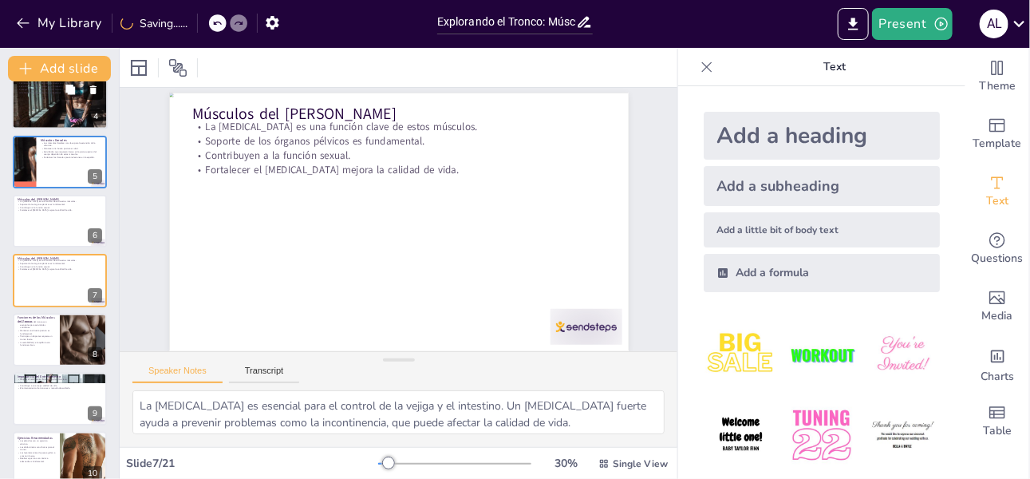
click at [87, 86] on button at bounding box center [93, 90] width 19 height 19
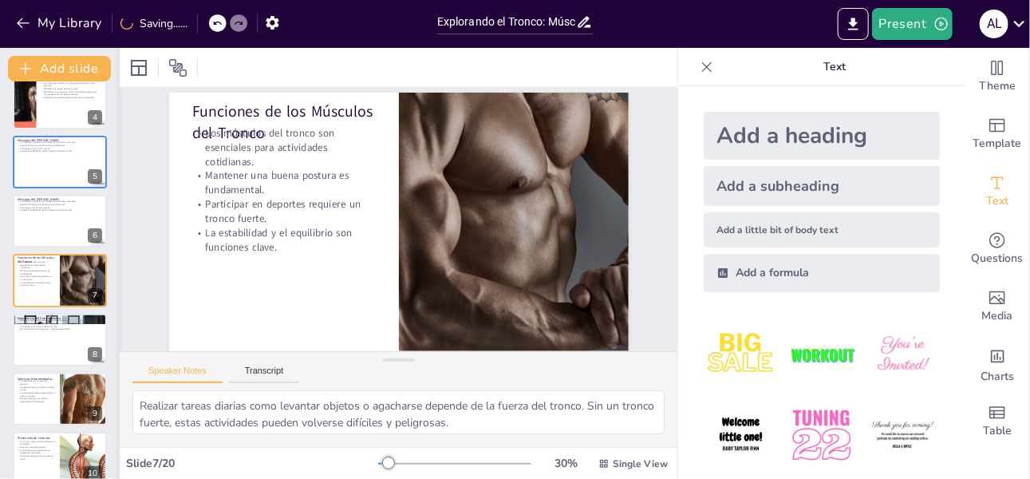
click at [116, 108] on div at bounding box center [119, 263] width 6 height 431
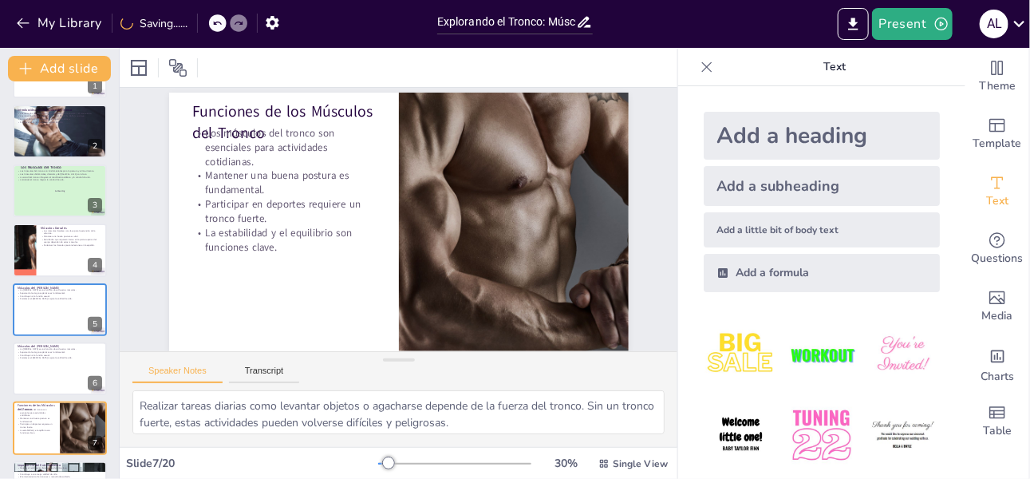
scroll to position [0, 0]
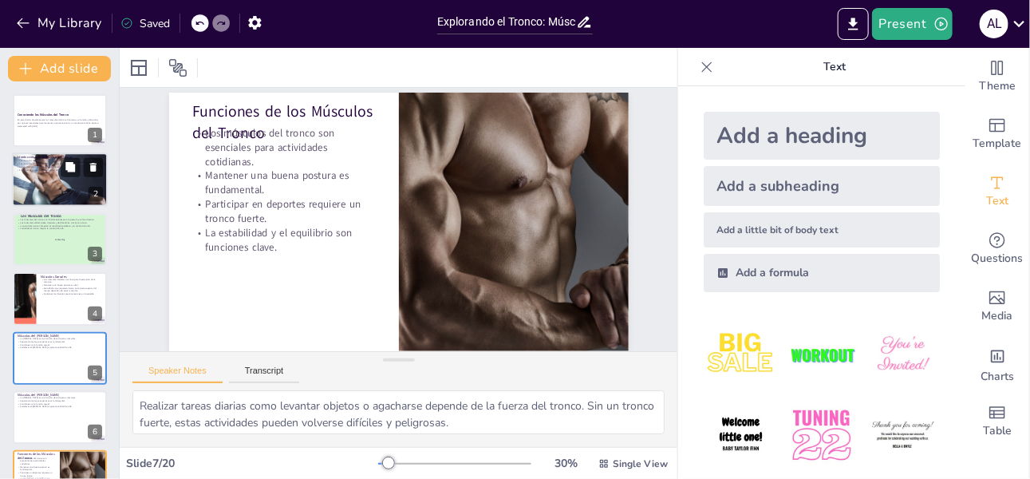
click at [41, 203] on div at bounding box center [60, 180] width 96 height 64
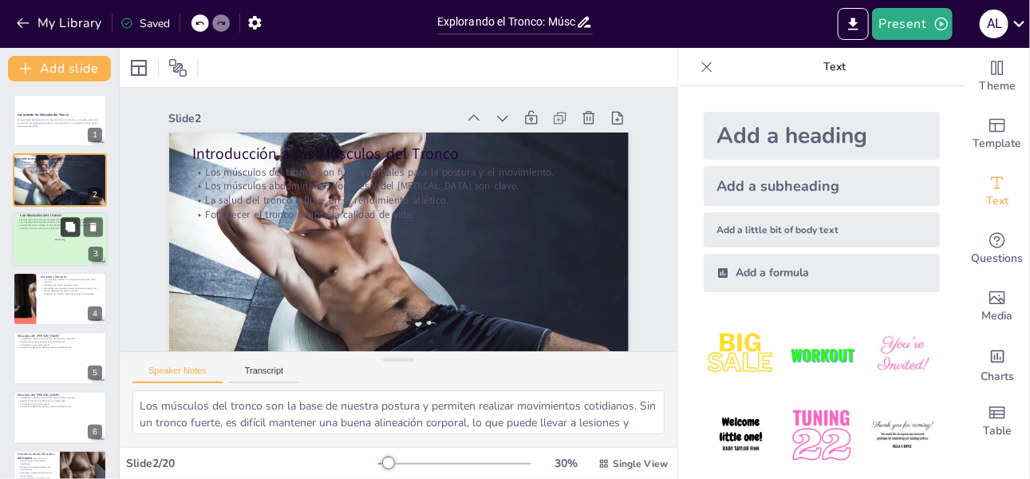
click at [65, 230] on icon at bounding box center [70, 226] width 11 height 11
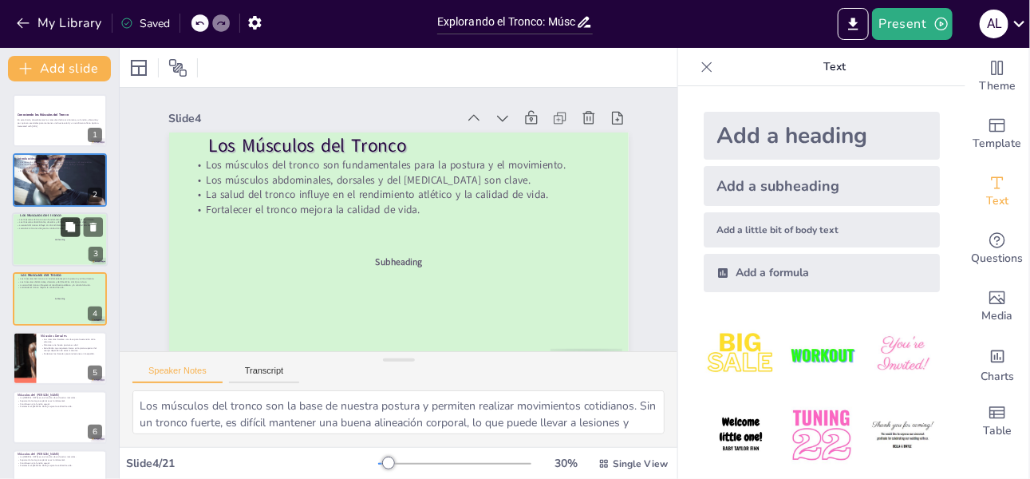
scroll to position [42, 0]
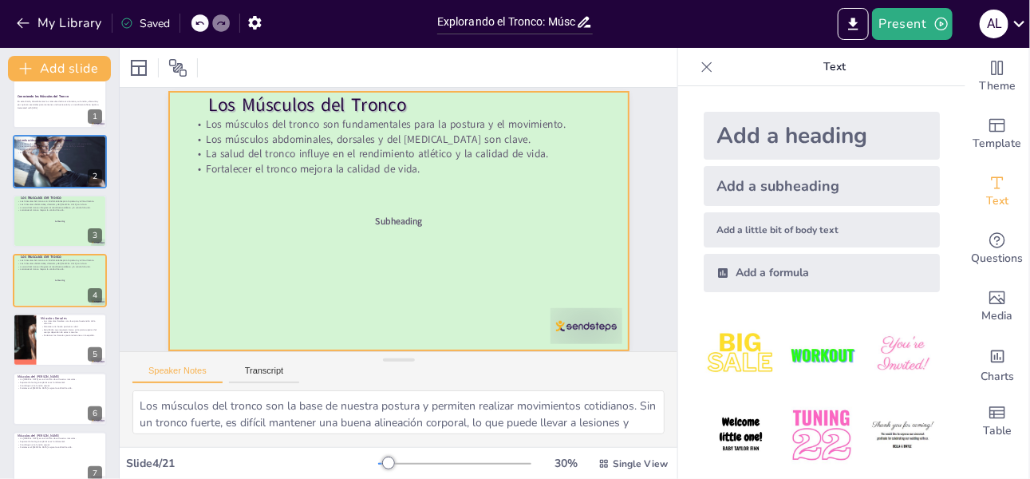
click at [266, 235] on div at bounding box center [398, 221] width 484 height 305
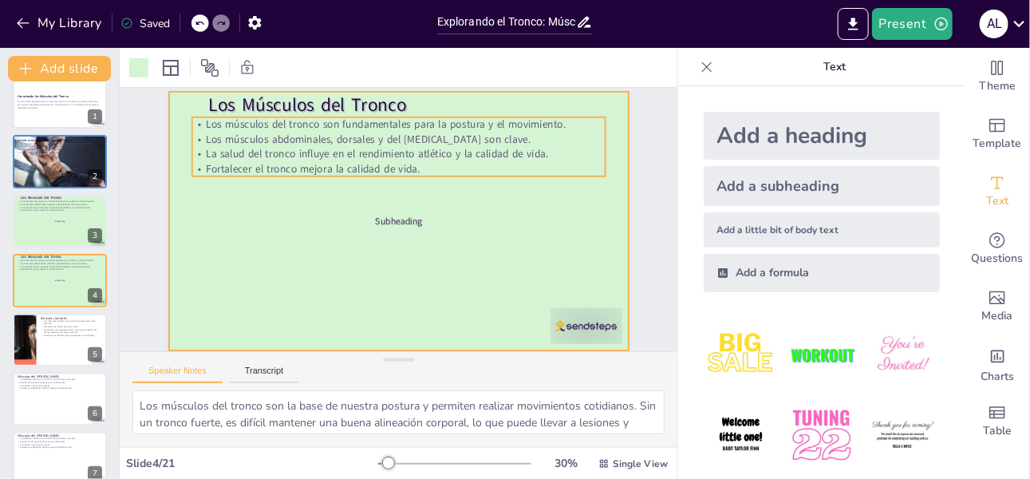
click at [246, 171] on p "Fortalecer el tronco mejora la calidad de vida." at bounding box center [397, 168] width 413 height 14
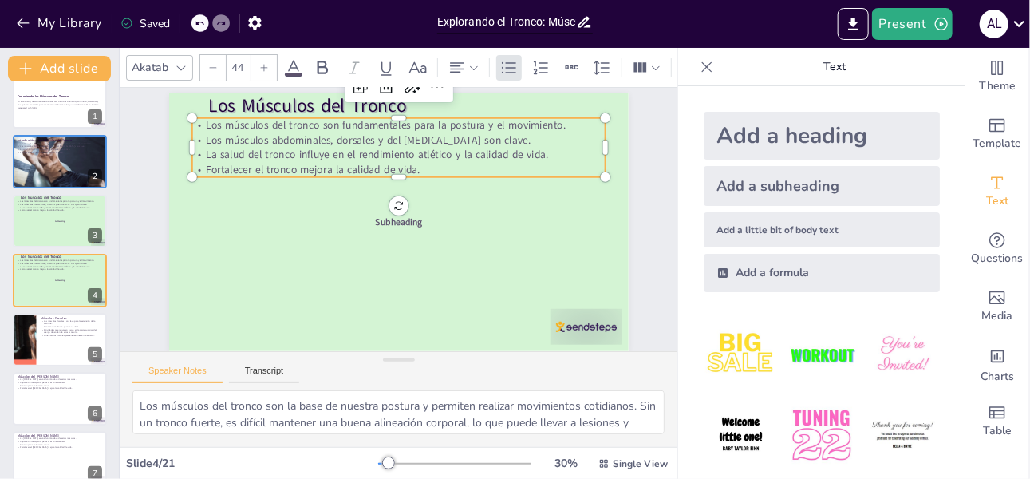
click at [412, 164] on p "Fortalecer el tronco mejora la calidad de vida." at bounding box center [397, 169] width 413 height 14
click at [396, 166] on p "Fortalecer el tronco mejora la calidad de vida." at bounding box center [414, 172] width 398 height 142
click at [396, 166] on p "Fortalecer el tronco mejora la calidad de vida." at bounding box center [397, 169] width 413 height 14
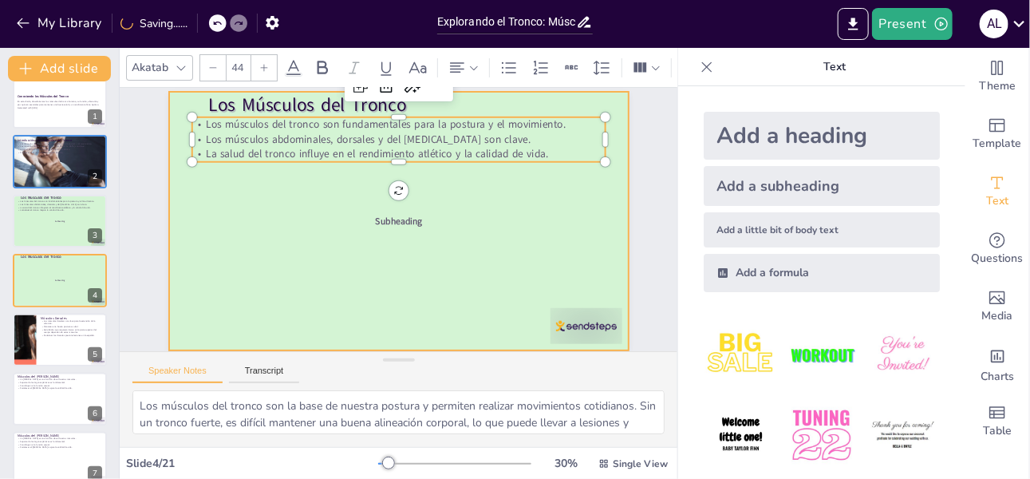
scroll to position [49, 0]
click at [486, 207] on div at bounding box center [398, 221] width 503 height 349
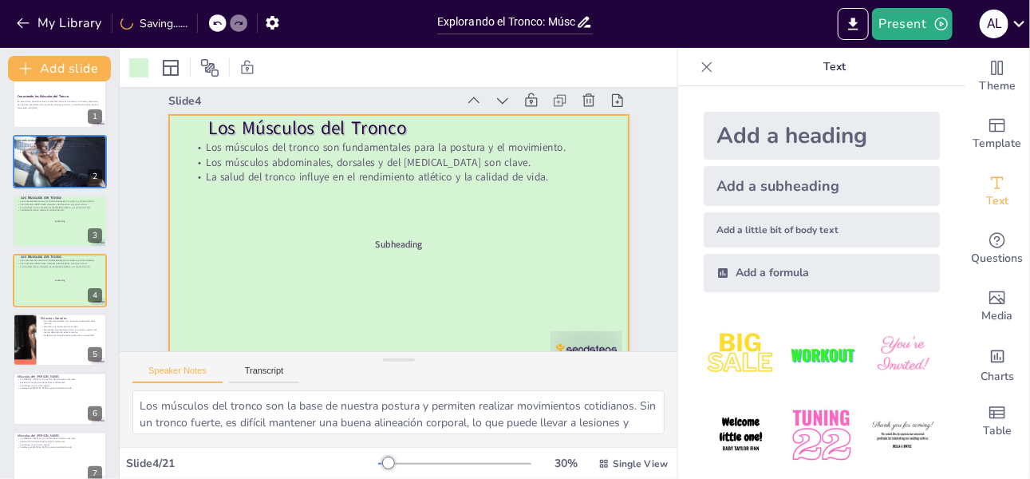
scroll to position [0, 0]
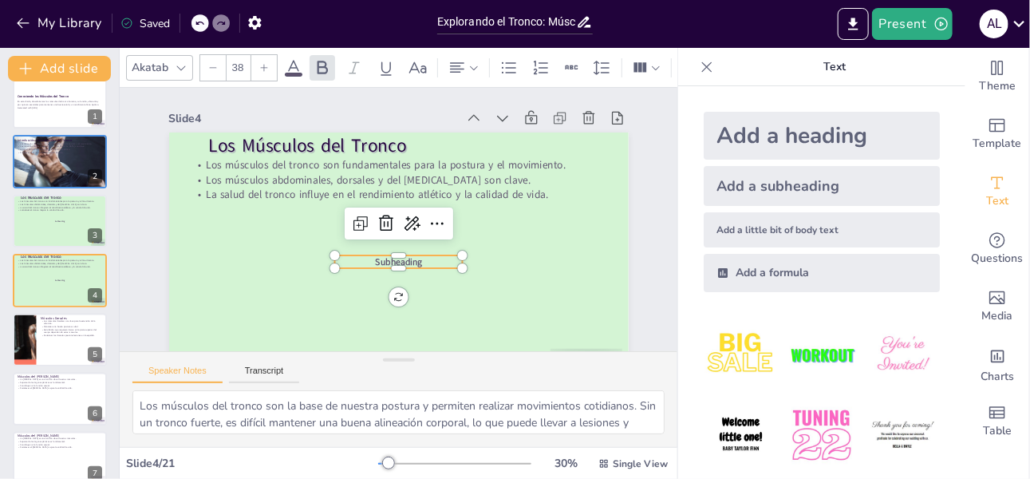
click at [396, 258] on span "Subheading" at bounding box center [394, 262] width 48 height 18
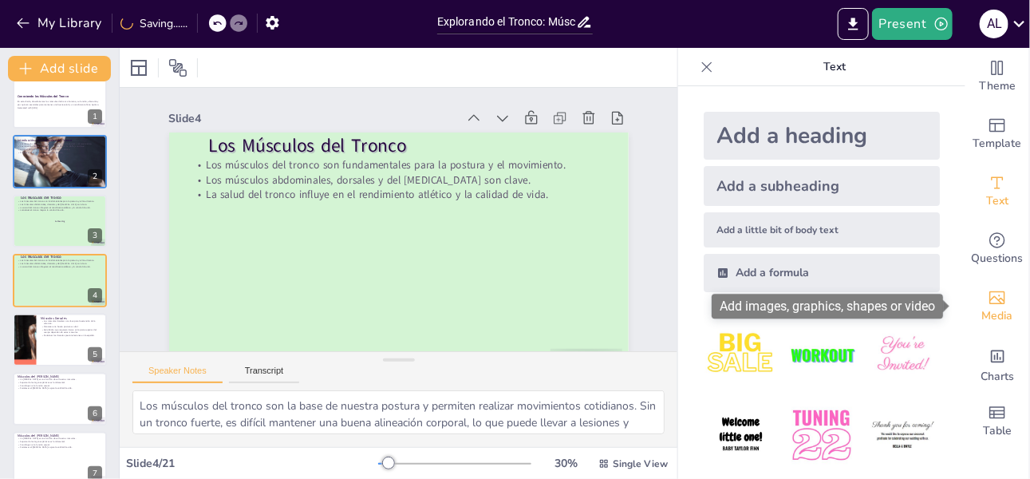
click at [997, 307] on span "Media" at bounding box center [997, 316] width 31 height 18
